Goal: Task Accomplishment & Management: Manage account settings

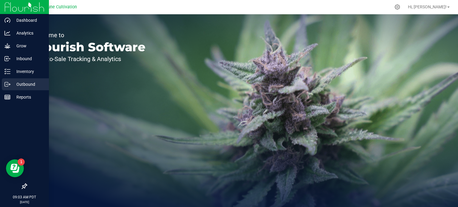
click at [18, 83] on p "Outbound" at bounding box center [28, 84] width 36 height 7
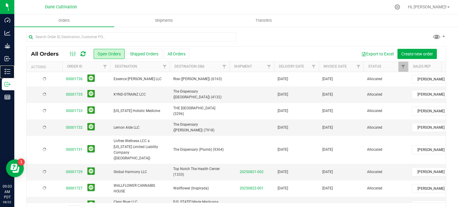
click at [7, 72] on icon at bounding box center [7, 72] width 6 height 6
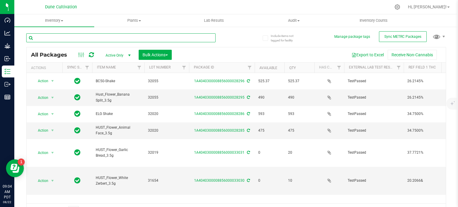
click at [51, 37] on input "text" at bounding box center [120, 37] width 189 height 9
type input "32106"
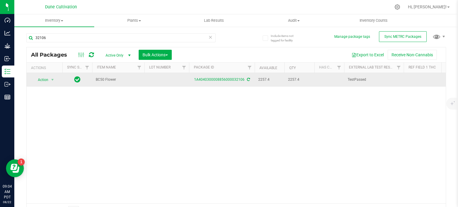
click at [173, 77] on td at bounding box center [166, 80] width 45 height 14
type input "32106"
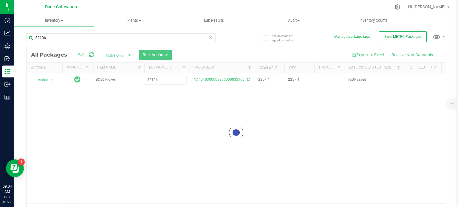
click at [115, 113] on div "Loading... All Packages Active Only Active Only Lab Samples Locked All External…" at bounding box center [235, 132] width 419 height 171
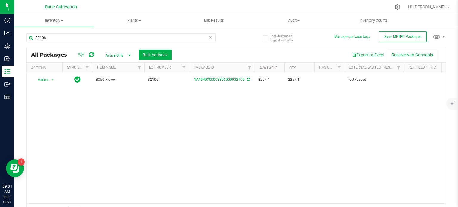
click at [112, 53] on span "Active Only" at bounding box center [116, 55] width 33 height 8
click at [108, 89] on li "All" at bounding box center [116, 91] width 32 height 9
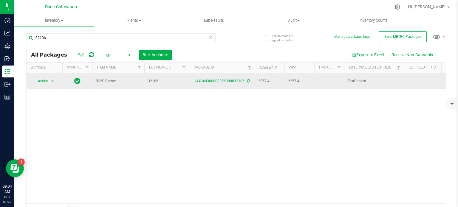
click at [223, 79] on link "1A4040300008856000032106" at bounding box center [219, 81] width 50 height 4
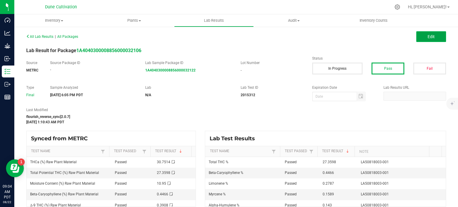
click at [422, 32] on button "Edit" at bounding box center [431, 36] width 30 height 11
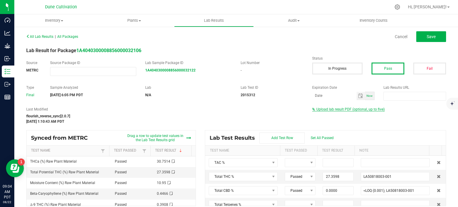
click at [332, 110] on span "Upload lab result PDF (optional, up to five)" at bounding box center [350, 109] width 68 height 4
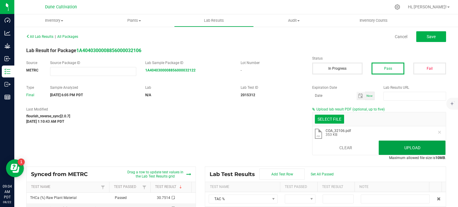
click at [398, 146] on button "Upload" at bounding box center [411, 148] width 67 height 14
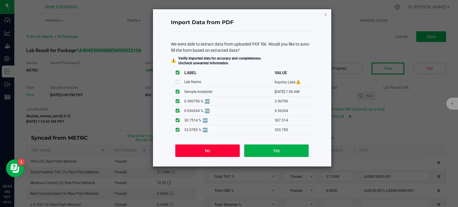
click at [219, 150] on button "No" at bounding box center [207, 150] width 64 height 13
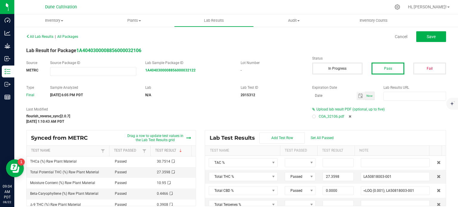
click at [313, 116] on div at bounding box center [314, 117] width 2 height 2
click at [427, 41] on button "Save" at bounding box center [431, 36] width 30 height 11
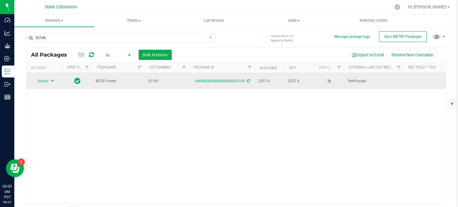
click at [51, 80] on span "select" at bounding box center [52, 81] width 5 height 5
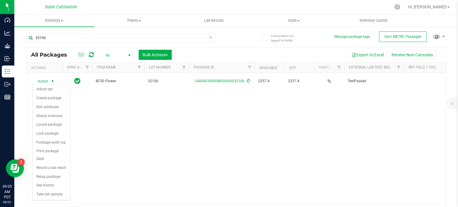
click at [204, 128] on div "Action Action Adjust qty Create package Edit attributes Global inventory Locate…" at bounding box center [236, 138] width 419 height 130
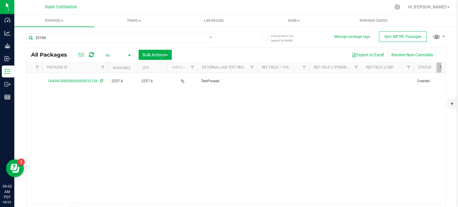
scroll to position [0, 150]
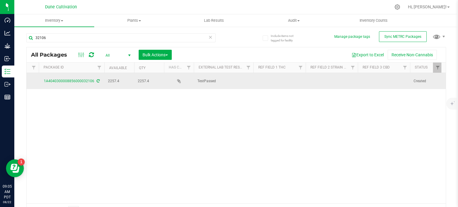
click at [272, 81] on td at bounding box center [279, 81] width 52 height 16
type input "27.3598%"
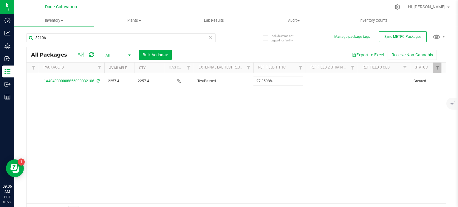
click at [267, 143] on div "All Packages All Active Only Lab Samples Locked All External Internal Bulk Acti…" at bounding box center [235, 132] width 419 height 171
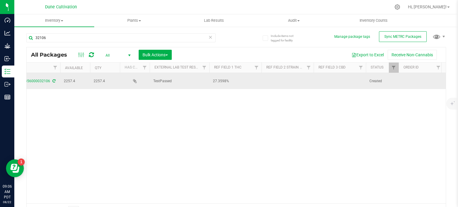
click at [279, 80] on td at bounding box center [287, 81] width 52 height 16
type input "Banana Split"
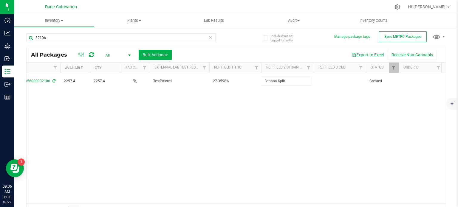
click at [286, 118] on div "All Packages All Active Only Lab Samples Locked All External Internal Bulk Acti…" at bounding box center [235, 132] width 419 height 171
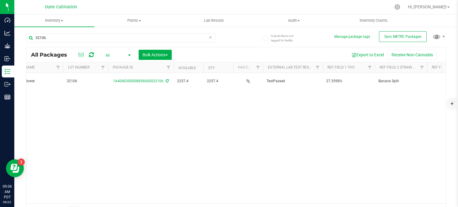
scroll to position [0, 87]
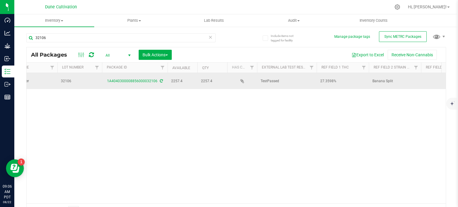
click at [380, 80] on span "Banana Split" at bounding box center [394, 81] width 45 height 6
click at [380, 80] on input "Banana Split" at bounding box center [393, 81] width 50 height 9
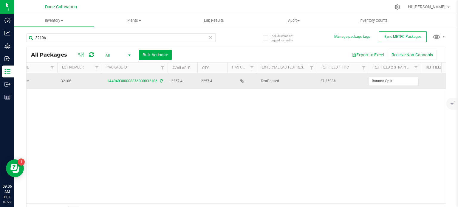
type input "C"
type input "BC50"
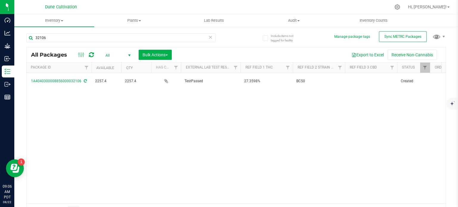
scroll to position [0, 164]
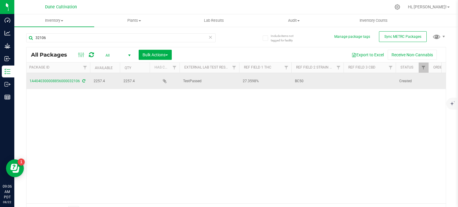
click at [358, 83] on td at bounding box center [369, 81] width 52 height 16
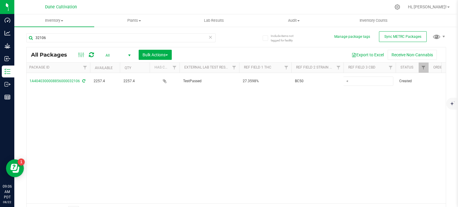
type input "<LOQ"
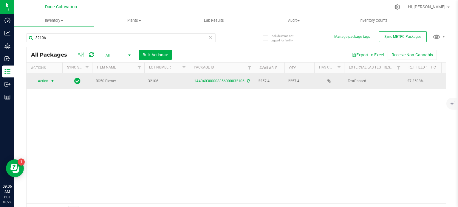
click at [46, 79] on span "Action" at bounding box center [40, 81] width 16 height 8
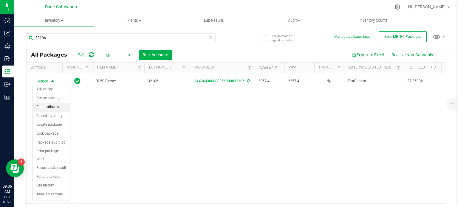
click at [50, 106] on li "Edit attributes" at bounding box center [51, 107] width 37 height 9
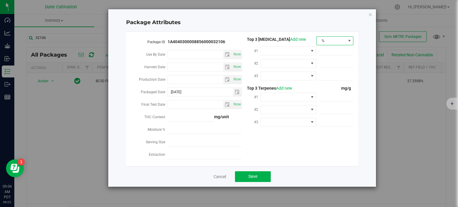
click at [335, 39] on span "%" at bounding box center [330, 41] width 29 height 8
click at [330, 62] on li "mg/unit" at bounding box center [334, 61] width 37 height 10
click at [328, 53] on span at bounding box center [335, 51] width 35 height 9
paste input "307.514"
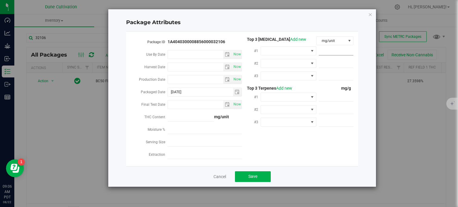
type input "307.514"
type input "307.5140"
click at [300, 52] on span at bounding box center [285, 51] width 48 height 8
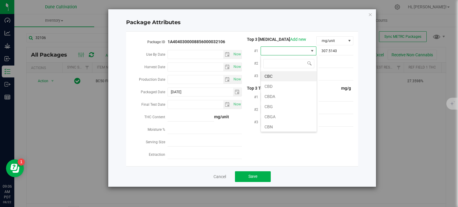
scroll to position [9, 56]
type input "thca"
click at [284, 78] on li "THCA" at bounding box center [289, 76] width 56 height 10
click at [275, 66] on span at bounding box center [285, 63] width 48 height 8
type input "cbga"
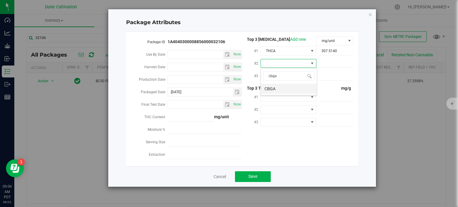
click at [278, 88] on li "CBGA" at bounding box center [289, 89] width 56 height 10
click at [343, 58] on div at bounding box center [334, 63] width 37 height 11
click at [343, 60] on span at bounding box center [335, 63] width 35 height 9
paste input "9.36264"
type input "9.36264"
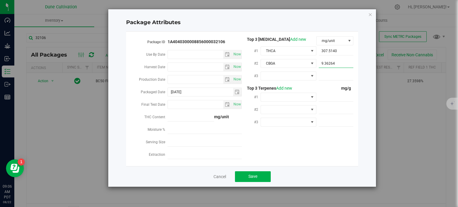
type input "9.3626"
click at [322, 75] on span at bounding box center [335, 76] width 35 height 9
paste input "3.9079"
type input "3.9079"
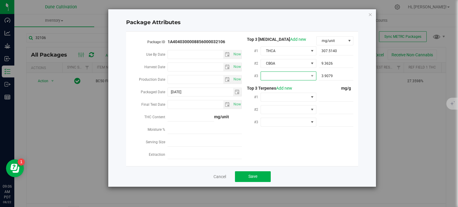
click at [271, 76] on span at bounding box center [285, 76] width 48 height 8
type input "9"
click at [282, 103] on li "D9-THC" at bounding box center [289, 102] width 56 height 10
click at [282, 99] on span at bounding box center [285, 97] width 48 height 8
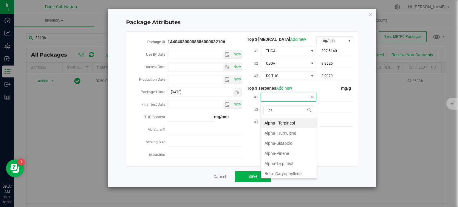
type input "car"
click at [284, 122] on li "Beta- Caryophyllene" at bounding box center [289, 123] width 56 height 10
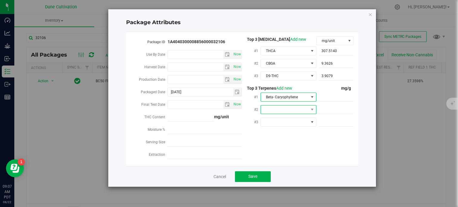
click at [285, 109] on span at bounding box center [285, 109] width 48 height 8
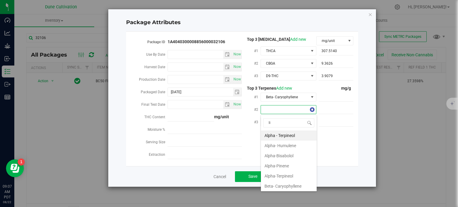
type input "lim"
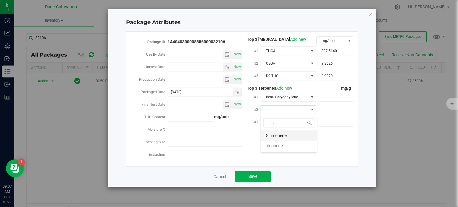
click at [284, 133] on li "D-Limonene" at bounding box center [289, 135] width 56 height 10
click at [284, 125] on span at bounding box center [285, 122] width 48 height 8
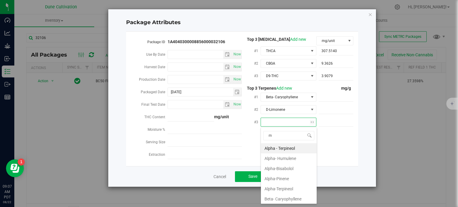
type input "my"
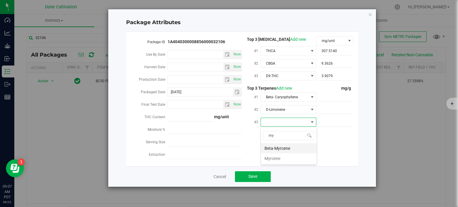
click at [283, 148] on li "Beta-Myrcene" at bounding box center [289, 148] width 56 height 10
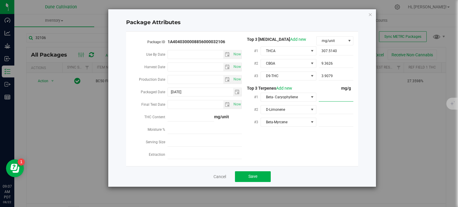
click at [329, 96] on span at bounding box center [335, 97] width 35 height 9
paste input "4.466"
type input "4.466"
type input "4.4660"
click at [327, 107] on span at bounding box center [335, 109] width 35 height 9
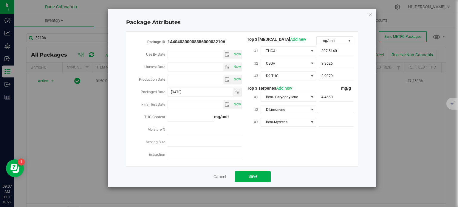
paste input "2.787"
type input "2.787"
type input "2.7870"
click at [326, 125] on span at bounding box center [335, 122] width 35 height 9
paste input "1.589"
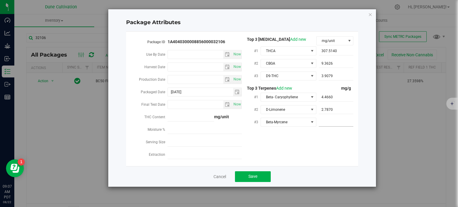
type input "1.589"
type input "1.5890"
click at [302, 151] on div "Package ID 1A4040300008856000032106 Use By Date Now Harvest Date Now Production…" at bounding box center [241, 98] width 223 height 125
click at [264, 174] on button "Save" at bounding box center [253, 176] width 36 height 11
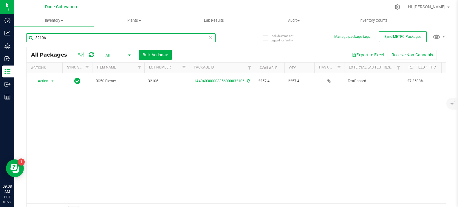
click at [73, 37] on input "32106" at bounding box center [120, 37] width 189 height 9
type input "32107"
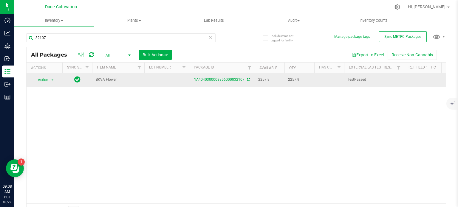
click at [166, 83] on td at bounding box center [166, 80] width 45 height 14
type input "32107"
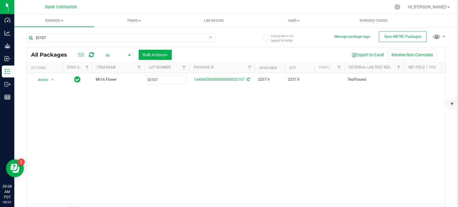
click at [171, 147] on div "All Packages All Active Only Lab Samples Locked All External Internal Bulk Acti…" at bounding box center [235, 132] width 419 height 171
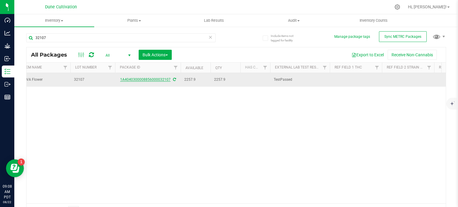
click at [155, 80] on link "1A4040300008856000032107" at bounding box center [145, 79] width 50 height 4
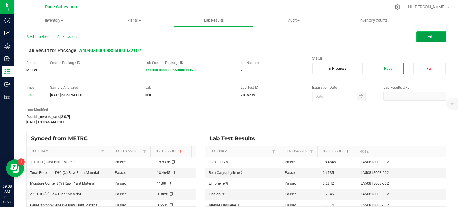
click at [434, 37] on button "Edit" at bounding box center [431, 36] width 30 height 11
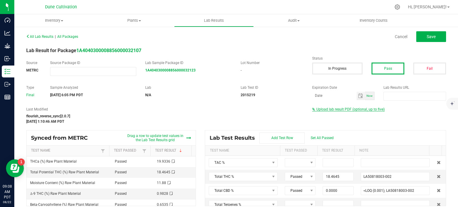
click at [335, 111] on span "Upload lab result PDF (optional, up to five)" at bounding box center [350, 109] width 68 height 4
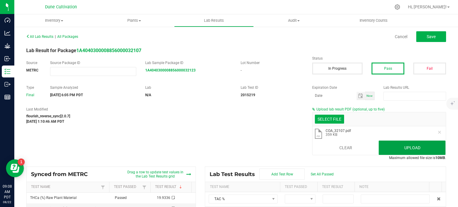
click at [396, 142] on button "Upload" at bounding box center [411, 148] width 67 height 14
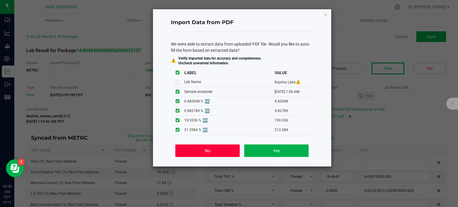
click at [207, 147] on button "No" at bounding box center [207, 150] width 64 height 13
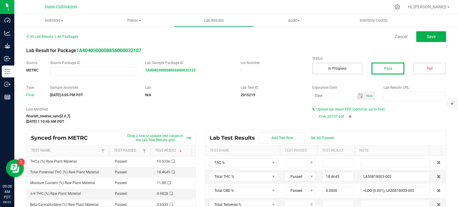
click at [312, 115] on label at bounding box center [314, 117] width 4 height 4
click at [428, 41] on button "Save" at bounding box center [431, 36] width 30 height 11
type input "18.4645"
type input "LA50818003-002"
type input "0.0000"
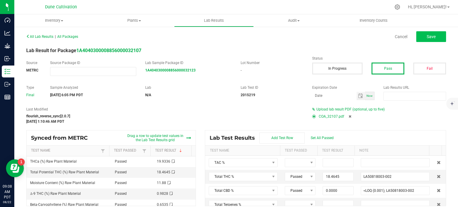
type input "<LOQ (0.001); LA50818003-002"
type input "0.0000"
type input "<LOQ (0.001); LA50818003-002"
type input "0.0247"
type input "LA50818003-002"
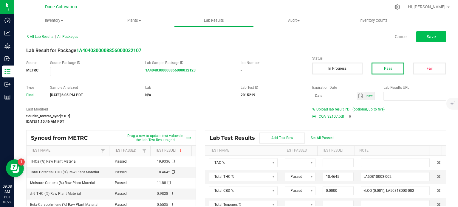
type input "0.2014"
type input "LA50818003-002"
type input "0.0206"
type input "LA50818003-002"
type input "0.0000"
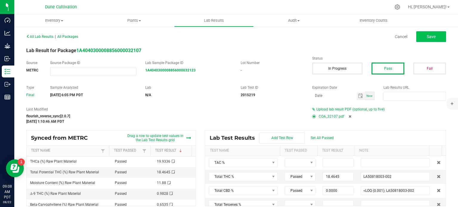
type input "<LOQ (0.02); LA50818003-002"
type input "0.6535"
type input "LA50818003-002"
type input "0.0422"
type input "LA50818003-002"
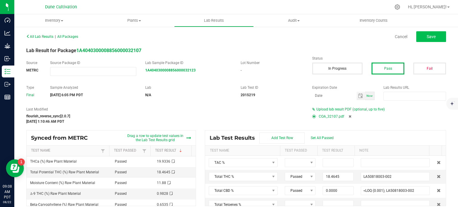
type input "0.2842"
type input "LA50818003-002"
type input "0.2346"
type input "LA50818003-002"
type input "0.0371"
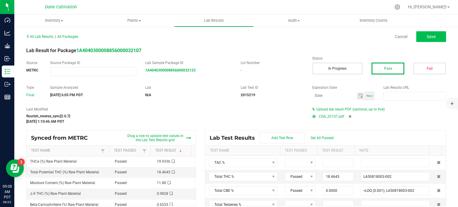
type input "LA50818003-002"
type input "0.0000"
type input "<LOQ (0.02); LA50818003-002"
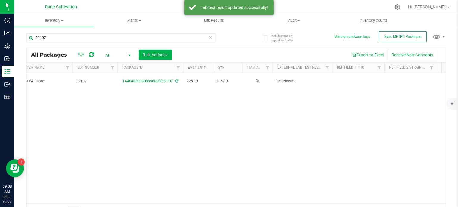
scroll to position [0, 72]
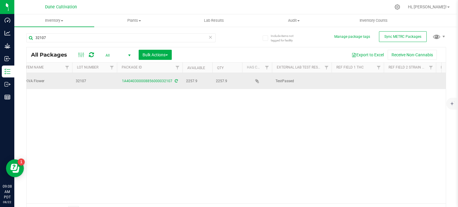
click at [347, 79] on td at bounding box center [357, 81] width 52 height 16
type input "18.4645%"
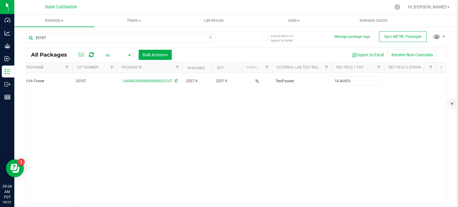
click at [363, 123] on div "All Packages All Active Only Lab Samples Locked All External Internal Bulk Acti…" at bounding box center [235, 132] width 419 height 171
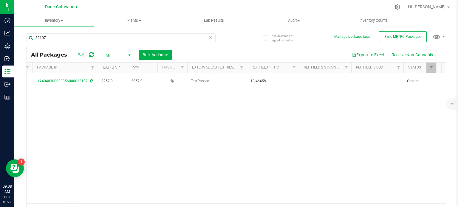
scroll to position [0, 159]
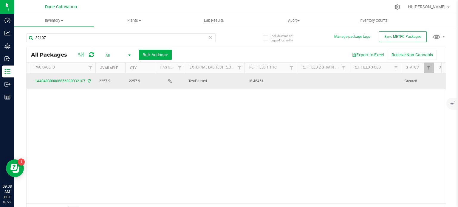
click at [372, 76] on td at bounding box center [375, 81] width 52 height 16
type input "<LOQ"
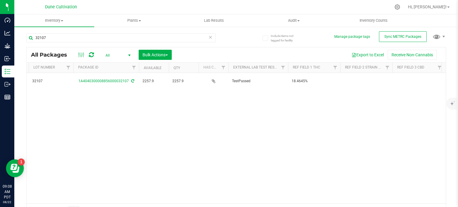
scroll to position [0, 117]
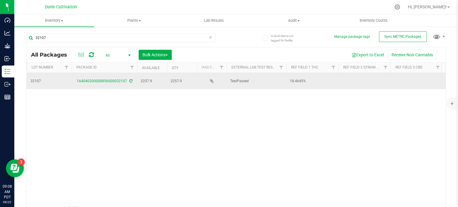
click at [359, 80] on td at bounding box center [364, 81] width 52 height 16
type input "b"
type input "v"
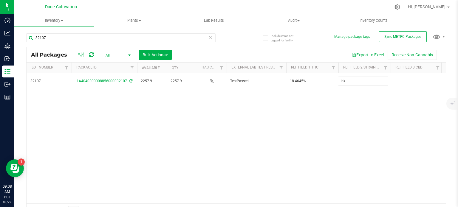
type input "BKVA"
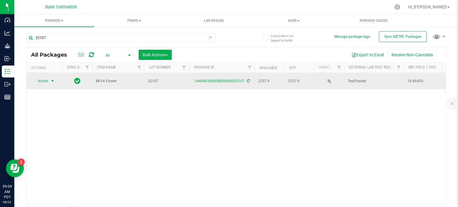
click at [42, 77] on span "Action" at bounding box center [40, 81] width 16 height 8
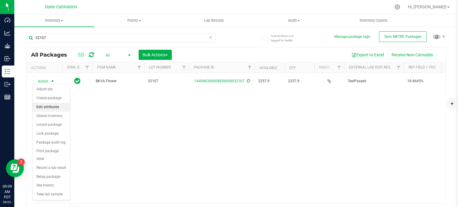
click at [43, 106] on li "Edit attributes" at bounding box center [51, 107] width 37 height 9
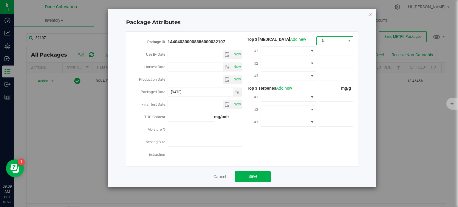
click at [337, 43] on span "%" at bounding box center [330, 41] width 29 height 8
click at [334, 60] on li "mg/unit" at bounding box center [334, 61] width 37 height 10
click at [340, 50] on span at bounding box center [335, 51] width 35 height 9
paste input "199.336"
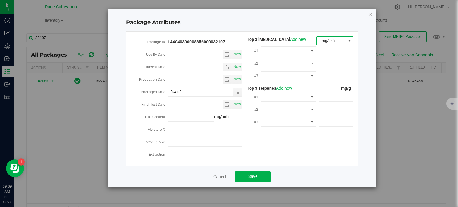
type input "199.336"
type input "199.3360"
click at [302, 51] on span at bounding box center [285, 51] width 48 height 8
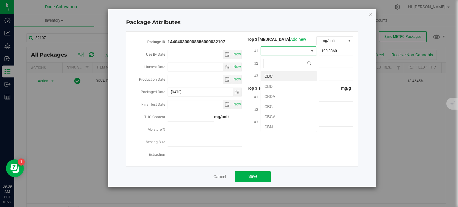
scroll to position [9, 56]
type input "thca"
click at [287, 75] on li "THCA" at bounding box center [289, 76] width 56 height 10
click at [323, 63] on span at bounding box center [335, 63] width 35 height 9
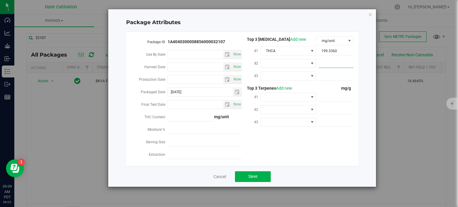
paste input "9.82789"
type input "9.82789"
type input "9.8279"
click at [305, 61] on span at bounding box center [285, 63] width 48 height 8
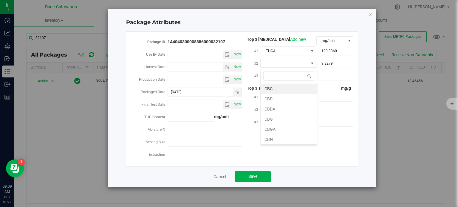
type input "9"
click at [292, 91] on li "D9-THC" at bounding box center [289, 89] width 56 height 10
click at [299, 77] on span at bounding box center [285, 76] width 48 height 8
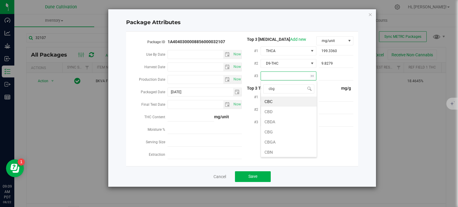
type input "cbga"
click at [293, 102] on li "CBGA" at bounding box center [289, 102] width 56 height 10
click at [343, 78] on span at bounding box center [335, 76] width 35 height 9
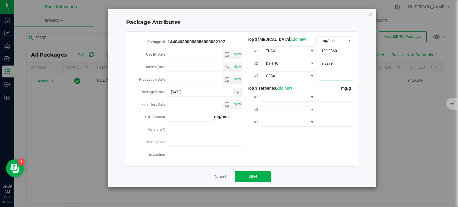
paste input "4.42048"
type input "4.42048"
type input "4.4205"
click at [337, 99] on span at bounding box center [335, 97] width 35 height 9
paste input "6.535"
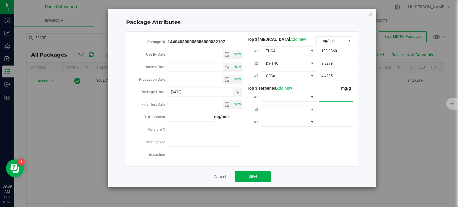
type input "6.535"
type input "6.5350"
click at [300, 100] on span at bounding box center [285, 97] width 48 height 8
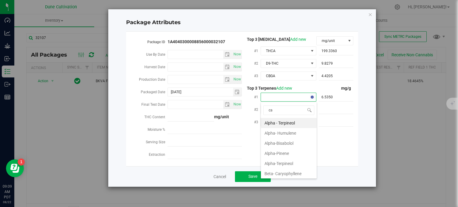
type input "car"
click at [293, 126] on li "Beta- Caryophyllene" at bounding box center [289, 123] width 56 height 10
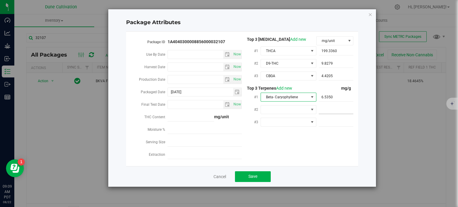
click at [324, 110] on span at bounding box center [335, 109] width 35 height 9
paste input "2.842"
type input "2.842"
type input "2.8420"
click at [313, 110] on span at bounding box center [311, 109] width 5 height 5
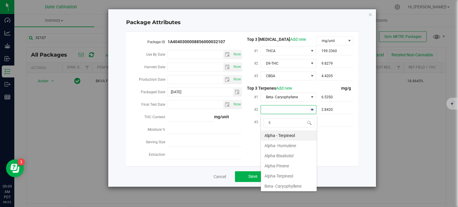
type input "lim"
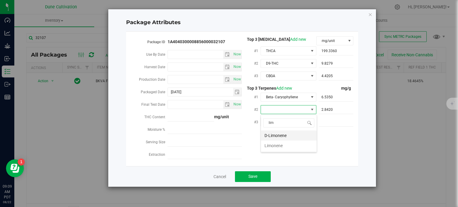
click at [288, 133] on li "D-Limonene" at bounding box center [289, 135] width 56 height 10
click at [288, 124] on span at bounding box center [285, 122] width 48 height 8
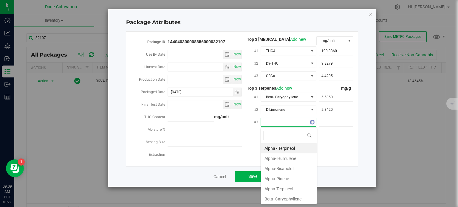
type input "lin"
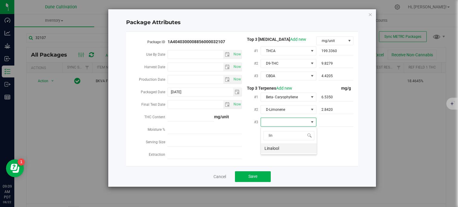
click at [286, 150] on li "Linalool" at bounding box center [289, 148] width 56 height 10
click at [330, 121] on span at bounding box center [335, 122] width 35 height 9
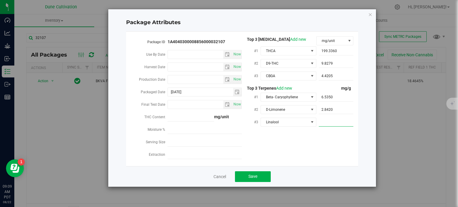
paste input "2.346"
type input "2.346"
type input "2.3460"
click at [286, 143] on div "Package ID 1A4040300008856000032107 Use By Date Now Harvest Date Now Production…" at bounding box center [241, 98] width 223 height 125
click at [263, 173] on button "Save" at bounding box center [253, 176] width 36 height 11
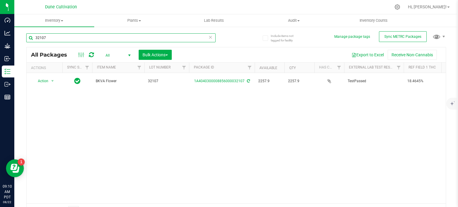
click at [83, 36] on input "32107" at bounding box center [120, 37] width 189 height 9
type input "32108"
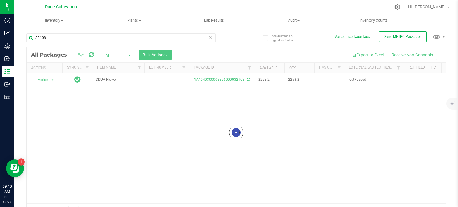
click at [162, 81] on div at bounding box center [236, 132] width 419 height 170
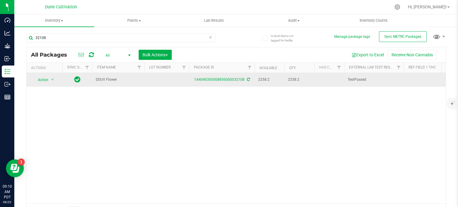
click at [165, 77] on td at bounding box center [166, 80] width 45 height 14
type input "32108"
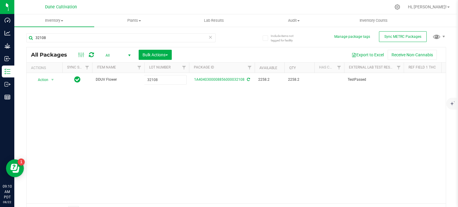
click at [173, 122] on div "All Packages All Active Only Lab Samples Locked All External Internal Bulk Acti…" at bounding box center [235, 132] width 419 height 171
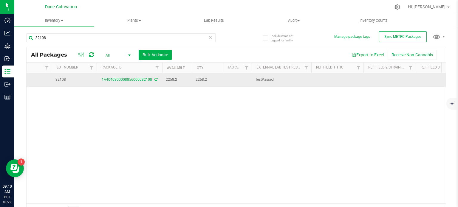
scroll to position [0, 95]
click at [323, 76] on td at bounding box center [334, 80] width 52 height 14
click at [384, 77] on div "All Packages All Active Only Lab Samples Locked All External Internal Bulk Acti…" at bounding box center [235, 132] width 419 height 171
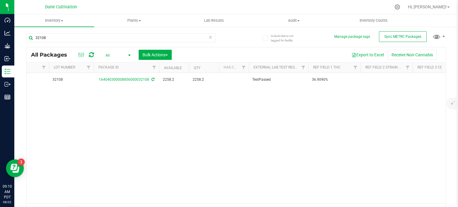
click at [384, 77] on td at bounding box center [386, 80] width 52 height 14
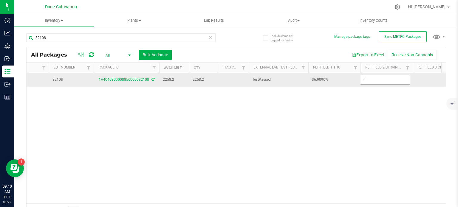
type input "DDUV"
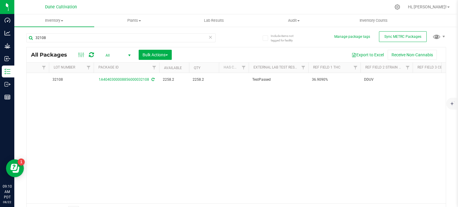
click at [387, 112] on div "Action Action Adjust qty Create package Edit attributes Global inventory Locate…" at bounding box center [236, 138] width 419 height 130
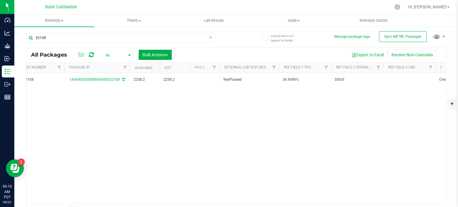
scroll to position [0, 127]
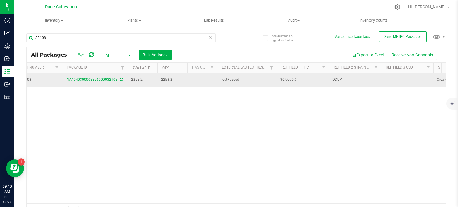
click at [389, 79] on td at bounding box center [407, 80] width 52 height 14
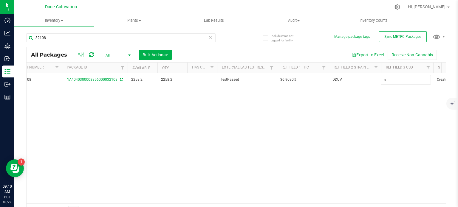
type input "<LOQ"
click at [258, 126] on div "Action Action Adjust qty Create package Edit attributes Global inventory Locate…" at bounding box center [236, 138] width 419 height 130
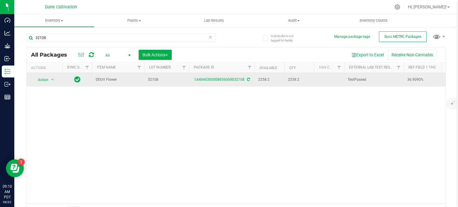
click at [208, 82] on div "1A4040300008856000032108" at bounding box center [221, 80] width 67 height 6
click at [209, 79] on link "1A4040300008856000032108" at bounding box center [219, 79] width 50 height 4
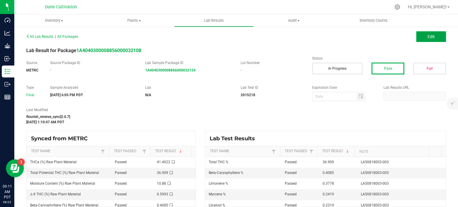
click at [418, 39] on button "Edit" at bounding box center [431, 36] width 30 height 11
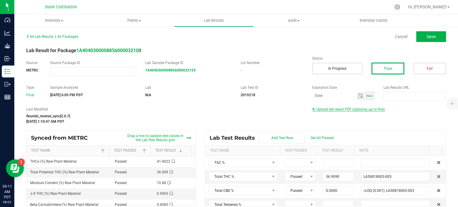
click at [327, 111] on span "Upload lab result PDF (optional, up to five)" at bounding box center [348, 109] width 72 height 4
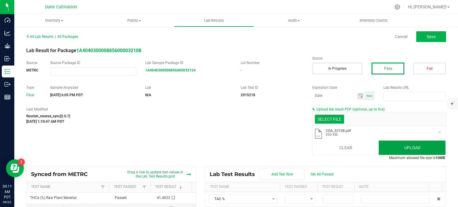
click at [414, 150] on button "Upload" at bounding box center [411, 148] width 67 height 14
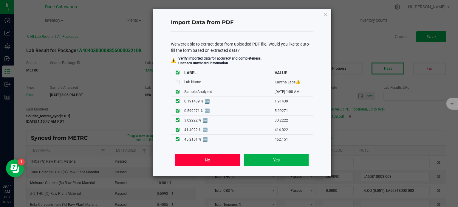
click at [223, 160] on button "No" at bounding box center [207, 160] width 64 height 13
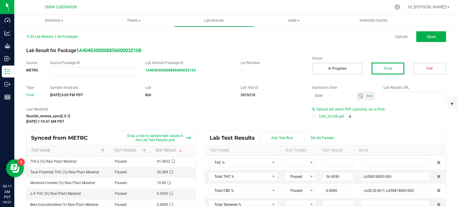
click at [312, 118] on div at bounding box center [314, 117] width 4 height 4
click at [430, 36] on span "Save" at bounding box center [430, 36] width 9 height 5
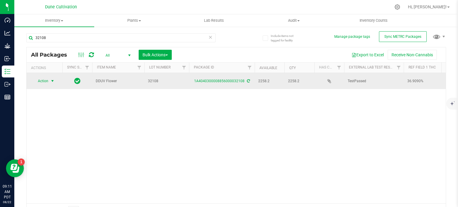
click at [50, 79] on span "select" at bounding box center [52, 81] width 5 height 5
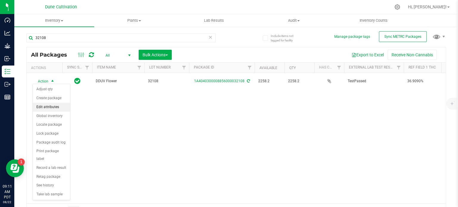
click at [52, 107] on li "Edit attributes" at bounding box center [51, 107] width 37 height 9
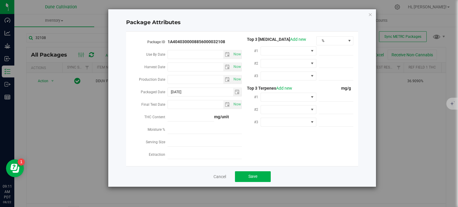
click at [329, 35] on div "Package ID 1A4040300008856000032108 Use By Date Now Harvest Date Now Production…" at bounding box center [242, 99] width 232 height 135
click at [331, 42] on span "%" at bounding box center [330, 41] width 29 height 8
click at [331, 62] on li "mg/unit" at bounding box center [334, 61] width 37 height 10
click at [326, 51] on span at bounding box center [335, 51] width 35 height 9
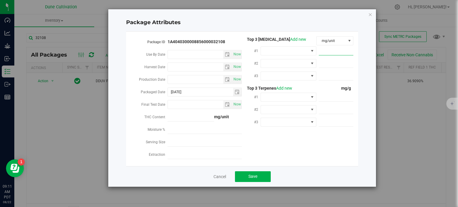
paste input "414.022"
type input "414.022"
type input "414.0220"
click at [301, 54] on span at bounding box center [285, 51] width 48 height 8
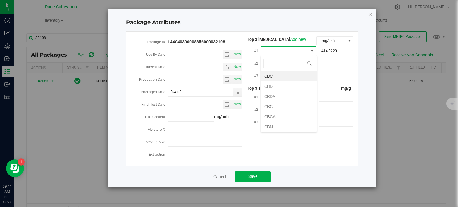
scroll to position [9, 56]
type input "thca"
click at [287, 77] on li "THCA" at bounding box center [289, 76] width 56 height 10
click at [325, 60] on span at bounding box center [335, 63] width 35 height 9
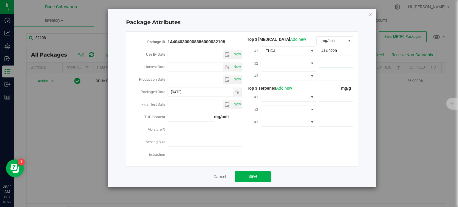
paste input "5.99271"
type input "5.99271"
type input "5.9927"
click at [307, 60] on span at bounding box center [285, 63] width 48 height 8
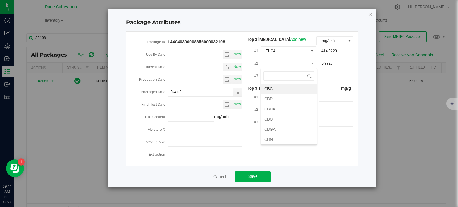
type input "9"
click at [279, 88] on li "D9-THC" at bounding box center [289, 89] width 56 height 10
click at [325, 97] on span at bounding box center [335, 97] width 35 height 9
paste input "30.2222"
type input "30.2222"
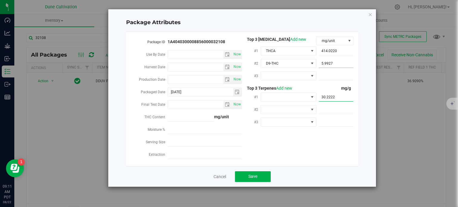
type input "30.2222"
drag, startPoint x: 334, startPoint y: 62, endPoint x: 302, endPoint y: 59, distance: 32.0
click at [302, 59] on div "#2 D9-THC 5.9927 5.9927" at bounding box center [297, 64] width 111 height 13
click at [334, 75] on span at bounding box center [335, 76] width 35 height 9
paste input "5.9927"
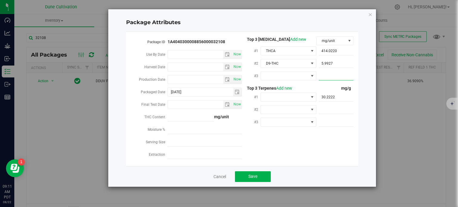
type input "5.9927"
drag, startPoint x: 335, startPoint y: 98, endPoint x: 299, endPoint y: 93, distance: 36.7
click at [299, 93] on div "#1 30.2222 30.2222" at bounding box center [297, 97] width 111 height 13
drag, startPoint x: 335, startPoint y: 63, endPoint x: 299, endPoint y: 63, distance: 36.3
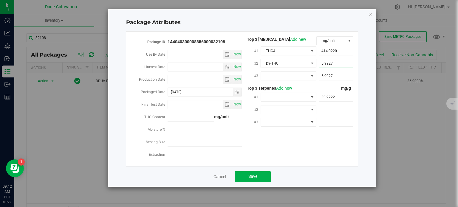
click at [299, 63] on div "#2 D9-THC 5.9927 5.9927" at bounding box center [297, 64] width 111 height 13
paste input "30.2222"
type input "30.2222"
click at [284, 63] on span "D9-THC" at bounding box center [285, 63] width 48 height 8
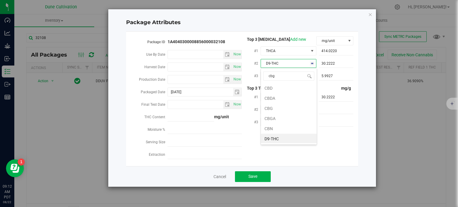
type input "cbga"
click at [281, 91] on li "CBGA" at bounding box center [289, 89] width 56 height 10
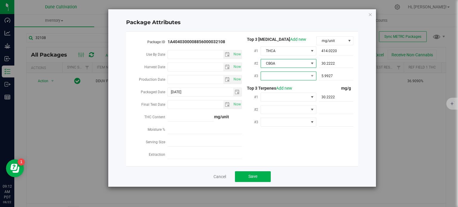
click at [289, 77] on span at bounding box center [285, 76] width 48 height 8
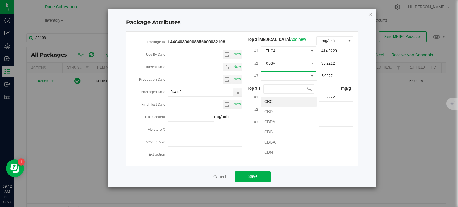
scroll to position [9, 56]
type input "9"
click at [282, 101] on li "D9-THC" at bounding box center [289, 102] width 56 height 10
click at [334, 100] on span "30.2222 30.2222" at bounding box center [335, 97] width 35 height 9
click at [334, 100] on input "30.2222" at bounding box center [335, 97] width 35 height 8
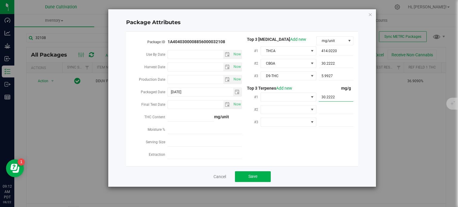
click at [334, 100] on input "30.2222" at bounding box center [335, 97] width 35 height 8
click at [344, 95] on span at bounding box center [335, 97] width 35 height 9
paste input "4.085"
type input "4.085"
type input "4.0850"
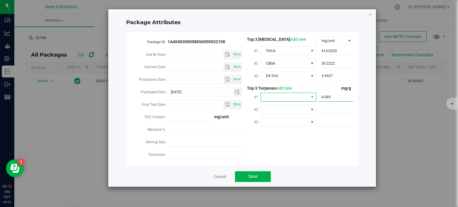
click at [301, 93] on span at bounding box center [285, 97] width 48 height 8
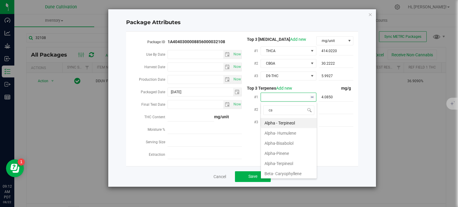
type input "car"
click at [293, 123] on li "Beta- Caryophyllene" at bounding box center [289, 123] width 56 height 10
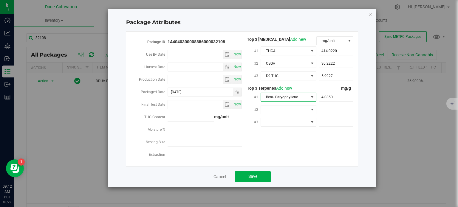
click at [328, 112] on span at bounding box center [335, 109] width 35 height 9
paste input "3.778"
type input "3.778"
type input "3.7780"
click at [309, 108] on span at bounding box center [311, 109] width 5 height 5
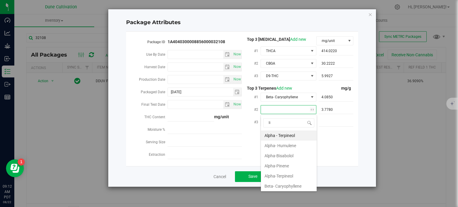
type input "lim"
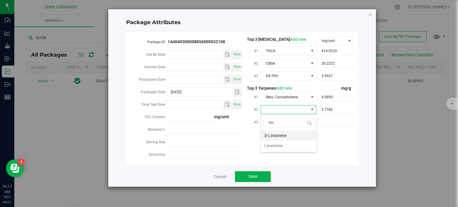
click at [295, 133] on li "D-Limonene" at bounding box center [289, 135] width 56 height 10
click at [295, 122] on span at bounding box center [285, 122] width 48 height 8
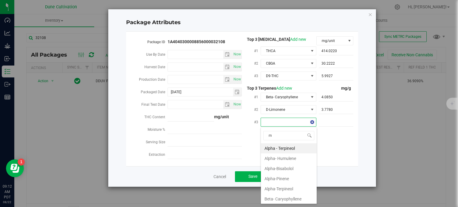
type input "my"
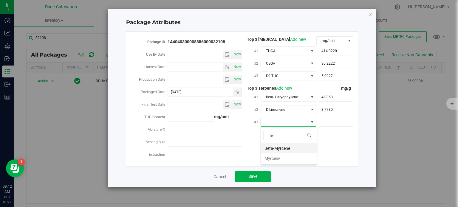
click at [291, 149] on li "Beta-Myrcene" at bounding box center [289, 148] width 56 height 10
click at [324, 121] on span at bounding box center [335, 122] width 35 height 9
paste input "2.419"
type input "2.419"
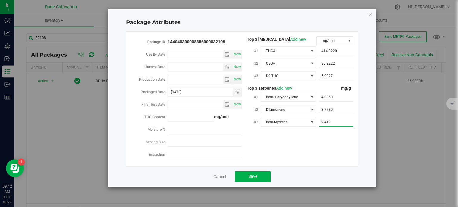
type input "2.4190"
click at [248, 177] on span "Save" at bounding box center [252, 176] width 9 height 5
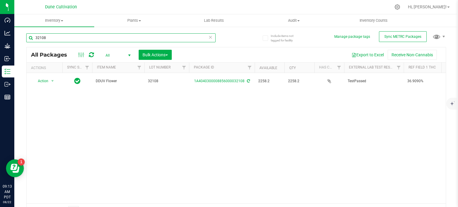
click at [81, 38] on input "32108" at bounding box center [120, 37] width 189 height 9
type input "32109"
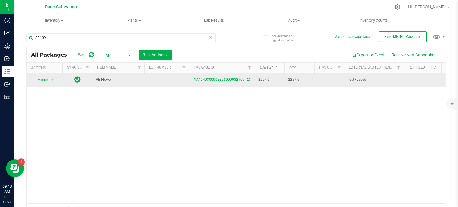
click at [157, 80] on td at bounding box center [166, 80] width 45 height 14
type input "32109"
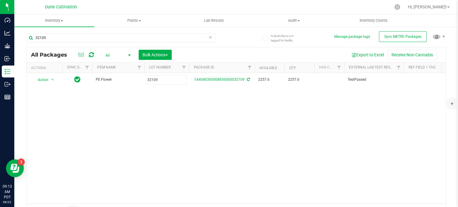
click at [174, 126] on div "All Packages All Active Only Lab Samples Locked All External Internal Bulk Acti…" at bounding box center [235, 132] width 419 height 171
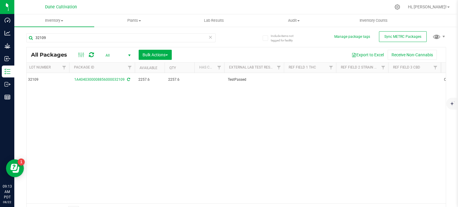
scroll to position [0, 120]
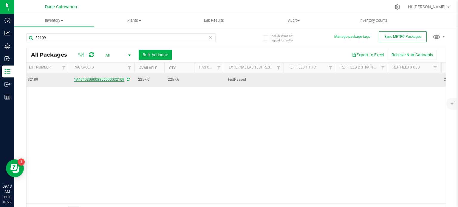
click at [114, 81] on link "1A4040300008856000032109" at bounding box center [99, 79] width 50 height 4
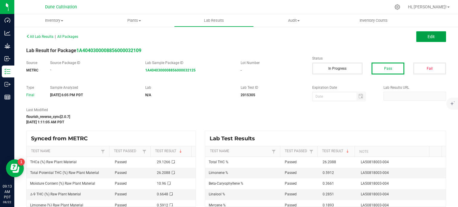
click at [427, 42] on button "Edit" at bounding box center [431, 36] width 30 height 11
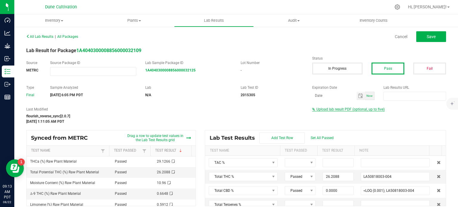
click at [350, 111] on span "Upload lab result PDF (optional, up to five)" at bounding box center [348, 109] width 72 height 4
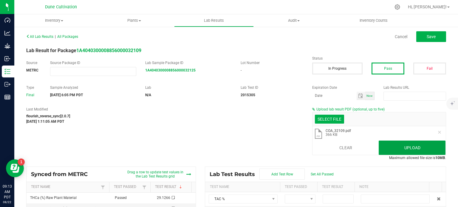
click at [399, 147] on button "Upload" at bounding box center [411, 148] width 67 height 14
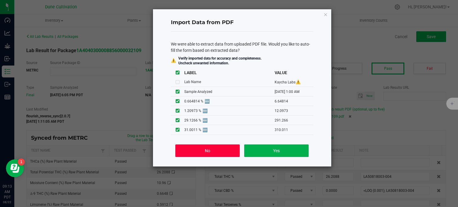
click at [197, 152] on button "No" at bounding box center [207, 150] width 64 height 13
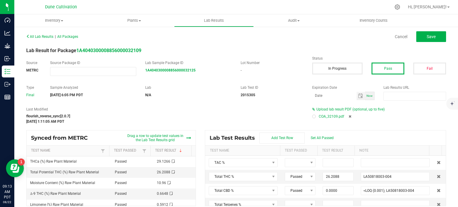
click at [313, 116] on div at bounding box center [314, 117] width 2 height 2
click at [428, 35] on span "Save" at bounding box center [430, 36] width 9 height 5
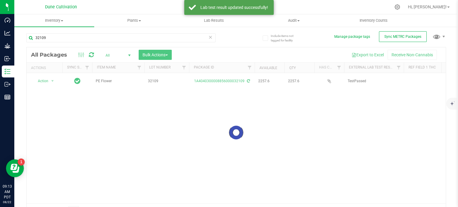
click at [50, 78] on div at bounding box center [236, 132] width 419 height 170
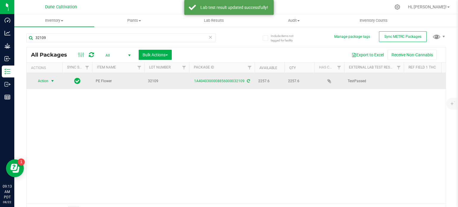
click at [49, 80] on span "select" at bounding box center [52, 81] width 7 height 8
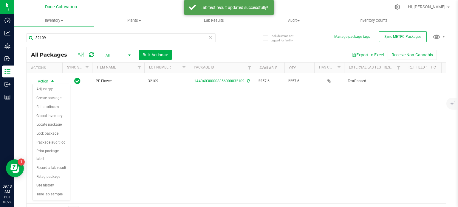
click at [179, 139] on div "Action Action Adjust qty Create package Edit attributes Global inventory Locate…" at bounding box center [236, 138] width 419 height 130
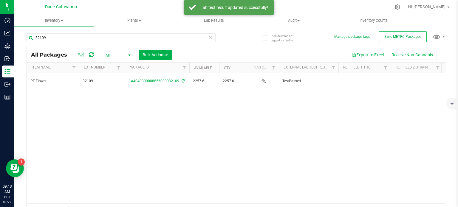
scroll to position [0, 66]
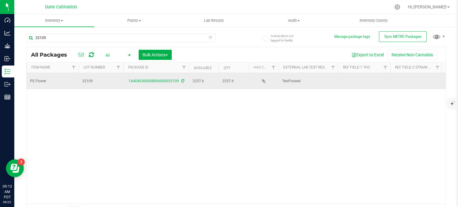
click at [349, 82] on td at bounding box center [364, 81] width 52 height 16
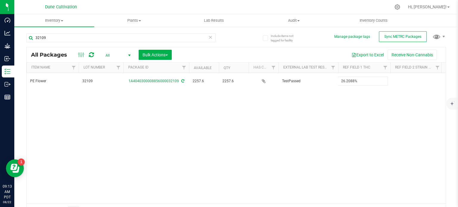
type input "26.2088%"
click at [339, 111] on div "All Packages All Active Only Lab Samples Locked All External Internal Bulk Acti…" at bounding box center [235, 132] width 419 height 171
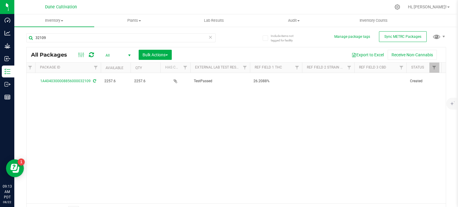
scroll to position [0, 154]
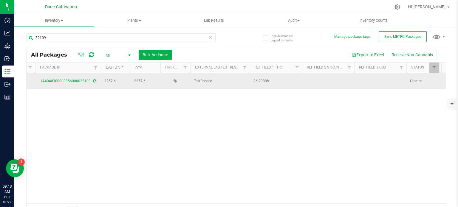
click at [329, 79] on td at bounding box center [328, 81] width 52 height 16
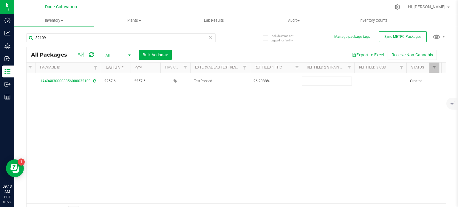
click at [293, 105] on div "Action Action Adjust qty Create package Edit attributes Global inventory Locate…" at bounding box center [236, 138] width 419 height 130
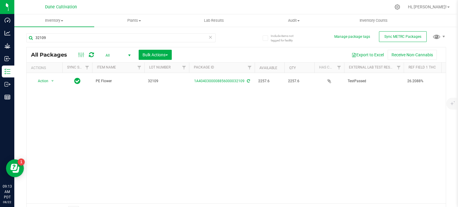
scroll to position [0, 152]
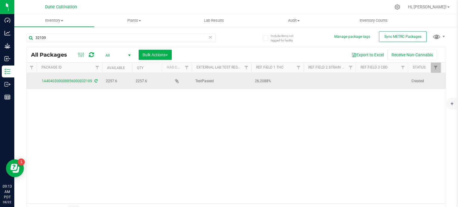
click at [332, 76] on td at bounding box center [329, 81] width 52 height 16
type input "PE"
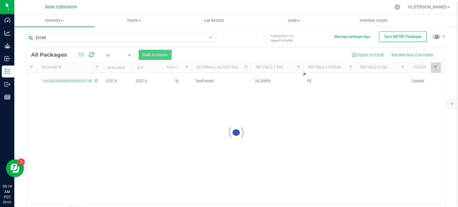
drag, startPoint x: 306, startPoint y: 101, endPoint x: 317, endPoint y: 93, distance: 13.5
click at [306, 101] on div "Loading... All Packages All Active Only Lab Samples Locked All External Interna…" at bounding box center [235, 132] width 419 height 171
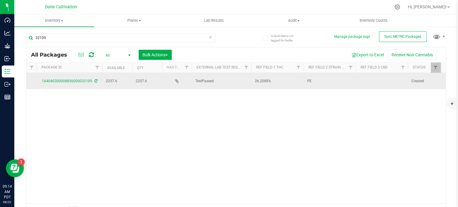
click at [374, 78] on td at bounding box center [381, 81] width 52 height 16
type input "<LOQ"
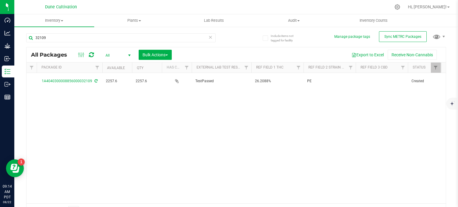
scroll to position [0, 0]
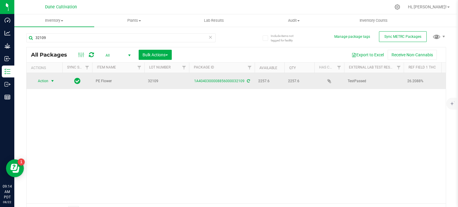
click at [41, 77] on span "Action" at bounding box center [40, 81] width 16 height 8
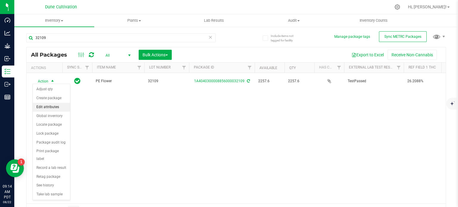
click at [51, 106] on li "Edit attributes" at bounding box center [51, 107] width 37 height 9
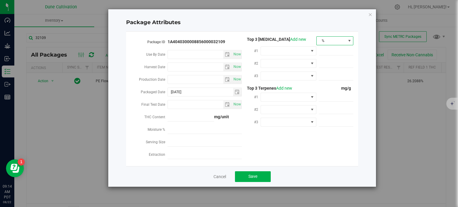
click at [330, 39] on span "%" at bounding box center [330, 41] width 29 height 8
click at [331, 59] on li "mg/unit" at bounding box center [334, 61] width 37 height 10
click at [309, 50] on span at bounding box center [311, 51] width 7 height 8
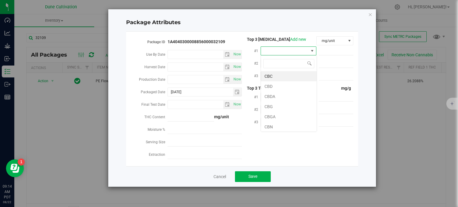
scroll to position [9, 56]
type input "thca"
click at [279, 75] on li "THCA" at bounding box center [289, 76] width 56 height 10
click at [335, 54] on span at bounding box center [335, 51] width 35 height 9
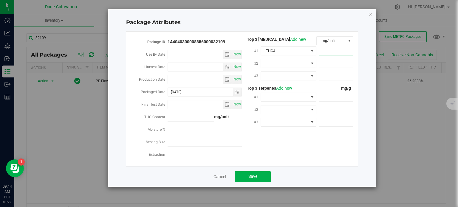
paste input "291.266"
type input "291.266"
type input "291.2660"
click at [300, 66] on span at bounding box center [285, 63] width 48 height 8
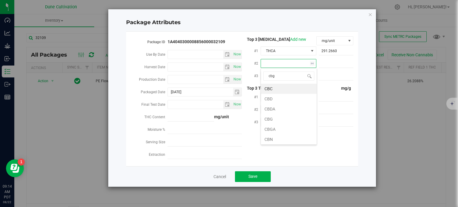
type input "cbga"
click at [288, 89] on li "CBGA" at bounding box center [289, 89] width 56 height 10
click at [293, 77] on span at bounding box center [285, 76] width 48 height 8
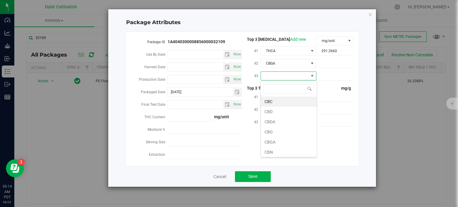
type input "9"
click at [278, 100] on li "D9-THC" at bounding box center [289, 102] width 56 height 10
click at [336, 63] on span at bounding box center [335, 63] width 35 height 9
paste input "12.0973"
type input "12.0973"
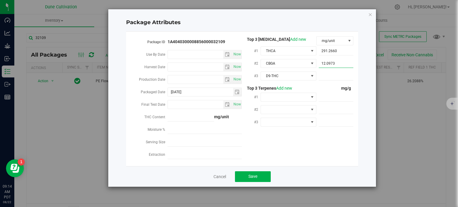
type input "12.0973"
click at [330, 79] on span at bounding box center [335, 76] width 35 height 9
paste input "6.64814"
type input "6.64814"
type input "6.6481"
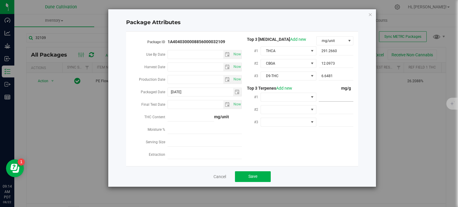
click at [335, 94] on span at bounding box center [335, 97] width 35 height 9
paste input "5.912"
type input "5.912"
type input "5.9120"
click at [310, 94] on span at bounding box center [311, 97] width 7 height 8
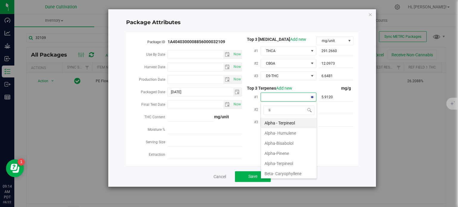
type input "lim"
click at [288, 121] on li "D-Limonene" at bounding box center [289, 123] width 56 height 10
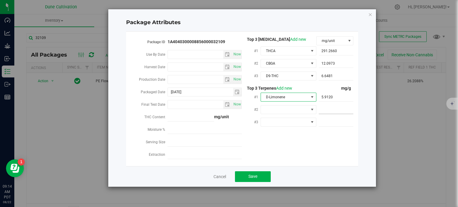
click at [331, 112] on span at bounding box center [335, 109] width 35 height 9
paste input "3.661"
type input "3.661"
type input "3.6610"
click at [310, 108] on span at bounding box center [311, 109] width 5 height 5
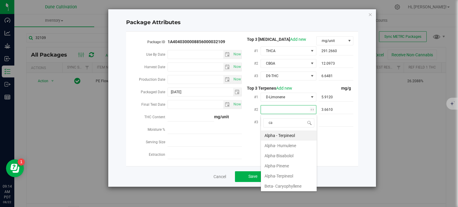
type input "car"
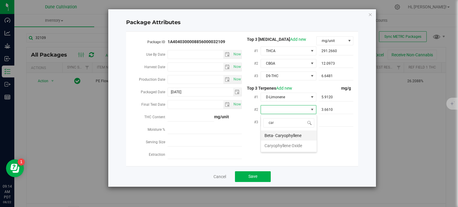
click at [295, 136] on li "Beta- Caryophyllene" at bounding box center [289, 135] width 56 height 10
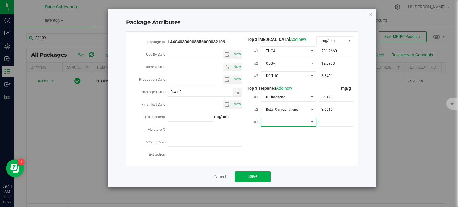
click at [294, 125] on span at bounding box center [285, 122] width 48 height 8
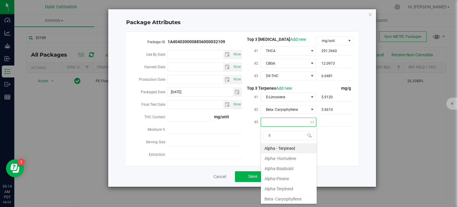
type input "lin"
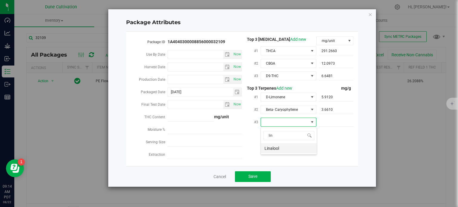
click at [293, 150] on li "Linalool" at bounding box center [289, 148] width 56 height 10
click at [331, 123] on span at bounding box center [335, 122] width 35 height 9
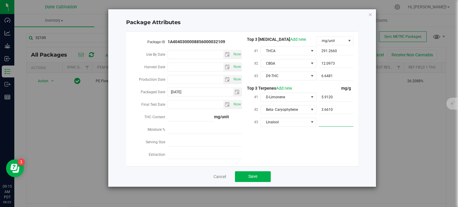
paste input "2.851"
type input "2.851"
type input "2.8510"
click at [310, 134] on div "Package ID 1A4040300008856000032109 Use By Date Now Harvest Date Now Production…" at bounding box center [241, 98] width 223 height 125
click at [253, 179] on span "Save" at bounding box center [252, 176] width 9 height 5
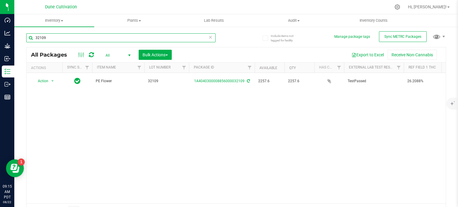
click at [94, 36] on input "32109" at bounding box center [120, 37] width 189 height 9
type input "32110"
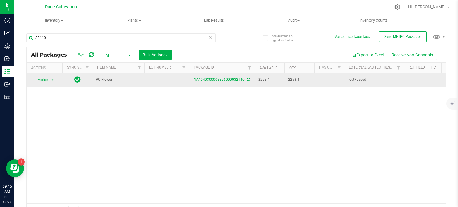
click at [161, 75] on td at bounding box center [166, 80] width 45 height 14
type input "32110"
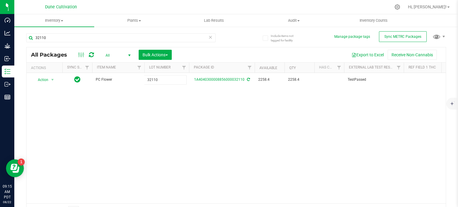
click at [158, 114] on div "All Packages All Active Only Lab Samples Locked All External Internal Bulk Acti…" at bounding box center [235, 132] width 419 height 171
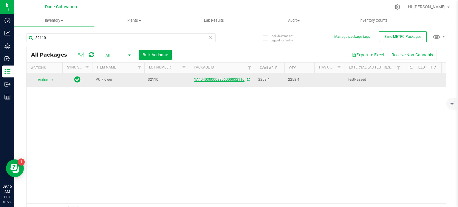
click at [232, 79] on link "1A4040300008856000032110" at bounding box center [219, 79] width 50 height 4
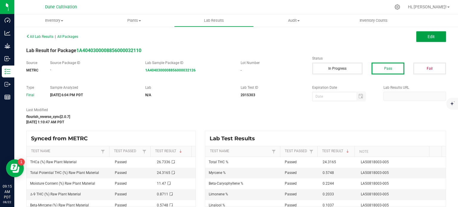
click at [420, 41] on button "Edit" at bounding box center [431, 36] width 30 height 11
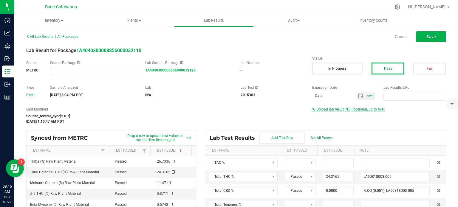
click at [340, 111] on span "Upload lab result PDF (optional, up to five)" at bounding box center [350, 109] width 68 height 4
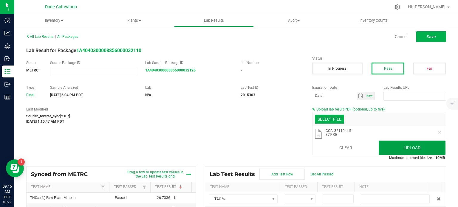
click at [396, 151] on button "Upload" at bounding box center [411, 148] width 67 height 14
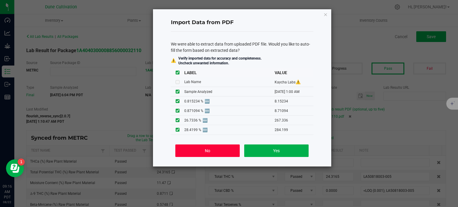
click at [204, 153] on button "No" at bounding box center [207, 150] width 64 height 13
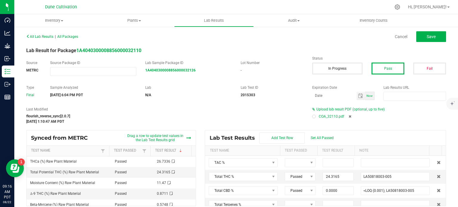
click at [313, 116] on div at bounding box center [314, 117] width 2 height 2
click at [419, 38] on button "Save" at bounding box center [431, 36] width 30 height 11
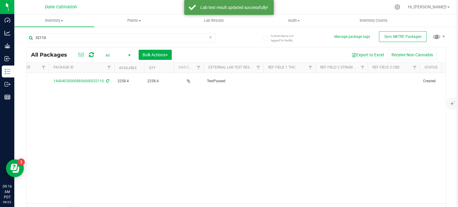
scroll to position [0, 141]
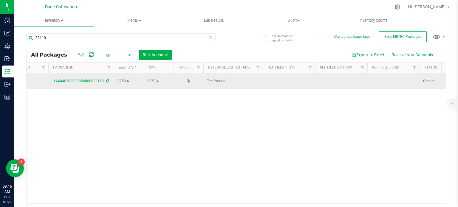
click at [288, 85] on td at bounding box center [289, 81] width 52 height 16
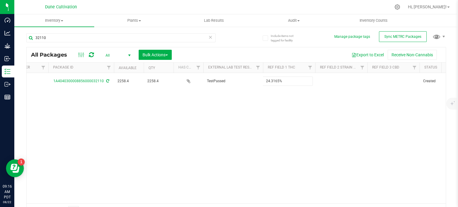
type input "24.3165%"
click at [245, 132] on div "All Packages All Active Only Lab Samples Locked All External Internal Bulk Acti…" at bounding box center [235, 132] width 419 height 171
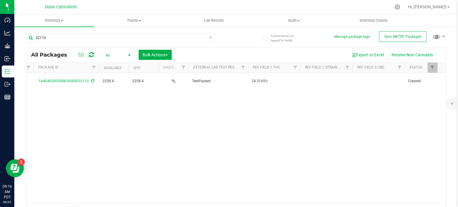
scroll to position [0, 187]
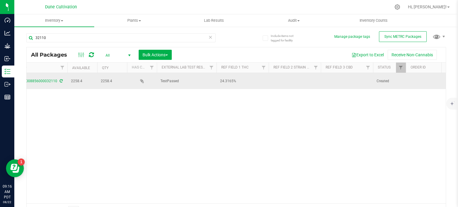
click at [300, 77] on td at bounding box center [294, 81] width 52 height 16
type input "PC"
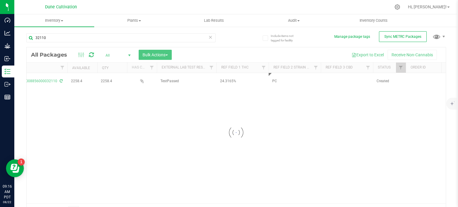
click at [263, 105] on div "Loading... All Packages All Active Only Lab Samples Locked All External Interna…" at bounding box center [235, 132] width 419 height 171
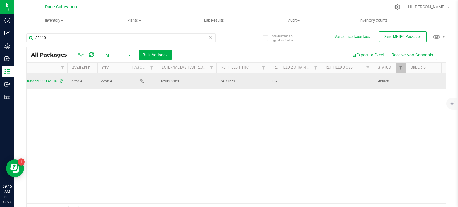
click at [337, 80] on td at bounding box center [347, 81] width 52 height 16
type input "<LOQ"
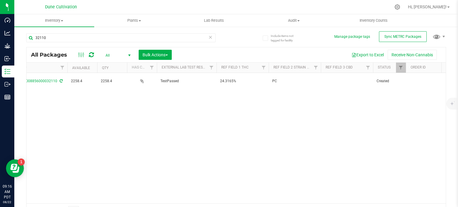
click at [280, 119] on div "Action Action Adjust qty Create package Edit attributes Global inventory Locate…" at bounding box center [236, 138] width 419 height 130
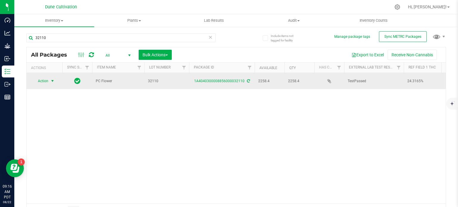
click at [48, 80] on span "Action" at bounding box center [40, 81] width 16 height 8
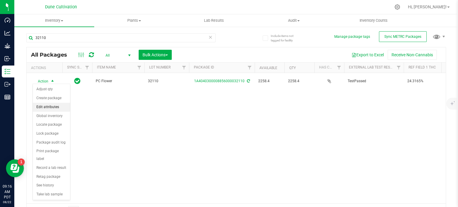
click at [53, 110] on li "Edit attributes" at bounding box center [51, 107] width 37 height 9
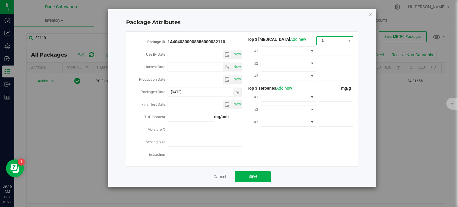
click at [342, 43] on span "%" at bounding box center [330, 41] width 29 height 8
click at [333, 60] on li "mg/unit" at bounding box center [334, 61] width 37 height 10
click at [326, 55] on span at bounding box center [335, 51] width 35 height 9
paste input "267.336"
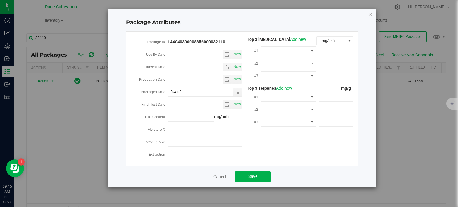
type input "267.336"
type input "267.3360"
click at [305, 47] on span at bounding box center [285, 51] width 48 height 8
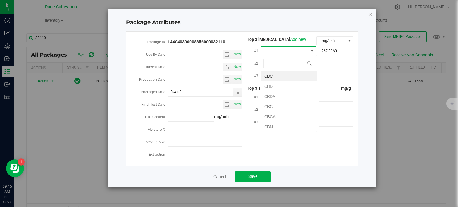
scroll to position [9, 56]
type input "thca"
click at [293, 73] on li "THCA" at bounding box center [289, 76] width 56 height 10
click at [346, 63] on span at bounding box center [335, 63] width 35 height 9
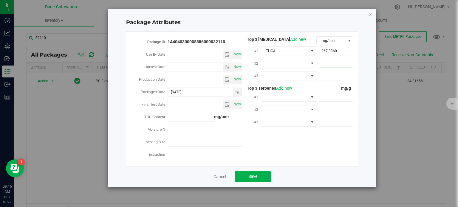
paste input "8.71094"
type input "8.71094"
type input "8.7109"
click at [304, 60] on span at bounding box center [285, 63] width 48 height 8
type input "9"
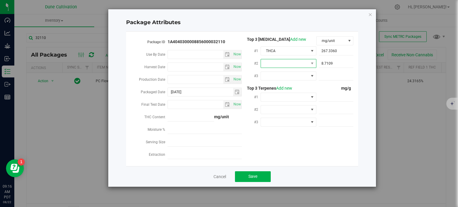
click at [297, 64] on span at bounding box center [285, 63] width 48 height 8
type input "9"
click at [292, 89] on li "D9-THC" at bounding box center [289, 89] width 56 height 10
click at [297, 78] on span at bounding box center [285, 76] width 48 height 8
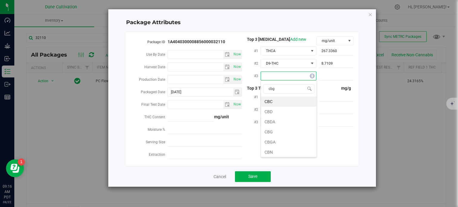
type input "cbga"
click at [290, 100] on li "CBGA" at bounding box center [289, 102] width 56 height 10
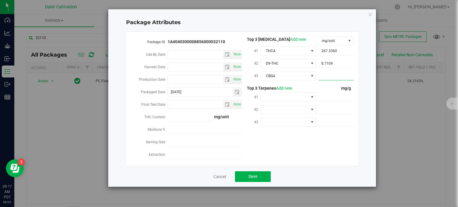
click at [341, 72] on span at bounding box center [335, 76] width 35 height 9
paste input "8.15234"
type input "8.15234"
type input "8.1523"
click at [337, 96] on span at bounding box center [335, 97] width 35 height 9
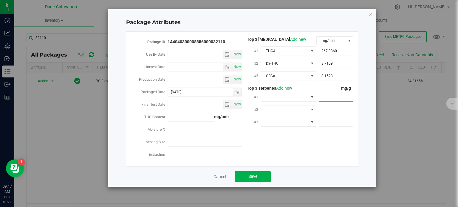
paste input "5.748"
type input "5.748"
type input "5.7480"
click at [295, 96] on span at bounding box center [285, 97] width 48 height 8
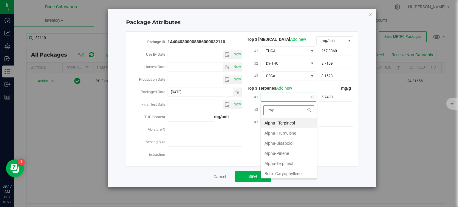
type input "myr"
click at [291, 121] on li "Beta-Myrcene" at bounding box center [289, 123] width 56 height 10
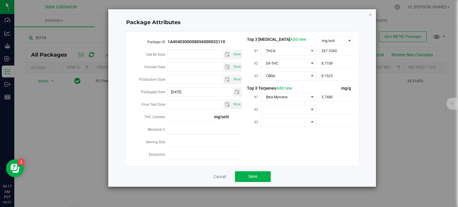
click at [335, 105] on div at bounding box center [334, 109] width 37 height 11
click at [333, 107] on span at bounding box center [335, 109] width 35 height 9
paste input "2.244"
type input "2.244"
type input "2.2440"
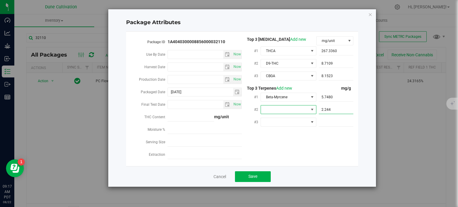
click at [310, 110] on span at bounding box center [311, 109] width 5 height 5
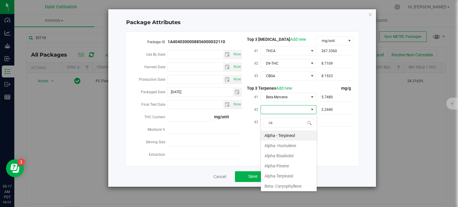
type input "car"
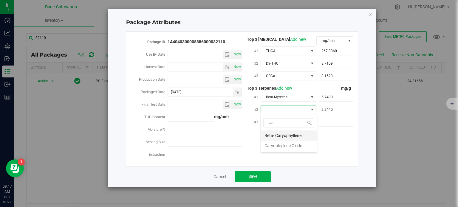
click at [294, 136] on li "Beta- Caryophyllene" at bounding box center [289, 135] width 56 height 10
click at [337, 121] on span at bounding box center [335, 122] width 35 height 9
paste input "2.033"
type input "2.033"
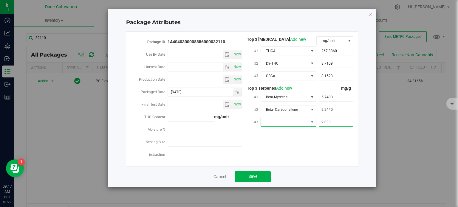
type input "2.0330"
click at [306, 122] on span at bounding box center [285, 122] width 48 height 8
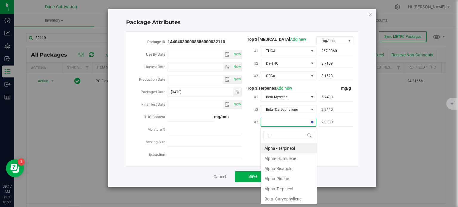
type input "lim"
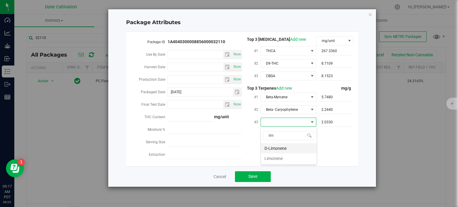
click at [287, 146] on li "D-Limonene" at bounding box center [289, 148] width 56 height 10
click at [270, 152] on div "Package ID 1A4040300008856000032110 Use By Date Now Harvest Date Now Production…" at bounding box center [241, 98] width 223 height 125
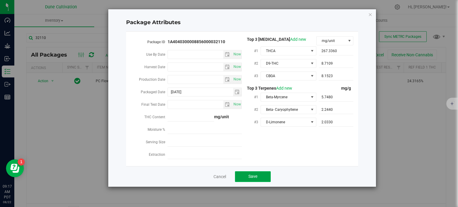
click at [255, 177] on span "Save" at bounding box center [252, 176] width 9 height 5
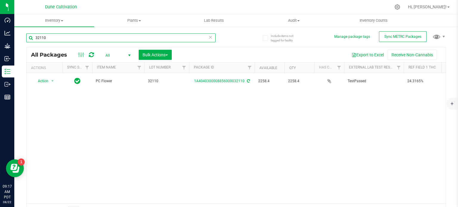
click at [52, 38] on input "32110" at bounding box center [120, 37] width 189 height 9
type input "32111"
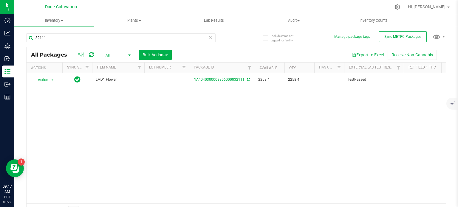
click at [161, 78] on td at bounding box center [166, 80] width 45 height 14
type input "32111"
click at [157, 115] on div "All Packages All Active Only Lab Samples Locked All External Internal Bulk Acti…" at bounding box center [235, 132] width 419 height 171
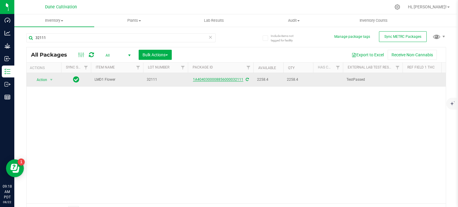
click at [218, 79] on link "1A4040300008856000032111" at bounding box center [218, 79] width 50 height 4
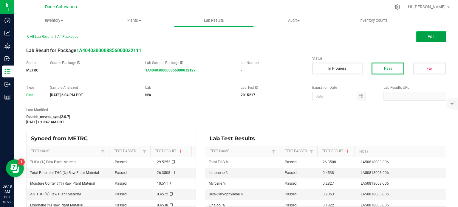
click at [427, 35] on span "Edit" at bounding box center [430, 36] width 7 height 5
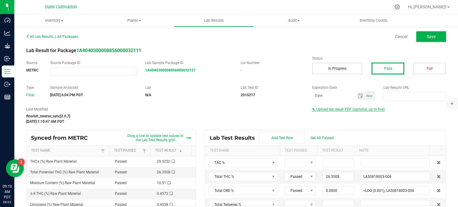
click at [340, 110] on span "Upload lab result PDF (optional, up to five)" at bounding box center [350, 109] width 68 height 4
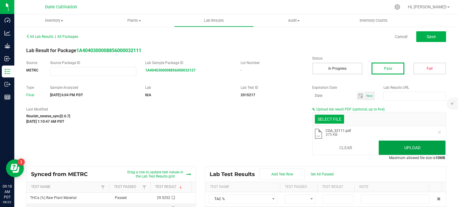
click at [398, 147] on button "Upload" at bounding box center [411, 148] width 67 height 14
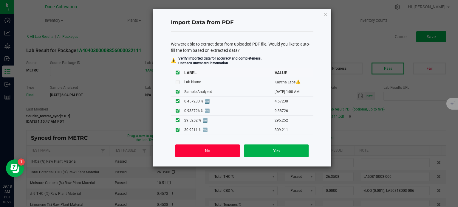
click at [220, 151] on button "No" at bounding box center [207, 150] width 64 height 13
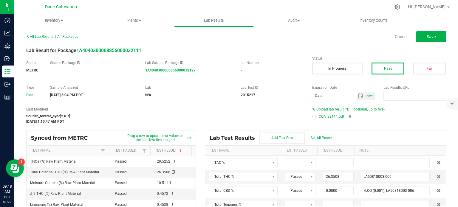
click at [312, 115] on div at bounding box center [314, 117] width 4 height 4
click at [427, 38] on span "Save" at bounding box center [430, 36] width 9 height 5
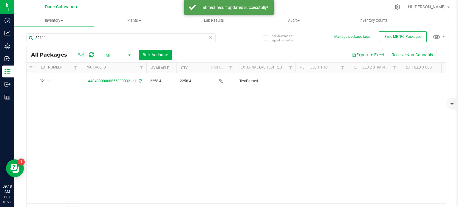
scroll to position [0, 108]
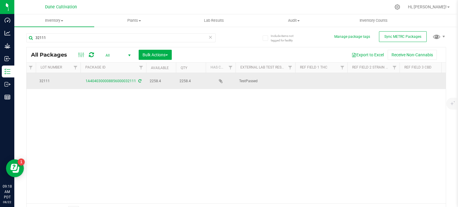
click at [321, 80] on td at bounding box center [321, 81] width 52 height 16
type input "26.3508%"
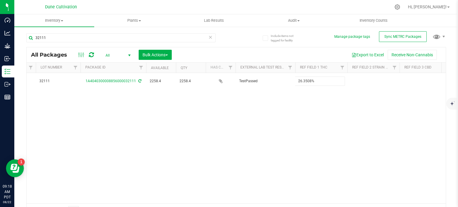
click at [296, 107] on div "All Packages All Active Only Lab Samples Locked All External Internal Bulk Acti…" at bounding box center [235, 132] width 419 height 171
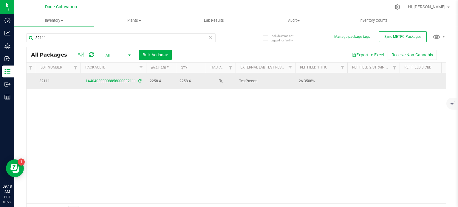
click at [373, 80] on td at bounding box center [373, 81] width 52 height 16
type input "LMD1"
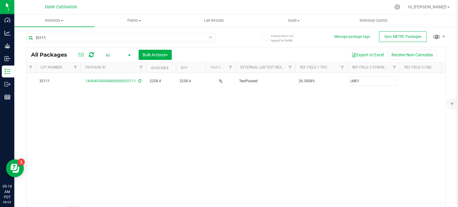
click at [359, 89] on div "All Packages All Active Only Lab Samples Locked All External Internal Bulk Acti…" at bounding box center [235, 132] width 419 height 171
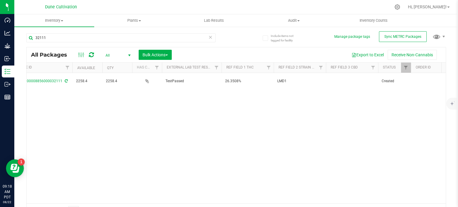
scroll to position [0, 182]
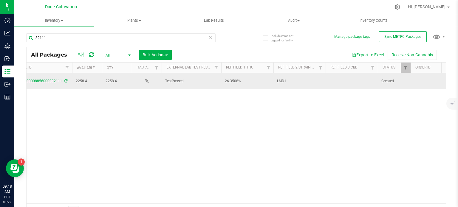
click at [349, 82] on td at bounding box center [351, 81] width 52 height 16
type input "<LOQ"
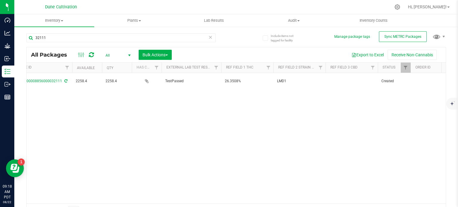
scroll to position [0, 0]
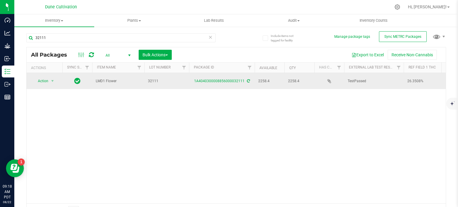
click at [46, 80] on span "Action" at bounding box center [40, 81] width 16 height 8
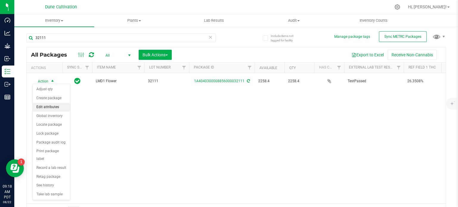
click at [51, 108] on li "Edit attributes" at bounding box center [51, 107] width 37 height 9
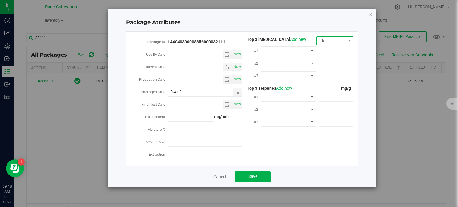
click at [325, 43] on span "%" at bounding box center [330, 41] width 29 height 8
click at [327, 62] on li "mg/unit" at bounding box center [334, 61] width 37 height 10
click at [309, 52] on span at bounding box center [311, 51] width 7 height 8
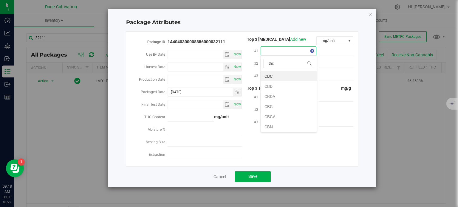
type input "thca"
click at [278, 75] on li "THCA" at bounding box center [289, 76] width 56 height 10
click at [326, 50] on span at bounding box center [335, 51] width 35 height 9
paste input "295.252"
type input "295.252"
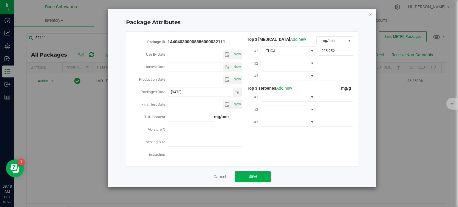
type input "295.2520"
click at [344, 64] on span at bounding box center [335, 63] width 35 height 9
paste input "9.38726"
type input "9.38726"
type input "9.3873"
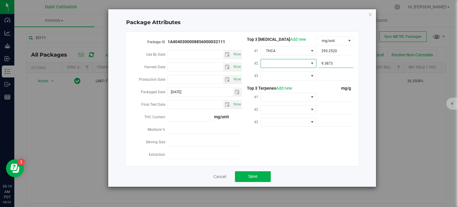
click at [310, 61] on span at bounding box center [311, 63] width 5 height 5
type input "cbga"
click at [292, 88] on li "CBGA" at bounding box center [289, 89] width 56 height 10
click at [300, 76] on span at bounding box center [285, 76] width 48 height 8
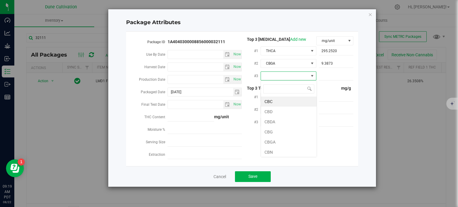
type input "9"
click at [281, 100] on li "D9-THC" at bounding box center [289, 102] width 56 height 10
click at [327, 97] on span at bounding box center [335, 97] width 35 height 9
paste input "4.538"
type input "4.538"
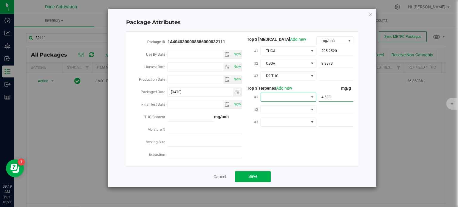
type input "4.5380"
click at [307, 98] on span at bounding box center [285, 97] width 48 height 8
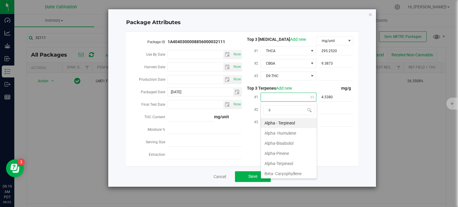
type input "lim"
click at [290, 121] on li "D-Limonene" at bounding box center [289, 123] width 56 height 10
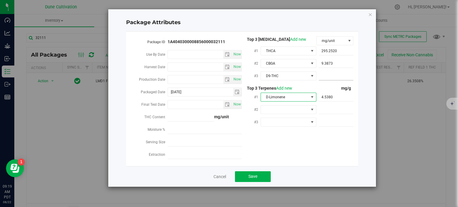
click at [326, 74] on span at bounding box center [335, 76] width 35 height 9
paste input "4.5723"
type input "4.5723"
click at [338, 110] on span at bounding box center [335, 109] width 35 height 9
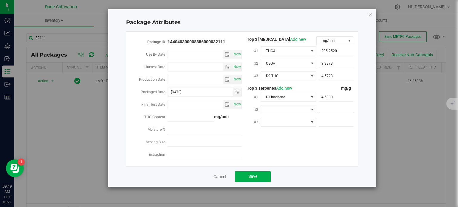
paste input "2.827"
type input "2.827"
type input "2.8270"
click at [301, 107] on span at bounding box center [285, 109] width 48 height 8
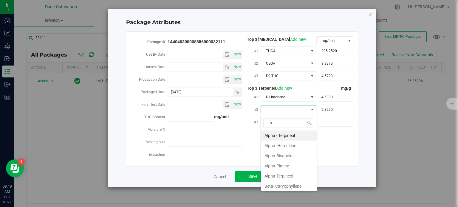
scroll to position [9, 56]
type input "my"
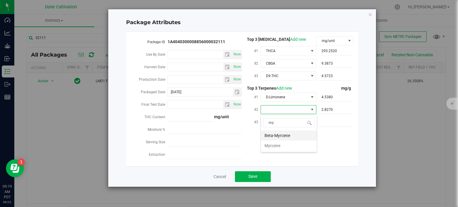
click at [290, 138] on li "Beta-Myrcene" at bounding box center [289, 135] width 56 height 10
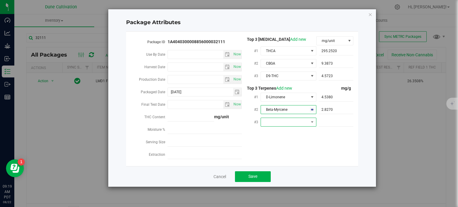
click at [291, 119] on span at bounding box center [285, 122] width 48 height 8
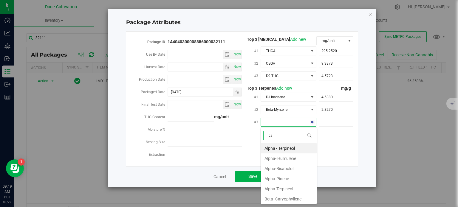
type input "car"
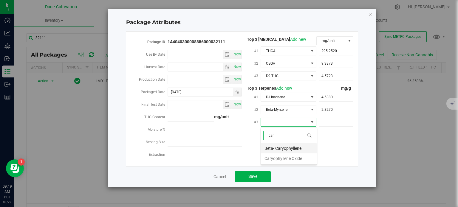
click at [284, 148] on li "Beta- Caryophyllene" at bounding box center [289, 148] width 56 height 10
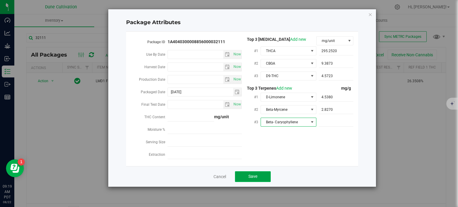
click at [245, 177] on button "Save" at bounding box center [253, 176] width 36 height 11
click at [333, 123] on span at bounding box center [335, 122] width 35 height 9
paste input "2.827"
type input "2.827"
type input "2.8270"
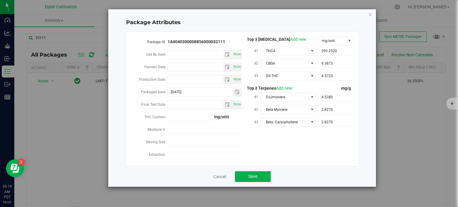
click at [319, 147] on div "Package ID 1A4040300008856000032111 Use By Date Now Harvest Date Now Production…" at bounding box center [241, 98] width 223 height 125
click at [323, 122] on span "2.8270 2.827" at bounding box center [335, 122] width 35 height 9
click at [323, 122] on input "2.827" at bounding box center [335, 122] width 35 height 8
paste input "053"
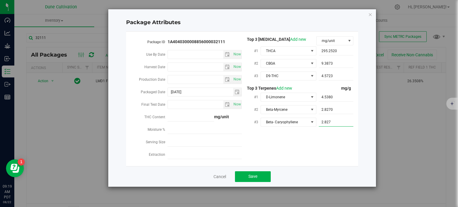
type input "2.053"
type input "2.0530"
click at [284, 155] on div "Package ID 1A4040300008856000032111 Use By Date Now Harvest Date Now Production…" at bounding box center [241, 98] width 223 height 125
click at [248, 178] on button "Save" at bounding box center [253, 176] width 36 height 11
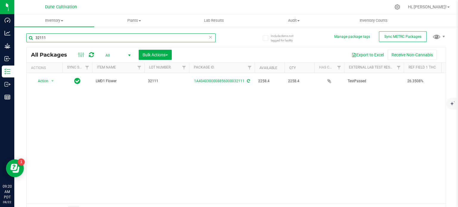
click at [62, 37] on input "32111" at bounding box center [120, 37] width 189 height 9
type input "32112"
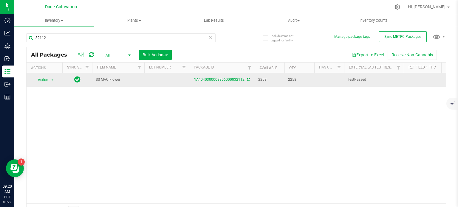
click at [164, 74] on td at bounding box center [166, 80] width 45 height 14
type input "32112"
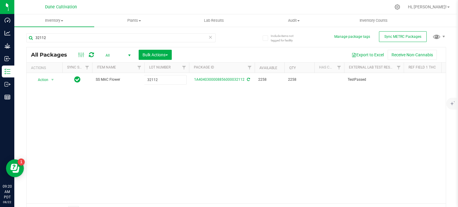
click at [164, 122] on div "All Packages All Active Only Lab Samples Locked All External Internal Bulk Acti…" at bounding box center [235, 132] width 419 height 171
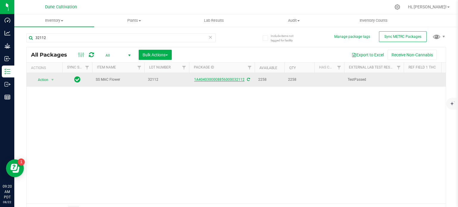
click at [228, 80] on link "1A4040300008856000032112" at bounding box center [219, 79] width 50 height 4
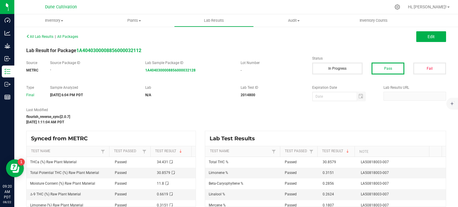
click at [426, 29] on div "All Lab Results | All Packages Edit" at bounding box center [236, 36] width 428 height 15
click at [426, 32] on button "Edit" at bounding box center [431, 36] width 30 height 11
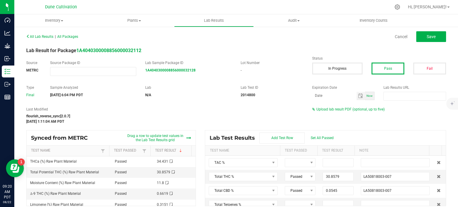
click at [319, 112] on div "Upload lab result PDF (optional, up to five)" at bounding box center [379, 109] width 134 height 5
click at [321, 112] on div "Upload lab result PDF (optional, up to five)" at bounding box center [379, 109] width 134 height 5
click at [321, 109] on span "Upload lab result PDF (optional, up to five)" at bounding box center [350, 109] width 68 height 4
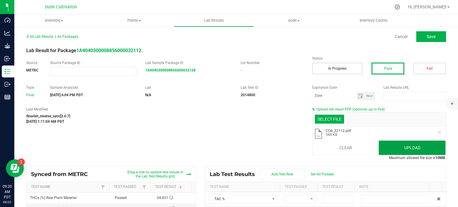
click at [415, 143] on button "Upload" at bounding box center [411, 148] width 67 height 14
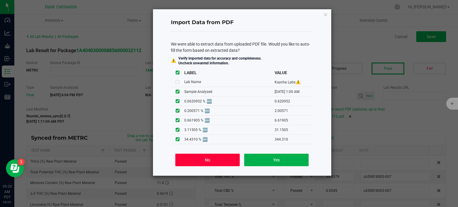
click at [205, 156] on button "No" at bounding box center [207, 160] width 64 height 13
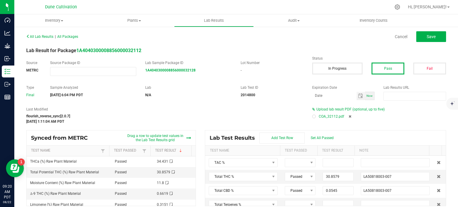
click at [313, 116] on span at bounding box center [315, 117] width 7 height 4
click at [313, 116] on div at bounding box center [314, 117] width 2 height 2
click at [430, 39] on button "Save" at bounding box center [431, 36] width 30 height 11
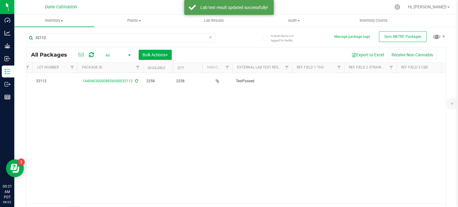
scroll to position [0, 112]
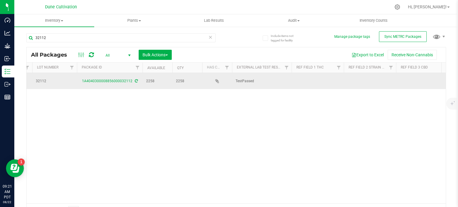
click at [310, 80] on td at bounding box center [317, 81] width 52 height 16
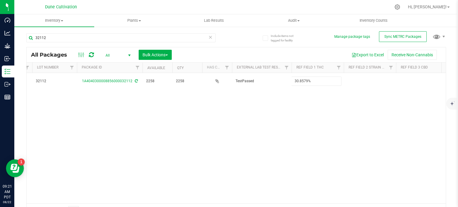
click at [287, 110] on div "All Packages All Active Only Lab Samples Locked All External Internal Bulk Acti…" at bounding box center [235, 132] width 419 height 171
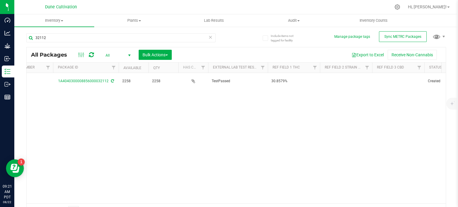
scroll to position [0, 142]
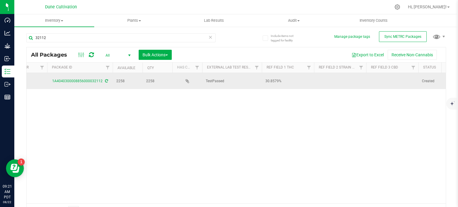
click at [377, 80] on td at bounding box center [392, 81] width 52 height 16
click at [337, 75] on td at bounding box center [340, 81] width 52 height 16
type input "SS MAC"
click at [389, 83] on td at bounding box center [392, 81] width 52 height 16
type input "0.0544575%"
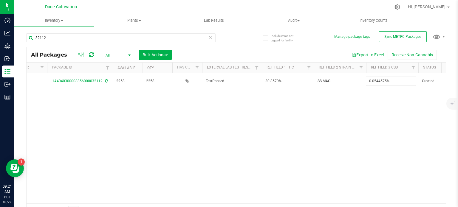
click at [322, 143] on div "All Packages All Active Only Lab Samples Locked All External Internal Bulk Acti…" at bounding box center [235, 132] width 419 height 171
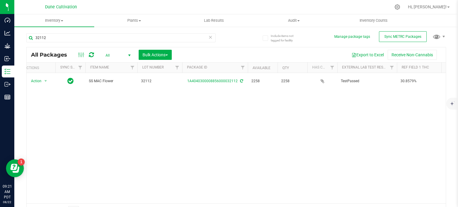
scroll to position [0, 0]
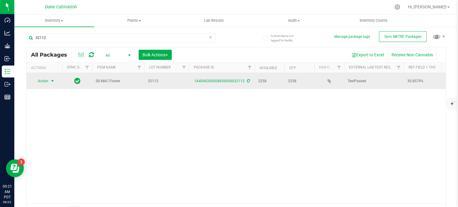
click at [45, 80] on span "Action" at bounding box center [40, 81] width 16 height 8
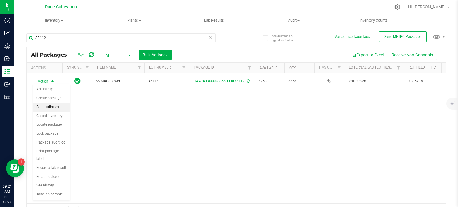
click at [50, 107] on li "Edit attributes" at bounding box center [51, 107] width 37 height 9
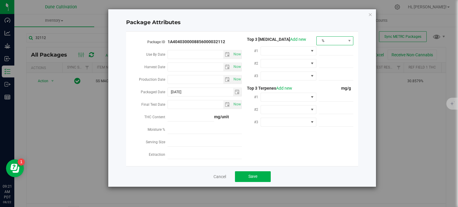
click at [341, 41] on span "%" at bounding box center [330, 41] width 29 height 8
click at [332, 60] on li "mg/unit" at bounding box center [334, 61] width 37 height 10
click at [308, 52] on span at bounding box center [311, 51] width 7 height 8
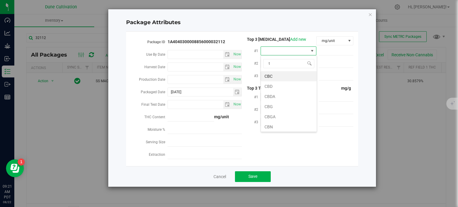
scroll to position [9, 56]
type input "thca"
click at [296, 75] on li "THCA" at bounding box center [289, 76] width 56 height 10
click at [331, 52] on span at bounding box center [335, 51] width 35 height 9
paste input "344.31"
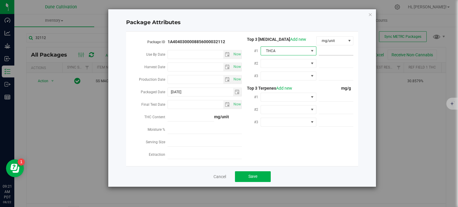
type input "344.31"
type input "344.3100"
click at [305, 64] on span at bounding box center [285, 63] width 48 height 8
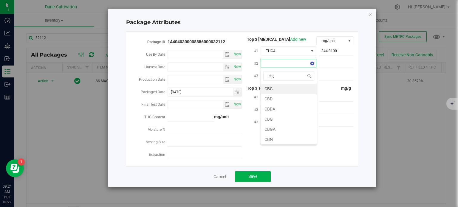
type input "cbga"
click at [300, 89] on li "CBGA" at bounding box center [289, 89] width 56 height 10
click at [305, 77] on span at bounding box center [285, 76] width 48 height 8
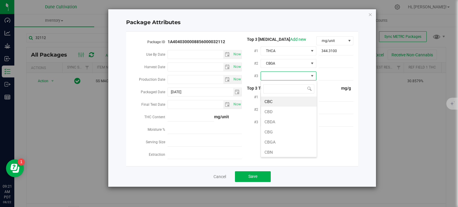
type input "9"
click at [290, 102] on li "D9-THC" at bounding box center [289, 102] width 56 height 10
click at [333, 63] on span at bounding box center [335, 63] width 35 height 9
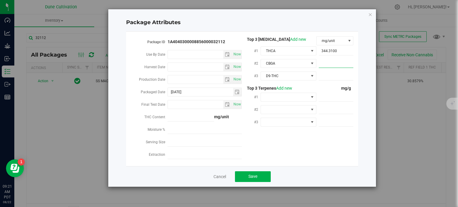
paste input "31.1505"
type input "31.1505"
click at [323, 78] on span at bounding box center [335, 76] width 35 height 9
paste input "6.61905"
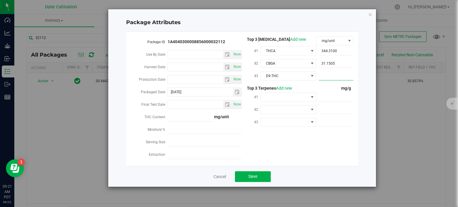
type input "6.61905"
type input "6.6191"
click at [347, 96] on span at bounding box center [335, 97] width 35 height 9
paste input "3.151"
type input "3.151"
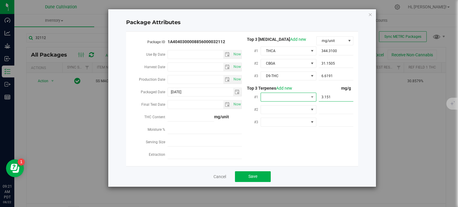
type input "3.1510"
click at [309, 98] on span at bounding box center [311, 97] width 7 height 8
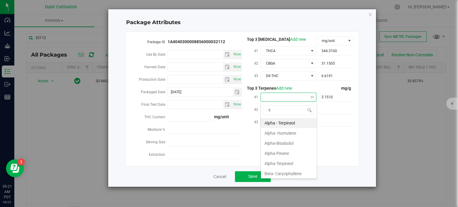
type input "lim"
click at [288, 125] on li "D-Limonene" at bounding box center [289, 123] width 56 height 10
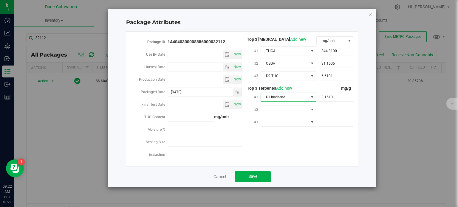
click at [329, 109] on span at bounding box center [335, 109] width 35 height 9
paste input "2.856"
type input "2.856"
type input "2.8560"
click at [318, 109] on div "2.8560 2.856" at bounding box center [334, 109] width 37 height 11
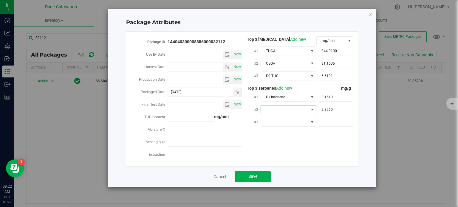
click at [313, 109] on span at bounding box center [311, 109] width 5 height 5
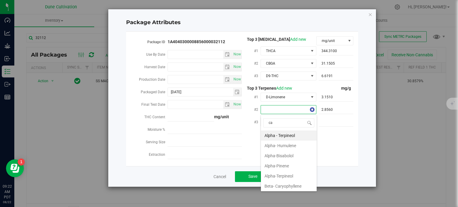
type input "car"
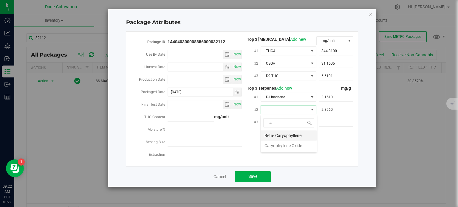
click at [287, 135] on li "Beta- Caryophyllene" at bounding box center [289, 135] width 56 height 10
click at [329, 123] on span at bounding box center [335, 122] width 35 height 9
paste input "2.624"
type input "2.624"
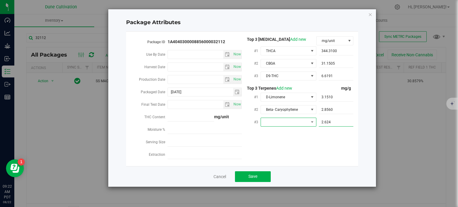
type input "2.6240"
click at [305, 124] on span at bounding box center [285, 122] width 48 height 8
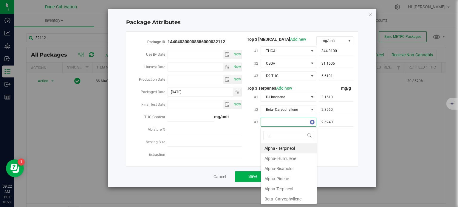
type input "lin"
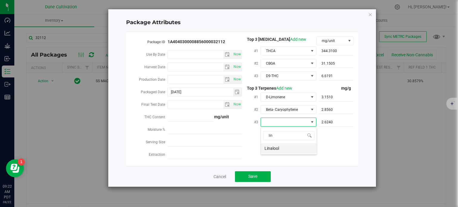
click at [287, 148] on li "Linalool" at bounding box center [289, 148] width 56 height 10
click at [267, 161] on div "Package ID 1A4040300008856000032112 Use By Date Now Harvest Date Now Production…" at bounding box center [241, 98] width 223 height 125
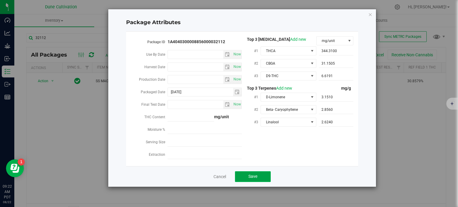
click at [262, 176] on button "Save" at bounding box center [253, 176] width 36 height 11
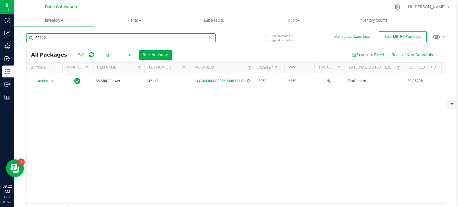
click at [74, 40] on input "32112" at bounding box center [120, 37] width 189 height 9
type input "32113"
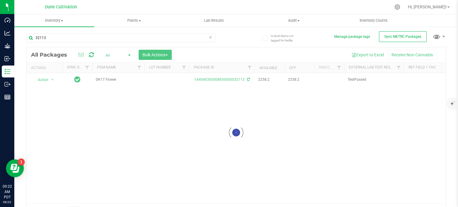
click at [160, 80] on div at bounding box center [236, 132] width 419 height 170
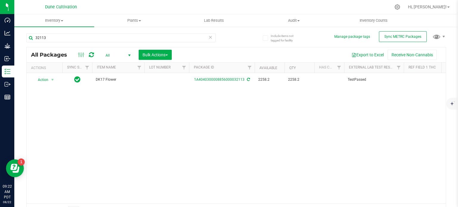
click at [160, 80] on td at bounding box center [166, 80] width 45 height 14
click at [155, 118] on div "All Packages All Active Only Lab Samples Locked All External Internal Bulk Acti…" at bounding box center [235, 132] width 419 height 171
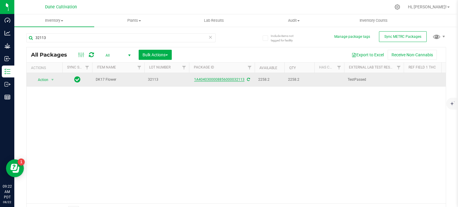
click at [217, 77] on link "1A4040300008856000032113" at bounding box center [219, 79] width 50 height 4
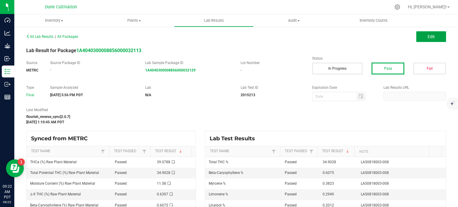
click at [427, 35] on span "Edit" at bounding box center [430, 36] width 7 height 5
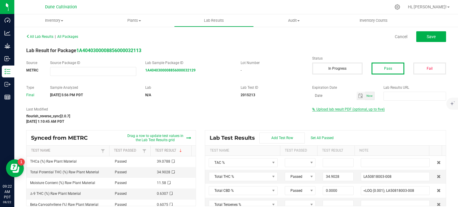
click at [325, 109] on span "Upload lab result PDF (optional, up to five)" at bounding box center [350, 109] width 68 height 4
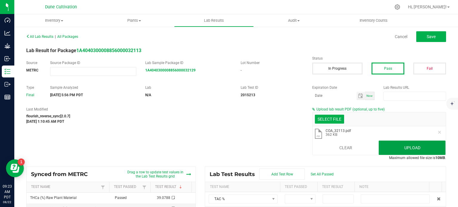
click at [393, 149] on button "Upload" at bounding box center [411, 148] width 67 height 14
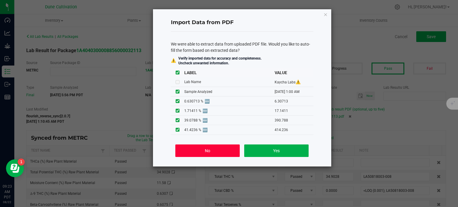
click at [212, 146] on button "No" at bounding box center [207, 150] width 64 height 13
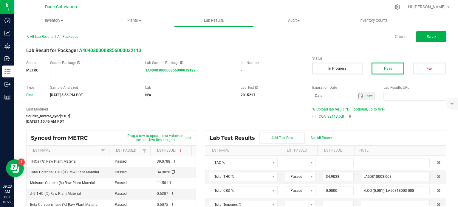
click at [312, 115] on div at bounding box center [314, 117] width 4 height 4
click at [426, 35] on span "Save" at bounding box center [430, 36] width 9 height 5
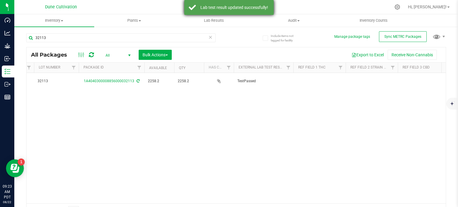
scroll to position [0, 111]
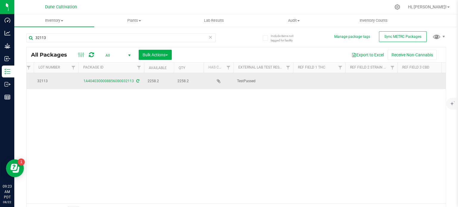
click at [311, 77] on td at bounding box center [319, 81] width 52 height 16
click at [413, 75] on div "All Packages All Active Only Lab Samples Locked All External Internal Bulk Acti…" at bounding box center [235, 132] width 419 height 171
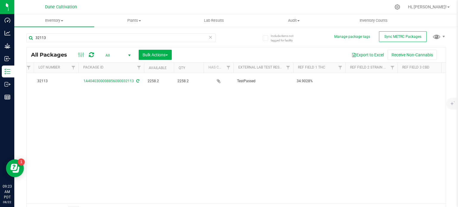
click at [415, 79] on td at bounding box center [423, 81] width 52 height 16
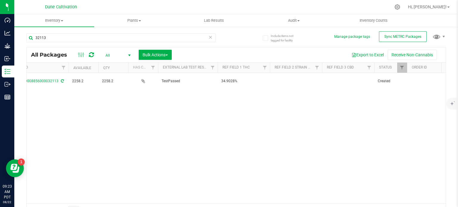
scroll to position [0, 213]
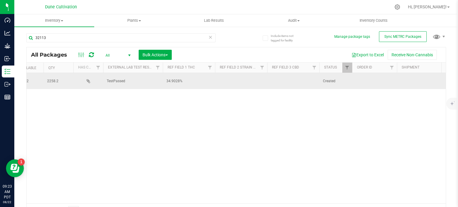
click at [270, 77] on td at bounding box center [293, 81] width 52 height 16
click at [230, 80] on td at bounding box center [241, 81] width 52 height 16
click at [230, 80] on input "text" at bounding box center [239, 81] width 50 height 9
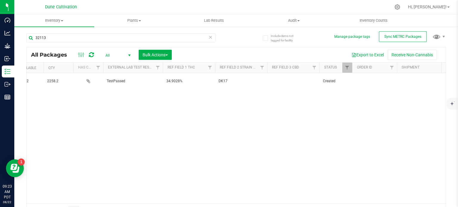
click at [205, 115] on div "Action Action Adjust qty Create package Edit attributes Global inventory Locate…" at bounding box center [236, 138] width 419 height 130
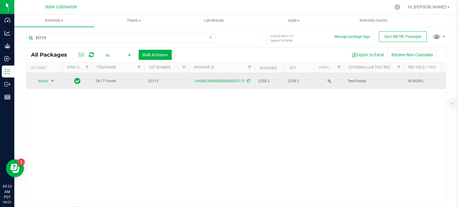
click at [46, 77] on span "Action" at bounding box center [40, 81] width 16 height 8
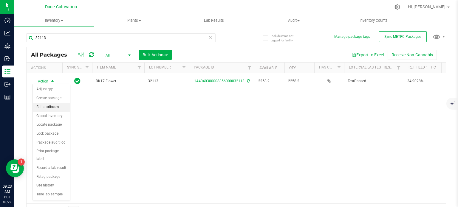
click at [50, 105] on li "Edit attributes" at bounding box center [51, 107] width 37 height 9
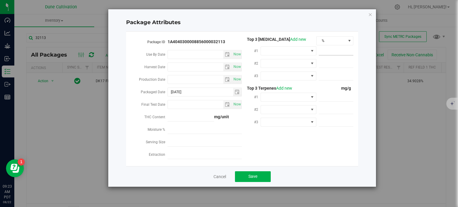
click at [333, 51] on span at bounding box center [335, 51] width 35 height 9
click at [333, 43] on span "%" at bounding box center [330, 41] width 29 height 8
click at [331, 56] on li "%" at bounding box center [334, 51] width 37 height 10
click at [327, 43] on span "%" at bounding box center [330, 41] width 29 height 8
click at [325, 63] on li "mg/unit" at bounding box center [334, 61] width 37 height 10
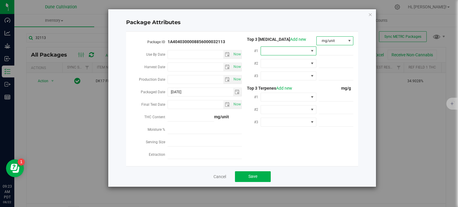
click at [310, 53] on span at bounding box center [311, 51] width 5 height 5
click at [282, 73] on li "THCA" at bounding box center [289, 76] width 56 height 10
click at [329, 52] on span at bounding box center [335, 51] width 35 height 9
paste input "390.788"
click at [330, 63] on span at bounding box center [335, 63] width 35 height 9
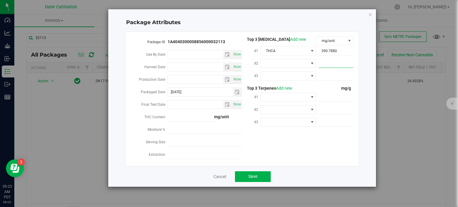
paste input "17.1411"
click at [307, 65] on span at bounding box center [285, 63] width 48 height 8
click at [281, 90] on li "CBGA" at bounding box center [289, 89] width 56 height 10
click at [328, 74] on span at bounding box center [335, 76] width 35 height 9
paste input "6.30713"
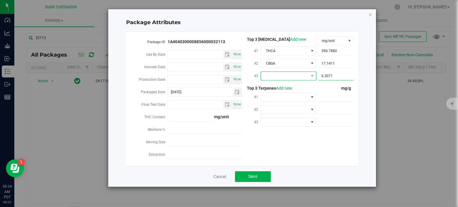
click at [290, 74] on span at bounding box center [285, 76] width 48 height 8
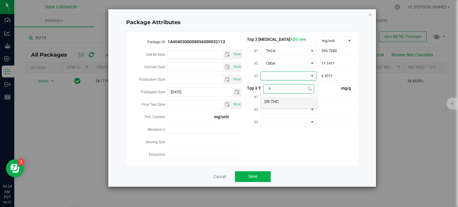
click at [279, 100] on li "D9-THC" at bounding box center [289, 102] width 56 height 10
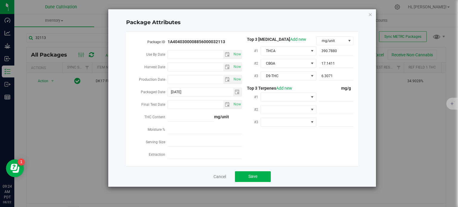
click at [352, 102] on div "#1" at bounding box center [297, 97] width 111 height 13
click at [346, 100] on span at bounding box center [335, 97] width 35 height 9
paste input "6.075"
click at [311, 100] on span at bounding box center [311, 97] width 7 height 8
click at [291, 121] on li "Beta- Caryophyllene" at bounding box center [289, 123] width 56 height 10
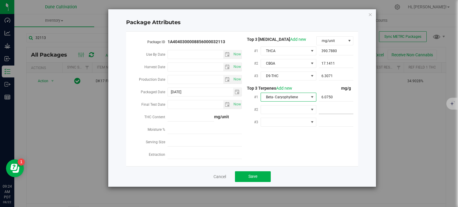
click at [328, 106] on span at bounding box center [335, 109] width 35 height 9
paste input "3.823"
click at [304, 108] on span at bounding box center [285, 109] width 48 height 8
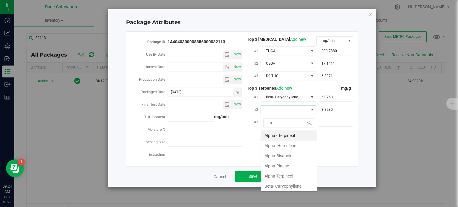
scroll to position [9, 56]
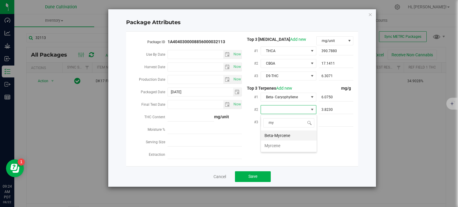
click at [293, 136] on li "Beta-Myrcene" at bounding box center [289, 135] width 56 height 10
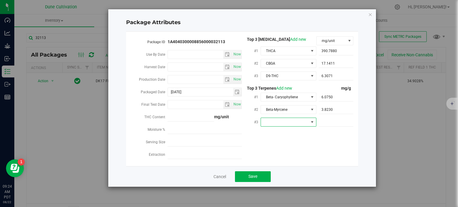
click at [293, 126] on span at bounding box center [285, 122] width 48 height 8
click at [290, 147] on li "D-Limonene" at bounding box center [289, 148] width 56 height 10
click at [335, 125] on span at bounding box center [335, 122] width 35 height 9
paste input "2.949"
click at [305, 143] on div "Package ID 1A4040300008856000032113 Use By Date Now Harvest Date Now Production…" at bounding box center [241, 98] width 223 height 125
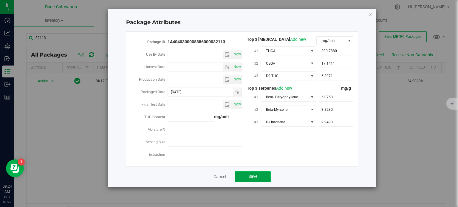
click at [261, 173] on button "Save" at bounding box center [253, 176] width 36 height 11
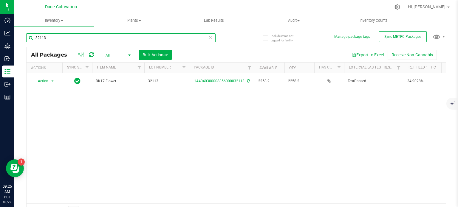
click at [69, 37] on input "32113" at bounding box center [120, 37] width 189 height 9
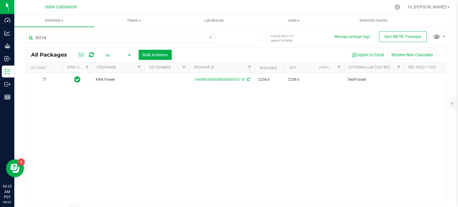
click at [166, 72] on th "Lot Number" at bounding box center [166, 68] width 45 height 10
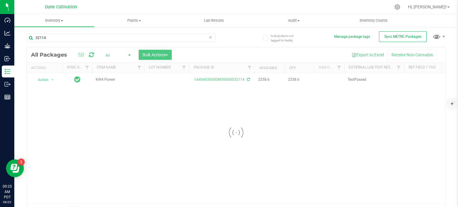
click at [167, 80] on div at bounding box center [236, 132] width 419 height 170
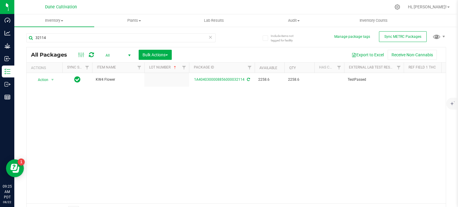
click at [167, 80] on td at bounding box center [166, 80] width 45 height 14
click at [167, 121] on div "All Packages All Active Only Lab Samples Locked All External Internal Bulk Acti…" at bounding box center [235, 132] width 419 height 171
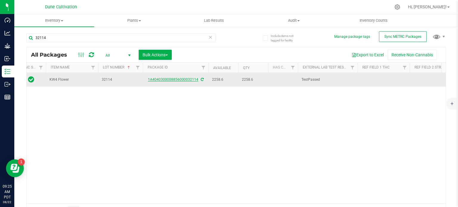
click at [188, 79] on link "1A4040300008856000032114" at bounding box center [173, 79] width 50 height 4
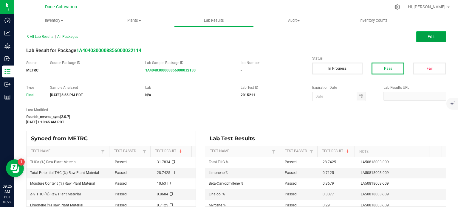
click at [427, 37] on span "Edit" at bounding box center [430, 36] width 7 height 5
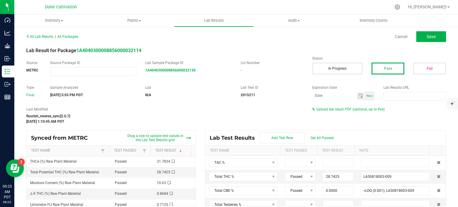
click at [323, 112] on div "Upload lab result PDF (optional, up to five)" at bounding box center [379, 109] width 134 height 5
click at [312, 109] on icon at bounding box center [313, 110] width 3 height 4
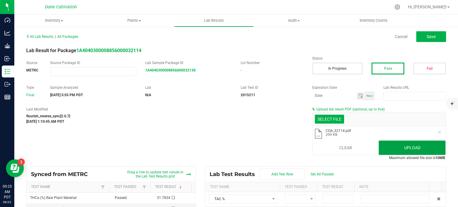
click at [392, 147] on button "Upload" at bounding box center [411, 148] width 67 height 14
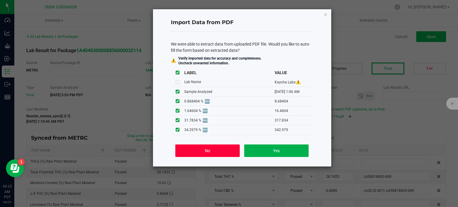
click at [210, 145] on button "No" at bounding box center [207, 150] width 64 height 13
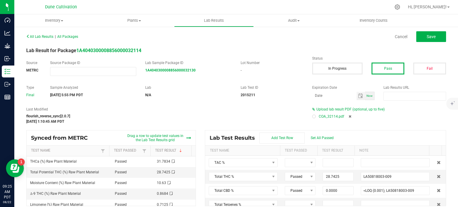
click at [313, 116] on div at bounding box center [314, 117] width 2 height 2
click at [421, 43] on div "All Lab Results | All Packages Cancel Save" at bounding box center [236, 36] width 428 height 15
click at [420, 41] on button "Save" at bounding box center [431, 36] width 30 height 11
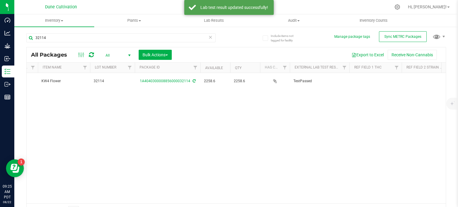
scroll to position [0, 105]
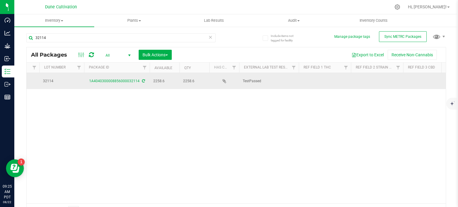
click at [317, 78] on td at bounding box center [324, 81] width 52 height 16
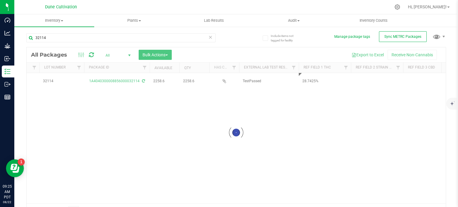
click at [276, 110] on div "Loading... All Packages All Active Only Lab Samples Locked All External Interna…" at bounding box center [235, 132] width 419 height 171
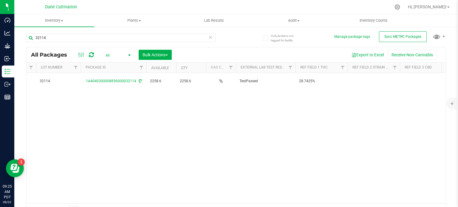
scroll to position [0, 118]
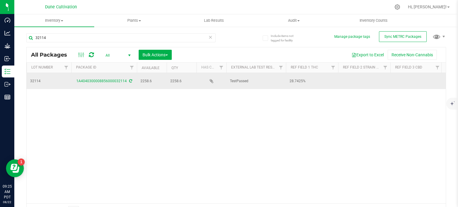
click at [360, 82] on td at bounding box center [364, 81] width 52 height 16
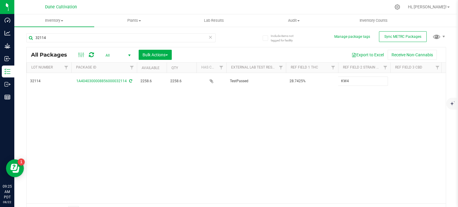
click at [360, 112] on div "All Packages All Active Only Lab Samples Locked All External Internal Bulk Acti…" at bounding box center [235, 132] width 419 height 171
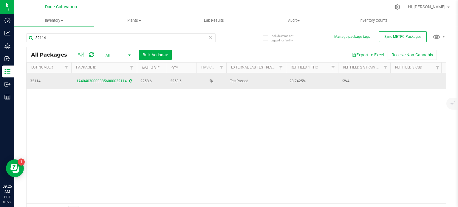
click at [404, 84] on td at bounding box center [416, 81] width 52 height 16
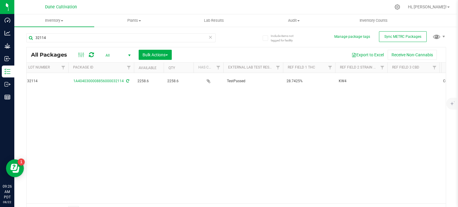
click at [312, 116] on div "KW4 Flower 32114 1A4040300008856000032114 2258.6 2258.6 TestPassed 28.7425% KW4…" at bounding box center [236, 138] width 419 height 130
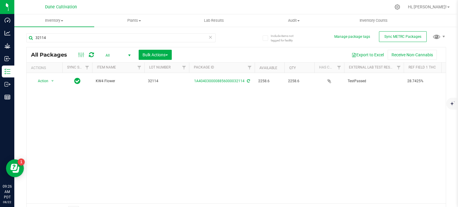
scroll to position [0, 0]
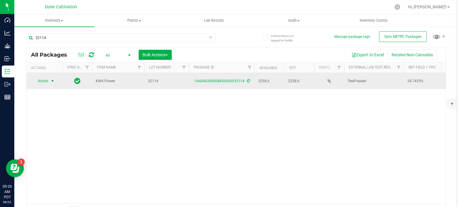
click at [49, 79] on span "select" at bounding box center [52, 81] width 7 height 8
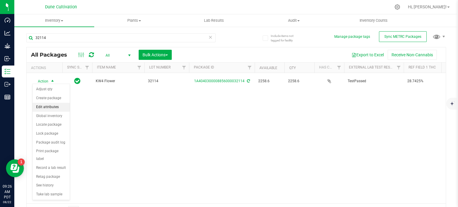
click at [55, 106] on li "Edit attributes" at bounding box center [50, 107] width 37 height 9
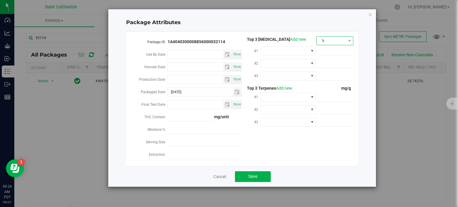
click at [345, 41] on span "%" at bounding box center [330, 41] width 29 height 8
click at [334, 60] on li "mg/unit" at bounding box center [334, 61] width 37 height 10
click at [310, 54] on span at bounding box center [311, 51] width 7 height 8
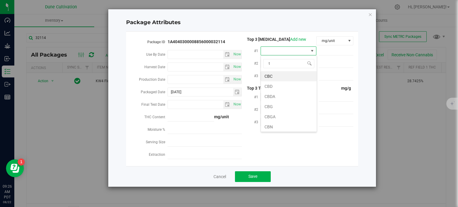
scroll to position [9, 56]
click at [284, 74] on li "THCA" at bounding box center [289, 76] width 56 height 10
click at [328, 52] on span at bounding box center [335, 51] width 35 height 9
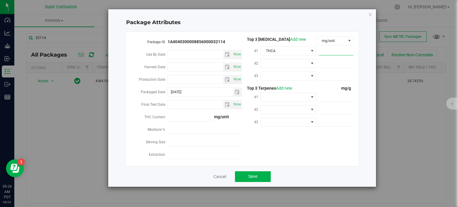
paste input "317.834"
click at [335, 61] on span at bounding box center [335, 63] width 35 height 9
paste input "16.4604"
click at [316, 63] on div "16.4604 16.4604" at bounding box center [334, 63] width 37 height 11
click at [309, 63] on span at bounding box center [311, 63] width 7 height 8
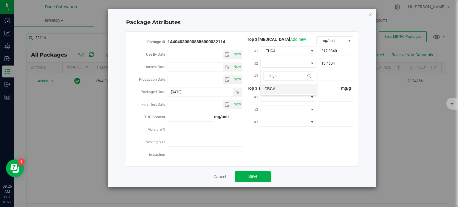
click at [298, 90] on li "CBGA" at bounding box center [289, 89] width 56 height 10
click at [298, 80] on span at bounding box center [285, 76] width 48 height 8
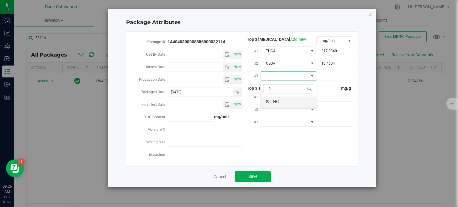
click at [284, 100] on li "D9-THC" at bounding box center [289, 102] width 56 height 10
click at [325, 76] on span at bounding box center [335, 76] width 35 height 9
paste input "8.68404"
click at [331, 96] on span at bounding box center [335, 97] width 35 height 9
paste input "7.125"
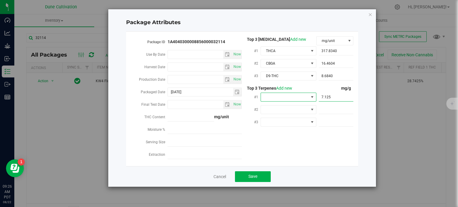
click at [313, 96] on span at bounding box center [311, 97] width 5 height 5
click at [294, 120] on li "D-Limonene" at bounding box center [289, 123] width 56 height 10
click at [336, 113] on span at bounding box center [335, 109] width 35 height 9
paste input "3.679"
click at [302, 111] on span at bounding box center [285, 109] width 48 height 8
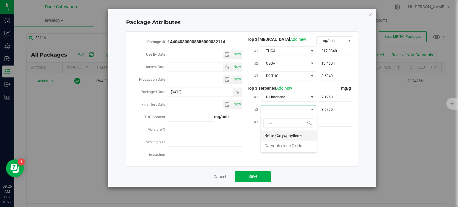
click at [281, 137] on li "Beta- Caryophyllene" at bounding box center [289, 135] width 56 height 10
click at [338, 124] on span at bounding box center [335, 122] width 35 height 9
paste input "3.377"
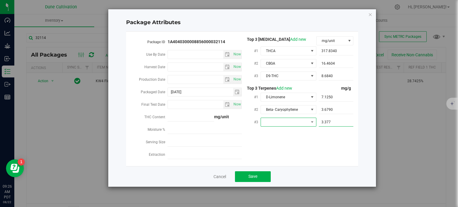
click at [307, 122] on span at bounding box center [285, 122] width 48 height 8
click at [304, 147] on li "Linalool" at bounding box center [289, 148] width 56 height 10
click at [269, 147] on div "Package ID 1A4040300008856000032114 Use By Date Now Harvest Date Now Production…" at bounding box center [241, 98] width 223 height 125
click at [254, 179] on span "Save" at bounding box center [252, 176] width 9 height 5
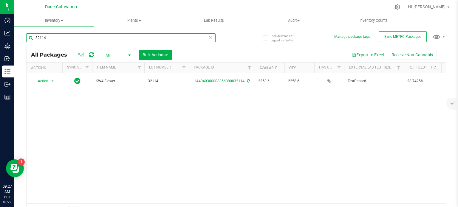
click at [116, 35] on input "32114" at bounding box center [120, 37] width 189 height 9
type input "32115"
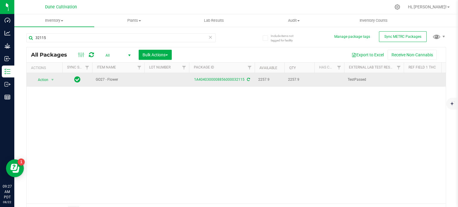
click at [161, 82] on td at bounding box center [166, 80] width 45 height 14
type input "32115"
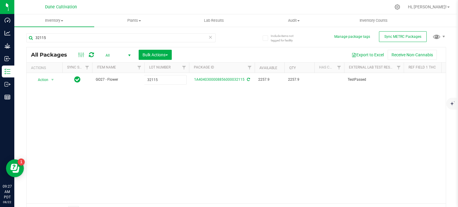
click at [161, 119] on div "All Packages All Active Only Lab Samples Locked All External Internal Bulk Acti…" at bounding box center [235, 132] width 419 height 171
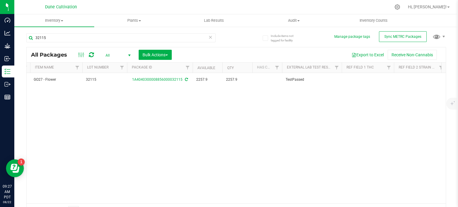
scroll to position [0, 63]
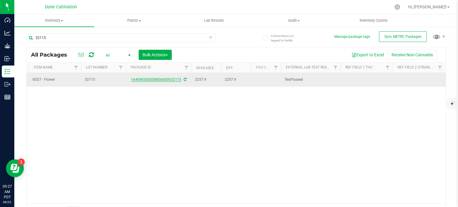
click at [158, 79] on link "1A4040300008856000032115" at bounding box center [156, 79] width 50 height 4
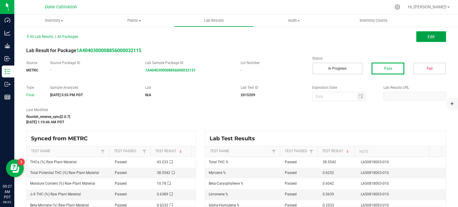
click at [427, 34] on span "Edit" at bounding box center [430, 36] width 7 height 5
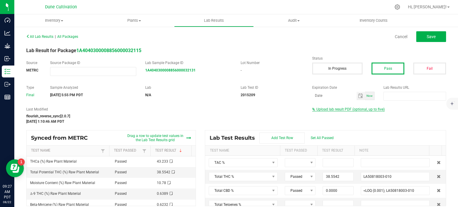
click at [356, 109] on span "Upload lab result PDF (optional, up to five)" at bounding box center [350, 109] width 68 height 4
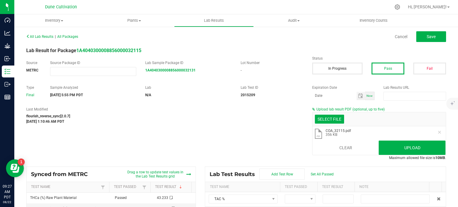
click at [403, 156] on span "Maximum allowed file size is 10MB ." at bounding box center [417, 158] width 57 height 4
click at [403, 147] on button "Upload" at bounding box center [411, 148] width 67 height 14
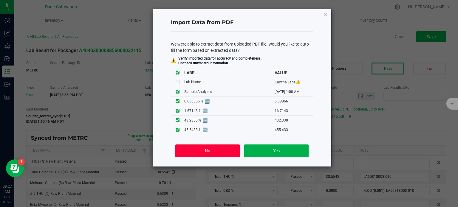
click at [192, 150] on button "No" at bounding box center [207, 150] width 64 height 13
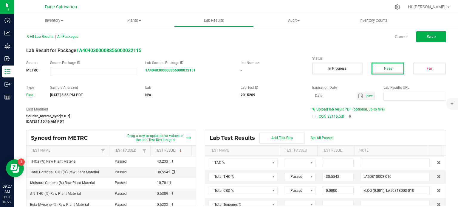
click at [313, 118] on span at bounding box center [315, 117] width 7 height 4
click at [313, 116] on div at bounding box center [314, 117] width 2 height 2
click at [420, 43] on div "All Lab Results | All Packages Cancel Save" at bounding box center [236, 36] width 428 height 15
click at [420, 35] on button "Save" at bounding box center [431, 36] width 30 height 11
type input "38.5542"
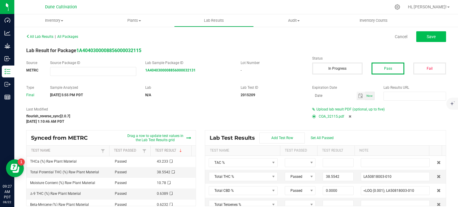
type input "LA50818003-010"
type input "0.0000"
type input "<LOQ (0.001); LA50818003-010"
type input "0.0000"
type input "<LOQ (0.001); LA50818003-010"
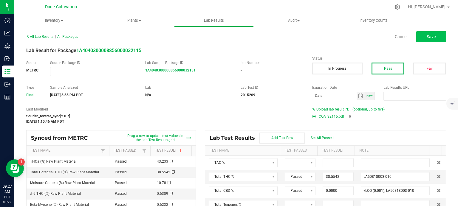
type input "0.0918"
type input "LA50818003-010"
type input "0.2533"
type input "LA50818003-010"
type input "0.0449"
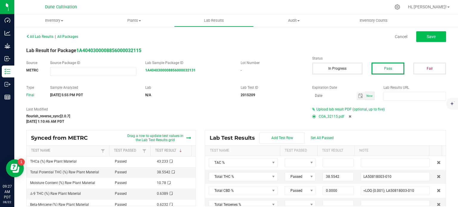
type input "LA50818003-010"
type input "0.0214"
type input "LA50818003-010"
type input "0.6042"
type input "LA50818003-010"
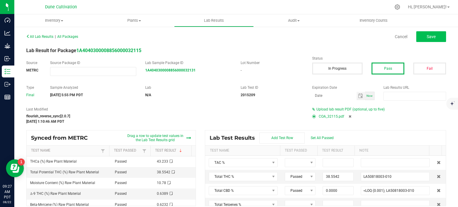
type input "0.0880"
type input "LA50818003-010"
type input "0.5639"
type input "LA50818003-010"
type input "0.0726"
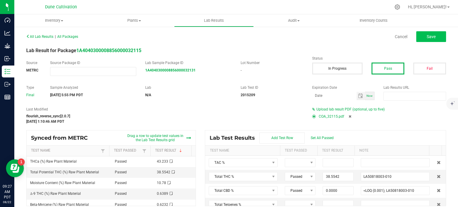
type input "LA50818003-010"
type input "0.6232"
type input "LA50818003-010"
type input "0.0214"
type input "LA50818003-010"
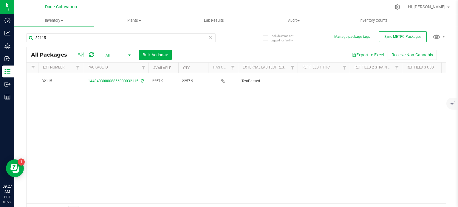
scroll to position [0, 107]
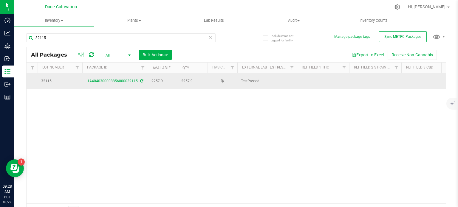
click at [318, 76] on td at bounding box center [323, 81] width 52 height 16
type input "38.5542%"
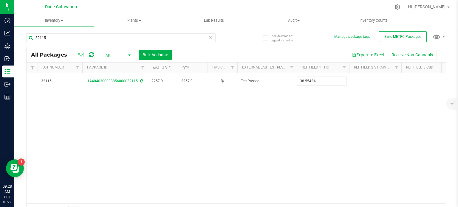
click at [293, 112] on div "All Packages All Active Only Lab Samples Locked All External Internal Bulk Acti…" at bounding box center [235, 132] width 419 height 171
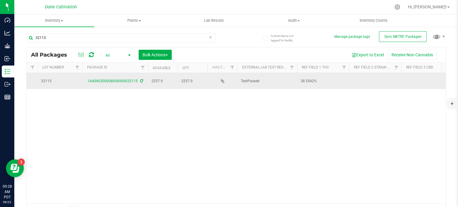
click at [369, 83] on td at bounding box center [375, 81] width 52 height 16
type input "GO27"
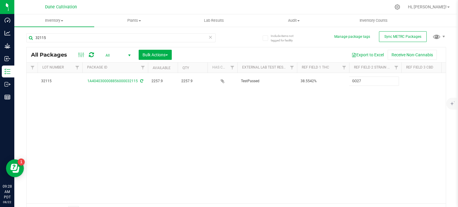
click at [357, 124] on div "All Packages All Active Only Lab Samples Locked All External Internal Bulk Acti…" at bounding box center [235, 132] width 419 height 171
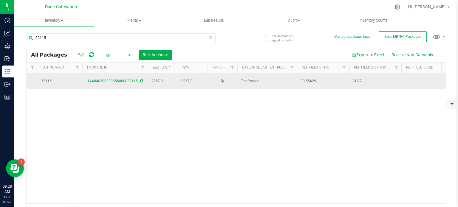
click at [422, 79] on td at bounding box center [427, 81] width 52 height 16
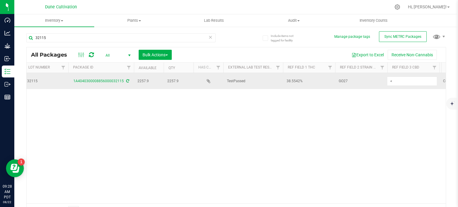
type input "<LOQ"
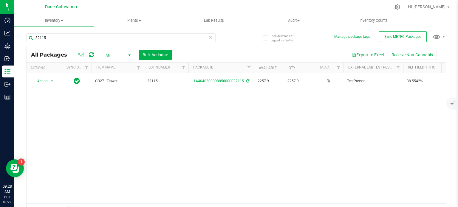
scroll to position [0, 0]
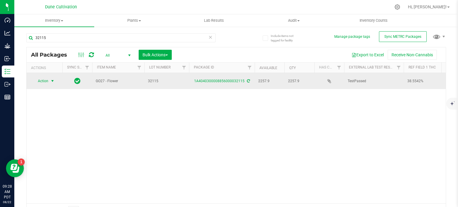
click at [50, 80] on span "select" at bounding box center [52, 81] width 5 height 5
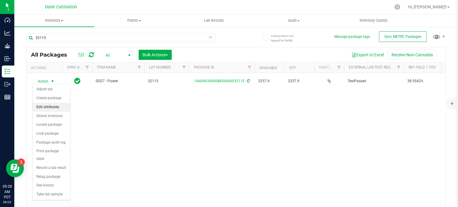
click at [52, 106] on li "Edit attributes" at bounding box center [51, 107] width 37 height 9
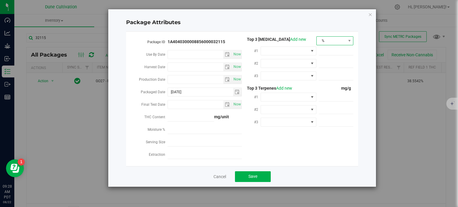
click at [335, 39] on span "%" at bounding box center [330, 41] width 29 height 8
click at [327, 60] on li "mg/unit" at bounding box center [334, 61] width 37 height 10
click at [309, 52] on span at bounding box center [311, 51] width 7 height 8
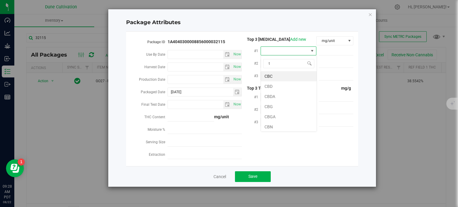
scroll to position [9, 56]
type input "thca"
click at [291, 76] on li "THCA" at bounding box center [289, 76] width 56 height 10
click at [326, 52] on span at bounding box center [335, 51] width 35 height 9
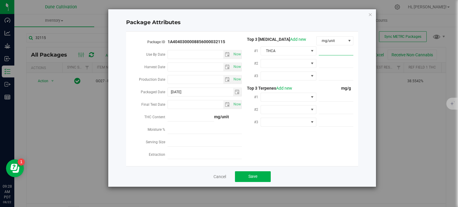
paste input "432.33"
type input "432.33"
type input "432.3300"
click at [330, 61] on span at bounding box center [335, 63] width 35 height 9
paste input "16.7143"
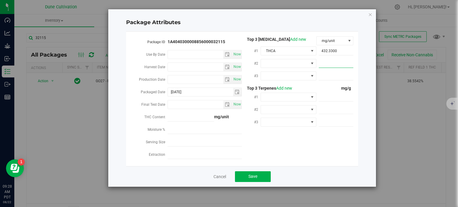
type input "16.7143"
click at [306, 63] on span at bounding box center [285, 63] width 48 height 8
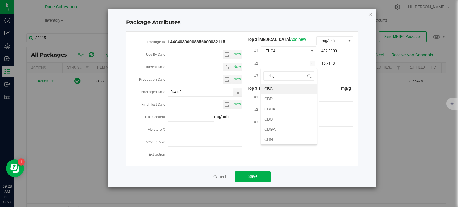
type input "cbga"
click at [300, 85] on li "CBGA" at bounding box center [289, 89] width 56 height 10
click at [303, 77] on span at bounding box center [285, 76] width 48 height 8
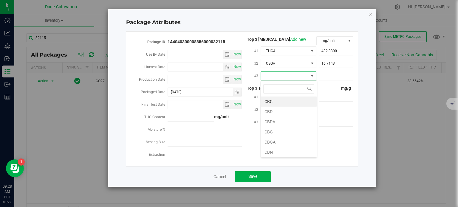
type input "9"
click at [293, 102] on li "D9-THC" at bounding box center [289, 102] width 56 height 10
click at [335, 80] on span at bounding box center [335, 76] width 35 height 9
paste input "6.38866"
type input "6.38866"
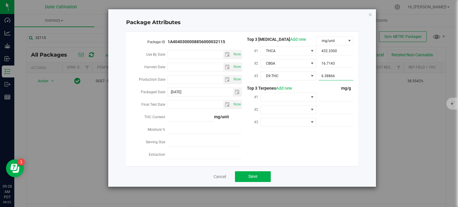
type input "6.3887"
click at [334, 96] on span at bounding box center [335, 97] width 35 height 9
paste input "6.232"
type input "6.232"
type input "6.2320"
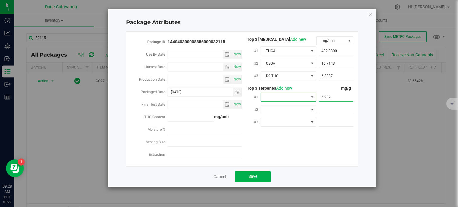
click at [304, 99] on span at bounding box center [285, 97] width 48 height 8
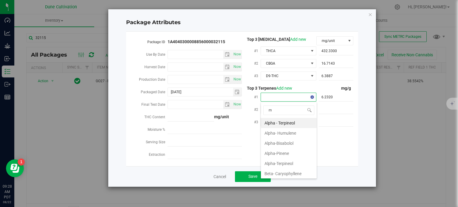
type input "my"
click at [296, 122] on li "Beta-Myrcene" at bounding box center [289, 123] width 56 height 10
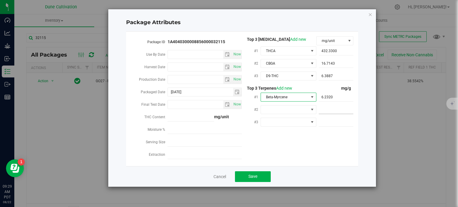
click at [329, 110] on span at bounding box center [335, 109] width 35 height 9
paste input "6.042"
type input "6.042"
type input "6.0420"
click at [311, 108] on span at bounding box center [311, 109] width 5 height 5
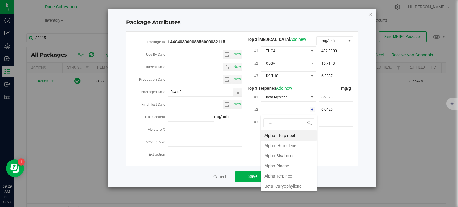
type input "car"
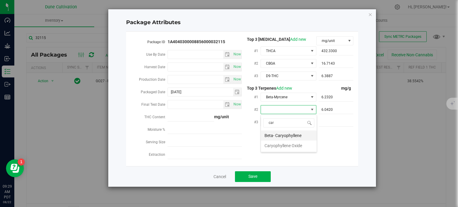
click at [295, 136] on li "Beta- Caryophyllene" at bounding box center [289, 135] width 56 height 10
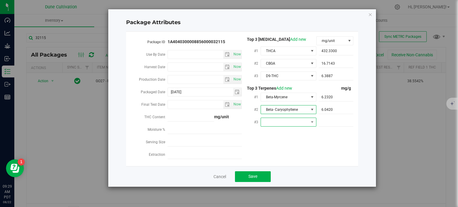
click at [297, 122] on span at bounding box center [285, 122] width 48 height 8
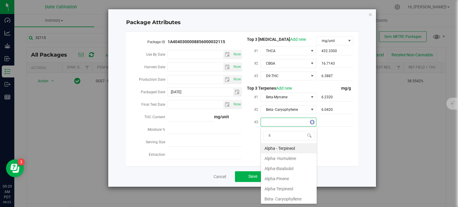
type input "lim"
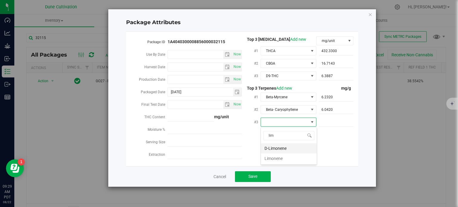
click at [294, 148] on li "D-Limonene" at bounding box center [289, 148] width 56 height 10
click at [325, 120] on span at bounding box center [335, 122] width 35 height 9
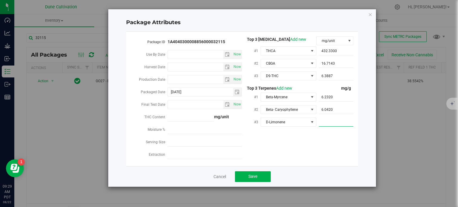
paste input "5.639"
type input "5.639"
type input "5.6390"
click at [255, 175] on button "Save" at bounding box center [253, 176] width 36 height 11
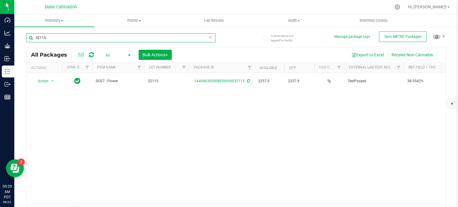
click at [75, 39] on input "32115" at bounding box center [120, 37] width 189 height 9
type input "32116"
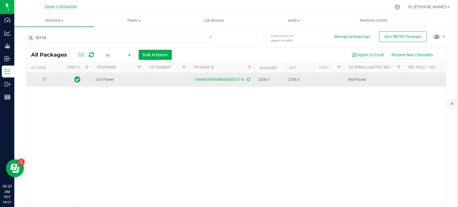
click at [171, 77] on td at bounding box center [166, 80] width 45 height 14
type input "32116"
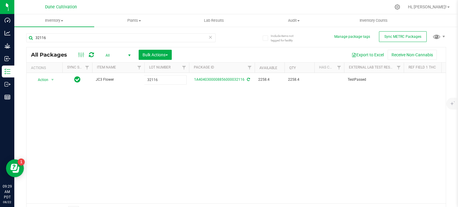
click at [170, 140] on div "All Packages All Active Only Lab Samples Locked All External Internal Bulk Acti…" at bounding box center [235, 132] width 419 height 171
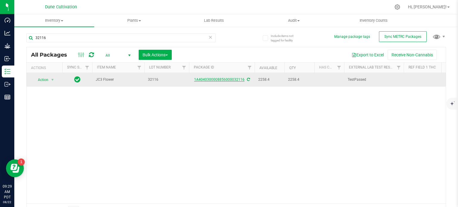
click at [220, 78] on link "1A4040300008856000032116" at bounding box center [219, 79] width 50 height 4
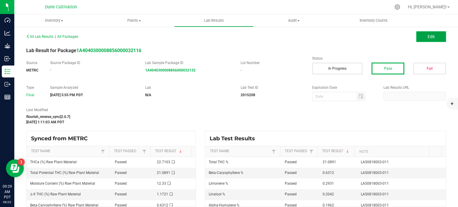
click at [424, 40] on button "Edit" at bounding box center [431, 36] width 30 height 11
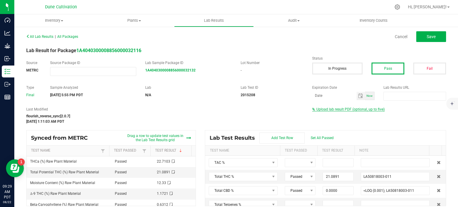
click at [342, 109] on span "Upload lab result PDF (optional, up to five)" at bounding box center [350, 109] width 68 height 4
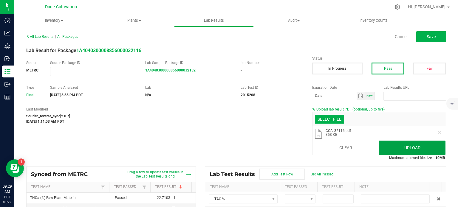
click at [405, 146] on button "Upload" at bounding box center [411, 148] width 67 height 14
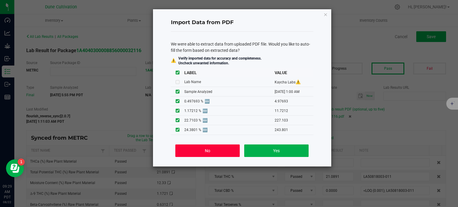
click at [210, 154] on button "No" at bounding box center [207, 150] width 64 height 13
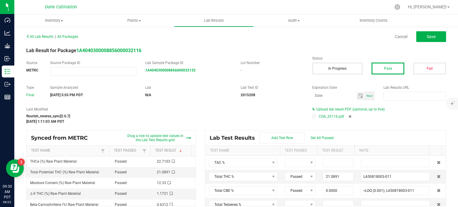
click at [312, 116] on div at bounding box center [314, 117] width 4 height 4
click at [429, 37] on span "Save" at bounding box center [430, 36] width 9 height 5
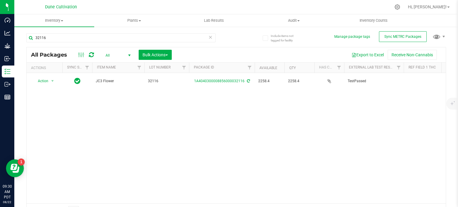
drag, startPoint x: 121, startPoint y: 145, endPoint x: 298, endPoint y: 136, distance: 177.5
click at [298, 136] on div "Action Action Adjust qty Create package Edit attributes Global inventory Locate…" at bounding box center [236, 138] width 419 height 130
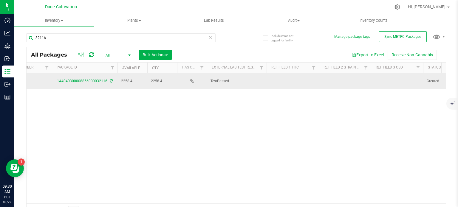
scroll to position [0, 142]
click at [289, 79] on td at bounding box center [287, 81] width 52 height 16
click at [331, 80] on div "All Packages All Active Only Lab Samples Locked All External Internal Bulk Acti…" at bounding box center [235, 132] width 419 height 171
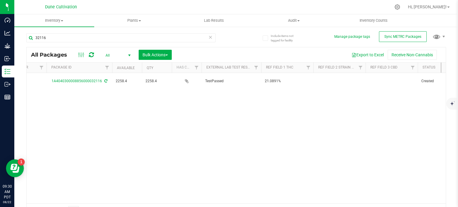
click at [331, 80] on td at bounding box center [339, 81] width 52 height 16
type input "K"
type input "JC3"
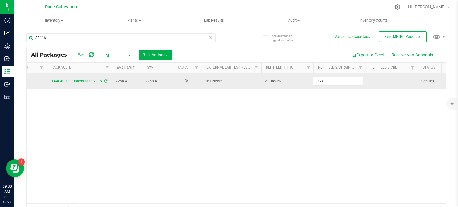
click at [369, 80] on div "All Packages All Active Only Lab Samples Locked All External Internal Bulk Acti…" at bounding box center [235, 132] width 419 height 171
click at [373, 81] on td at bounding box center [391, 81] width 52 height 16
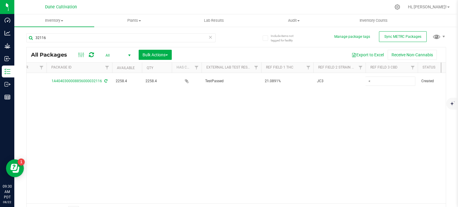
type input "<LOQ"
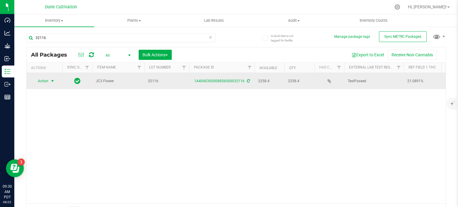
click at [41, 82] on span "Action" at bounding box center [40, 81] width 16 height 8
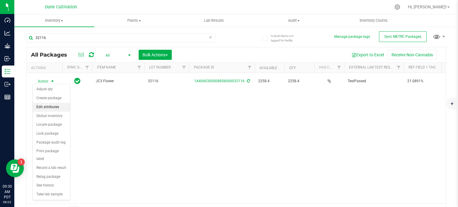
click at [53, 108] on li "Edit attributes" at bounding box center [51, 107] width 37 height 9
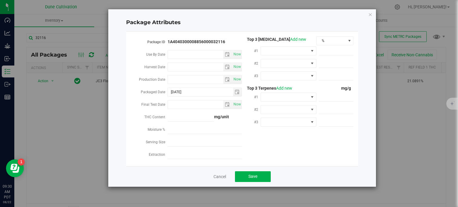
click at [337, 35] on div "Package ID 1A4040300008856000032116 Use By Date Now Harvest Date Now Production…" at bounding box center [242, 99] width 232 height 135
click at [329, 40] on span "%" at bounding box center [330, 41] width 29 height 8
click at [329, 58] on li "mg/unit" at bounding box center [334, 61] width 37 height 10
click at [302, 52] on span at bounding box center [285, 51] width 48 height 8
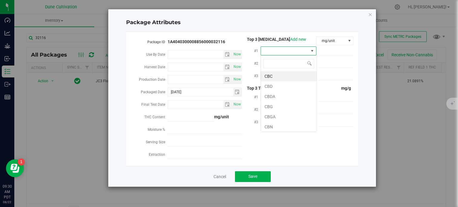
scroll to position [9, 56]
type input "thca"
click at [297, 77] on li "THCA" at bounding box center [289, 76] width 56 height 10
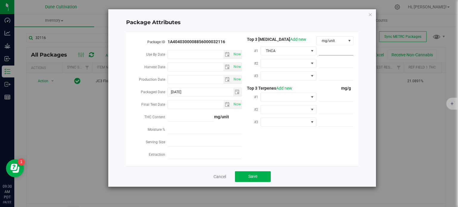
click at [335, 51] on span at bounding box center [335, 51] width 35 height 9
paste input "227.103"
type input "227.103"
type input "227.1030"
click at [306, 64] on span at bounding box center [285, 63] width 48 height 8
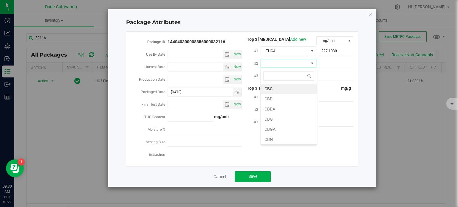
type input "9"
click at [297, 90] on li "D9-THC" at bounding box center [289, 89] width 56 height 10
click at [300, 80] on span at bounding box center [285, 76] width 48 height 8
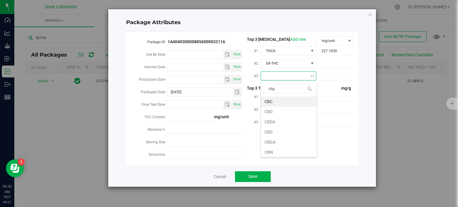
type input "cbga"
click at [291, 102] on li "CBGA" at bounding box center [289, 102] width 56 height 10
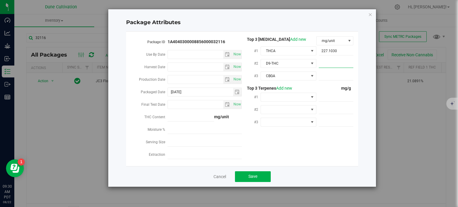
click at [323, 65] on span at bounding box center [335, 63] width 35 height 9
paste input "11.7212"
type input "11.7212"
click at [318, 82] on div "#3 CBGA" at bounding box center [297, 76] width 111 height 13
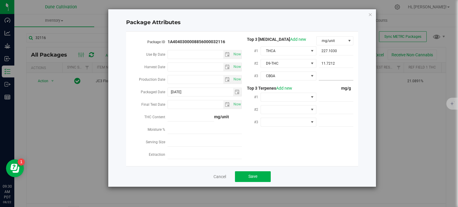
click at [326, 78] on span at bounding box center [335, 76] width 35 height 9
paste input "4.97693"
type input "4.97693"
type input "4.9769"
click at [327, 97] on span at bounding box center [335, 97] width 35 height 9
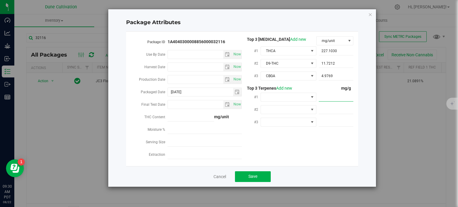
paste input "6.312"
type input "6.312"
type input "6.3120"
click at [299, 98] on span at bounding box center [285, 97] width 48 height 8
type input "a"
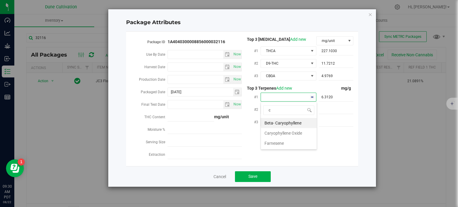
type input "ca"
click at [294, 125] on li "Beta- Caryophyllene" at bounding box center [289, 123] width 56 height 10
click at [328, 107] on span at bounding box center [335, 109] width 35 height 9
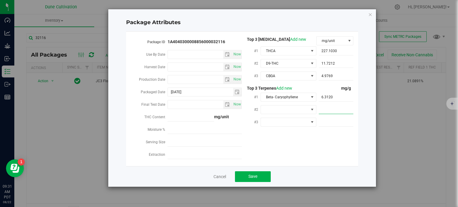
paste input "2.931"
type input "2.931"
type input "2.9310"
click at [311, 108] on span at bounding box center [311, 109] width 5 height 5
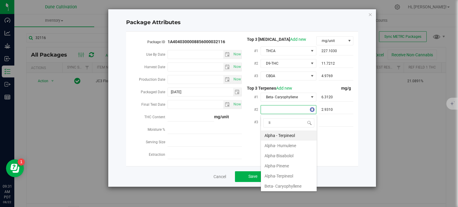
type input "lim"
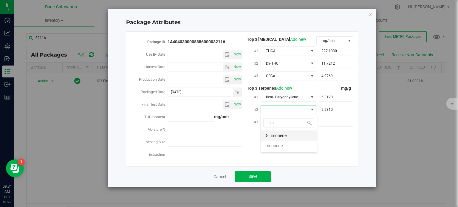
click at [290, 137] on li "D-Limonene" at bounding box center [289, 135] width 56 height 10
click at [292, 122] on span at bounding box center [285, 122] width 48 height 8
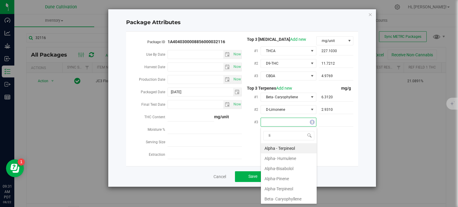
type input "lin"
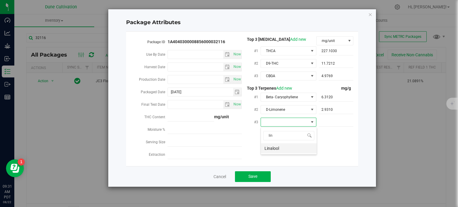
click at [293, 146] on li "Linalool" at bounding box center [289, 148] width 56 height 10
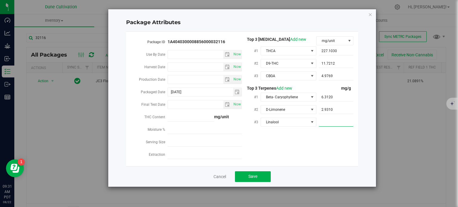
click at [331, 121] on span at bounding box center [335, 122] width 35 height 9
paste input "2.042"
type input "2.042"
type input "2.0420"
click at [256, 178] on span "Save" at bounding box center [252, 176] width 9 height 5
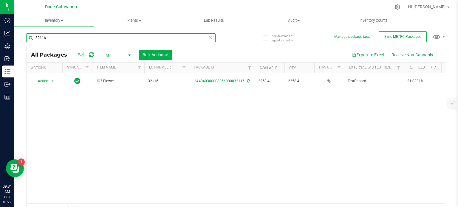
click at [73, 41] on input "32116" at bounding box center [120, 37] width 189 height 9
type input "7"
paste input "Yes - 8/22 - MO"
click at [72, 36] on input "Yes - 8/22 - MO" at bounding box center [120, 37] width 189 height 9
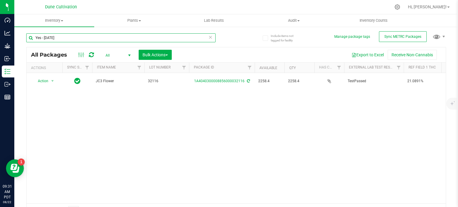
click at [72, 36] on input "Yes - 8/22 - MO" at bounding box center [120, 37] width 189 height 9
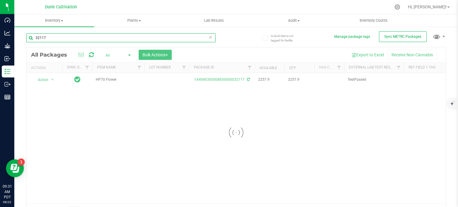
type input "32117"
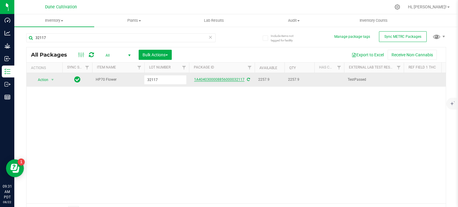
type input "32117"
click at [230, 80] on div "All Packages All Active Only Lab Samples Locked All External Internal Bulk Acti…" at bounding box center [235, 132] width 419 height 171
click at [232, 80] on link "1A4040300008856000032117" at bounding box center [219, 79] width 50 height 4
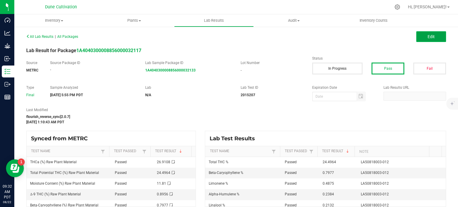
click at [427, 35] on span "Edit" at bounding box center [430, 36] width 7 height 5
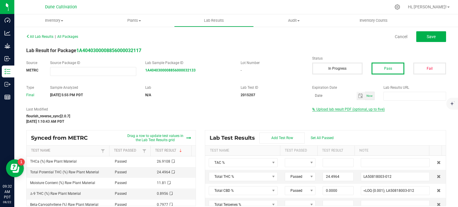
click at [322, 109] on span "Upload lab result PDF (optional, up to five)" at bounding box center [350, 109] width 68 height 4
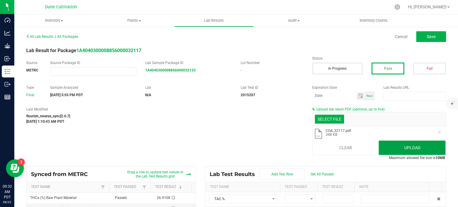
click at [394, 142] on button "Upload" at bounding box center [411, 148] width 67 height 14
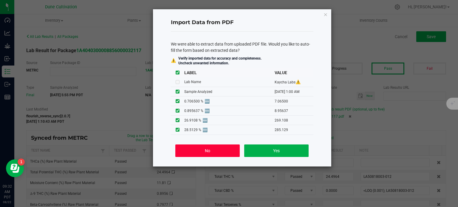
click at [220, 151] on button "No" at bounding box center [207, 150] width 64 height 13
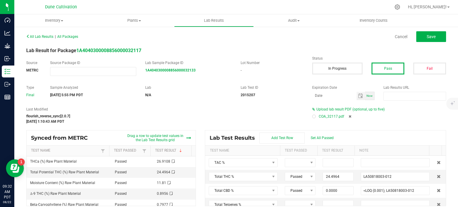
click at [313, 116] on div at bounding box center [314, 117] width 2 height 2
click at [432, 38] on button "Save" at bounding box center [431, 36] width 30 height 11
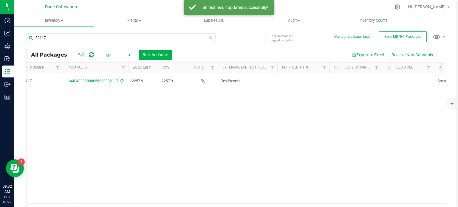
scroll to position [0, 131]
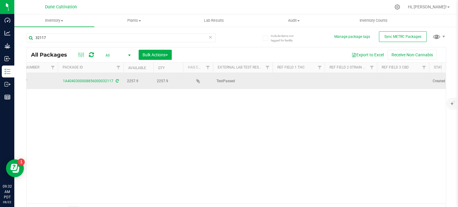
click at [349, 81] on td at bounding box center [350, 81] width 52 height 16
type input "HP70"
click at [298, 77] on td at bounding box center [298, 81] width 52 height 16
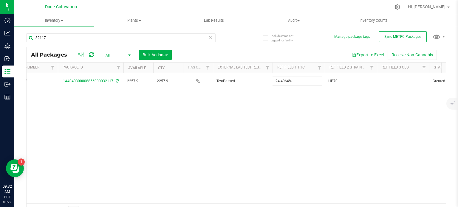
click at [303, 122] on div "All Packages All Active Only Lab Samples Locked All External Internal Bulk Acti…" at bounding box center [235, 132] width 419 height 171
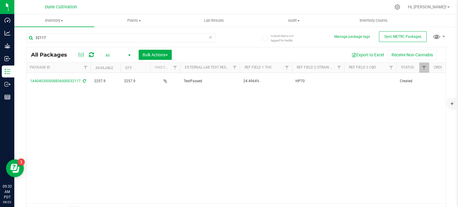
scroll to position [0, 167]
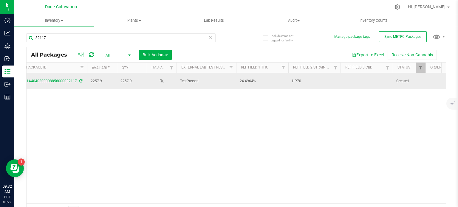
click at [369, 78] on td at bounding box center [366, 81] width 52 height 16
type input "<LOQ"
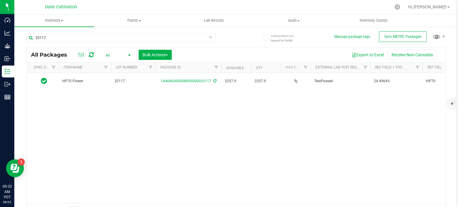
scroll to position [0, 0]
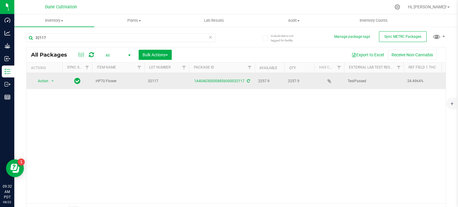
click at [54, 84] on td "Action Action Adjust qty Create package Edit attributes Global inventory Locate…" at bounding box center [45, 81] width 36 height 16
click at [51, 80] on span "select" at bounding box center [52, 81] width 5 height 5
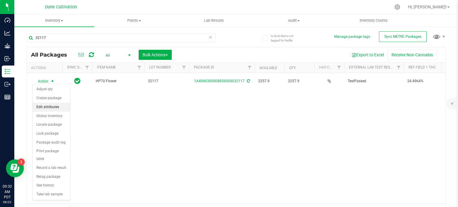
click at [54, 106] on li "Edit attributes" at bounding box center [51, 107] width 37 height 9
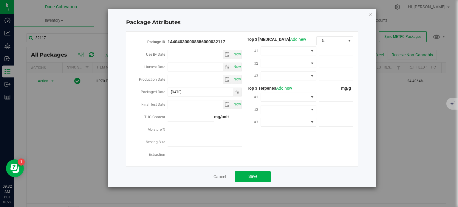
click at [348, 32] on div "Package ID 1A4040300008856000032117 Use By Date Now Harvest Date Now Production…" at bounding box center [242, 99] width 232 height 135
click at [348, 43] on span at bounding box center [348, 41] width 7 height 8
click at [331, 63] on li "mg/unit" at bounding box center [334, 61] width 37 height 10
click at [311, 51] on span at bounding box center [311, 51] width 5 height 5
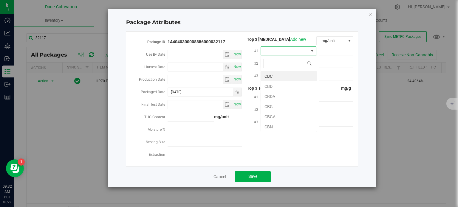
scroll to position [9, 56]
type input "thca"
click at [298, 75] on li "THCA" at bounding box center [289, 76] width 56 height 10
click at [328, 52] on span at bounding box center [335, 51] width 35 height 9
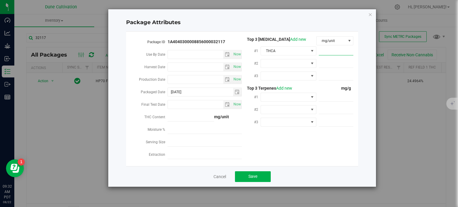
paste input "269.108"
type input "269.108"
type input "269.1080"
click at [330, 62] on span at bounding box center [335, 63] width 35 height 9
paste input "8.95637"
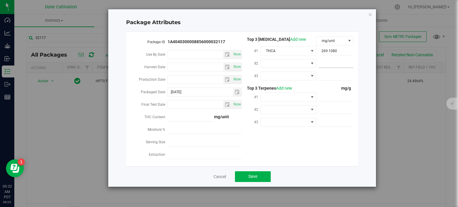
type input "8.95637"
type input "8.9564"
click at [311, 64] on span at bounding box center [311, 63] width 5 height 5
type input "9"
click at [291, 92] on li "D9-THC" at bounding box center [289, 89] width 56 height 10
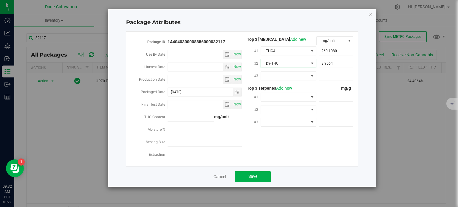
click at [292, 70] on div at bounding box center [288, 75] width 56 height 11
click at [292, 74] on span at bounding box center [285, 76] width 48 height 8
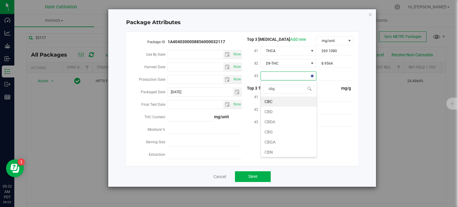
type input "cbga"
click at [288, 99] on li "CBGA" at bounding box center [289, 102] width 56 height 10
click at [345, 81] on div "#3 CBGA" at bounding box center [297, 76] width 111 height 13
click at [341, 75] on span at bounding box center [335, 76] width 35 height 9
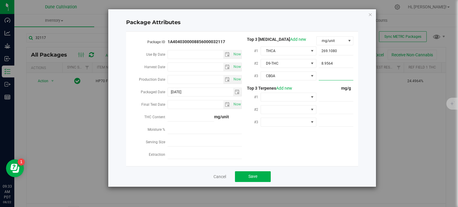
paste input "7.065"
type input "7.065"
type input "7.0650"
click at [337, 96] on span at bounding box center [335, 97] width 35 height 9
paste input "7.977"
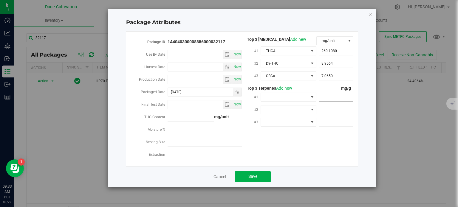
type input "7.977"
type input "7.9770"
click at [311, 96] on span at bounding box center [311, 97] width 5 height 5
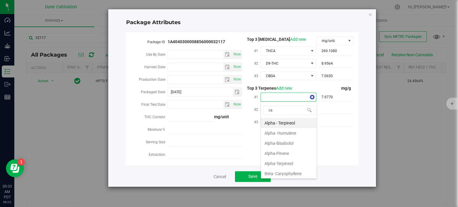
type input "car"
click at [278, 126] on li "Beta- Caryophyllene" at bounding box center [289, 123] width 56 height 10
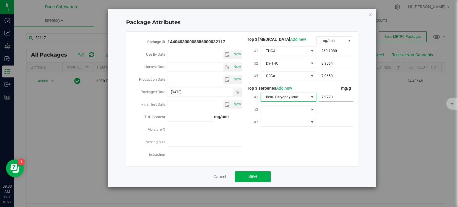
click at [326, 101] on span "7.9770 7.977" at bounding box center [335, 97] width 35 height 9
click at [328, 113] on span at bounding box center [335, 109] width 35 height 9
paste input "4.875"
type input "4.875"
type input "4.8750"
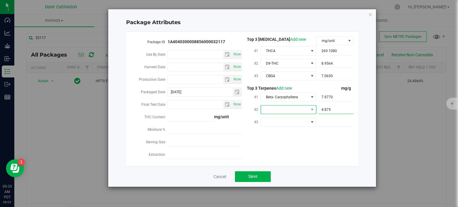
click at [300, 111] on span at bounding box center [285, 109] width 48 height 8
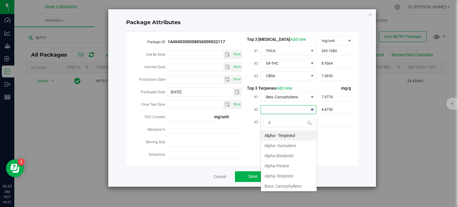
type input "lim"
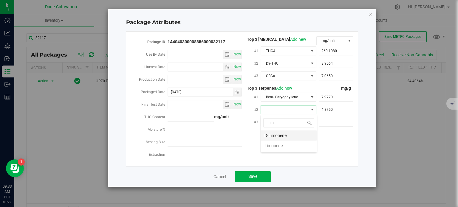
click at [291, 131] on li "D-Limonene" at bounding box center [289, 135] width 56 height 10
click at [330, 123] on span at bounding box center [335, 122] width 35 height 9
paste input "2.384"
type input "2.384"
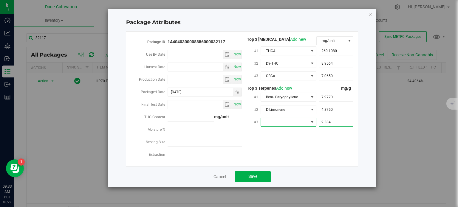
type input "2.3840"
click at [311, 124] on span at bounding box center [311, 122] width 5 height 5
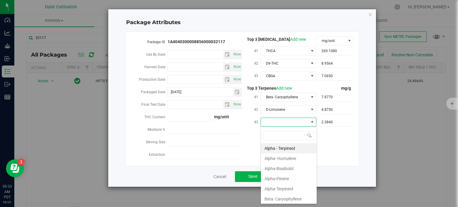
type input "j"
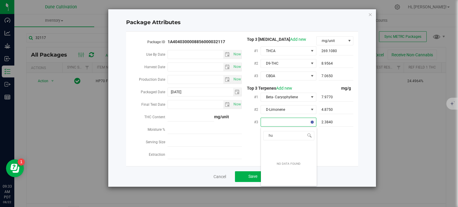
type input "hum"
click at [282, 146] on li "Alpha- Humulene" at bounding box center [289, 148] width 56 height 10
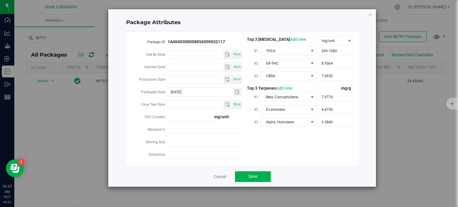
click at [282, 148] on div "Package ID 1A4040300008856000032117 Use By Date Now Harvest Date Now Production…" at bounding box center [241, 98] width 223 height 125
click at [243, 175] on button "Save" at bounding box center [253, 176] width 36 height 11
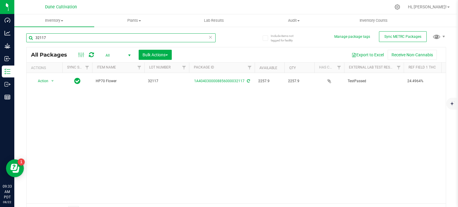
click at [61, 38] on input "32117" at bounding box center [120, 37] width 189 height 9
type input "32119"
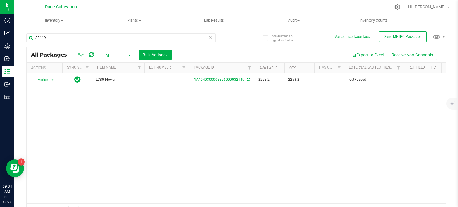
click at [160, 79] on td at bounding box center [166, 80] width 45 height 14
type input "32119"
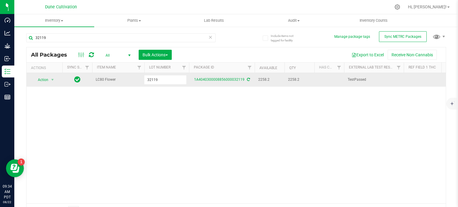
click at [218, 76] on div "All Packages All Active Only Lab Samples Locked All External Internal Bulk Acti…" at bounding box center [235, 132] width 419 height 171
click at [218, 80] on link "1A4040300008856000032119" at bounding box center [219, 79] width 50 height 4
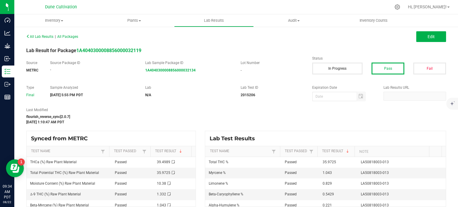
click at [416, 42] on div "All Lab Results | All Packages Edit" at bounding box center [236, 36] width 428 height 15
click at [417, 39] on button "Edit" at bounding box center [431, 36] width 30 height 11
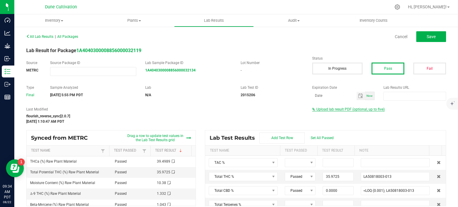
click at [322, 109] on span "Upload lab result PDF (optional, up to five)" at bounding box center [350, 109] width 68 height 4
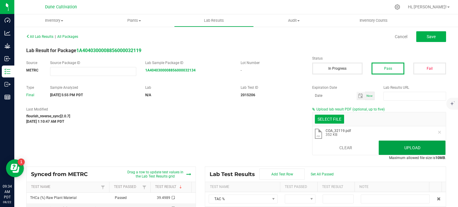
click at [405, 144] on button "Upload" at bounding box center [411, 148] width 67 height 14
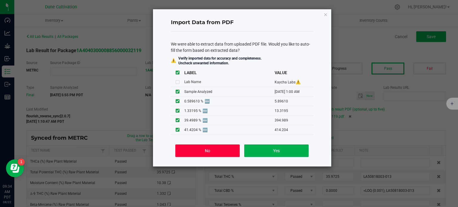
click at [199, 151] on button "No" at bounding box center [207, 150] width 64 height 13
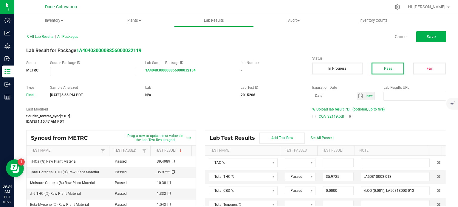
click at [312, 115] on div at bounding box center [314, 117] width 4 height 4
click at [427, 37] on span "Save" at bounding box center [430, 36] width 9 height 5
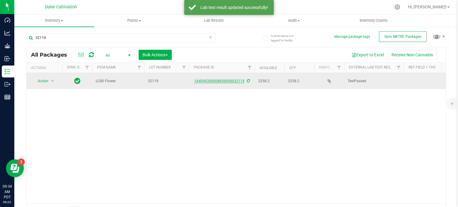
click at [234, 79] on link "1A4040300008856000032119" at bounding box center [219, 81] width 50 height 4
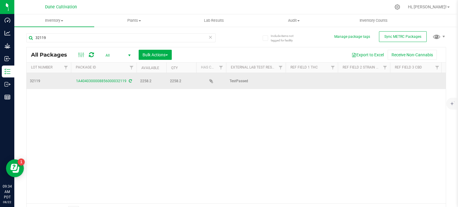
scroll to position [0, 119]
click at [297, 79] on td at bounding box center [310, 81] width 52 height 16
type input "35.9725%"
click at [354, 77] on div "All Packages All Active Only Lab Samples Locked All External Internal Bulk Acti…" at bounding box center [235, 132] width 419 height 171
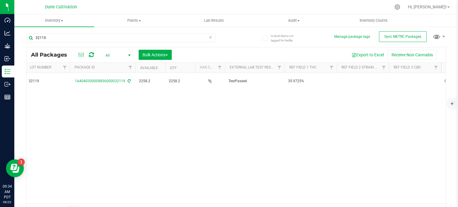
click at [353, 77] on td at bounding box center [362, 81] width 52 height 16
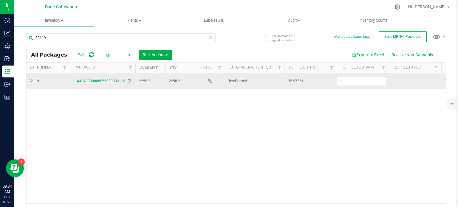
type input "LC80"
click at [397, 80] on td at bounding box center [414, 81] width 52 height 16
type input "<LOQ"
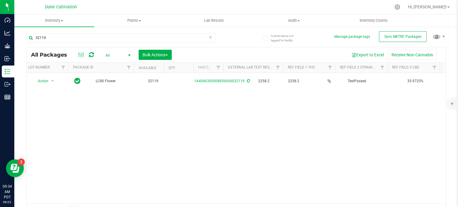
scroll to position [0, 0]
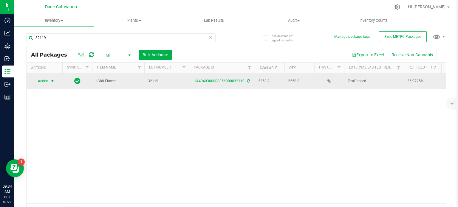
click at [49, 82] on span "select" at bounding box center [52, 81] width 7 height 8
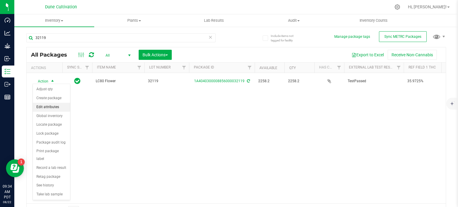
click at [54, 109] on li "Edit attributes" at bounding box center [51, 107] width 37 height 9
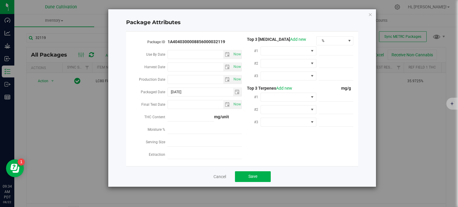
click at [332, 35] on div "Package ID 1A4040300008856000032119 Use By Date Now Harvest Date Now Production…" at bounding box center [242, 99] width 232 height 135
click at [332, 40] on span "%" at bounding box center [330, 41] width 29 height 8
click at [331, 62] on li "mg/unit" at bounding box center [334, 61] width 37 height 10
click at [333, 54] on span at bounding box center [335, 51] width 35 height 9
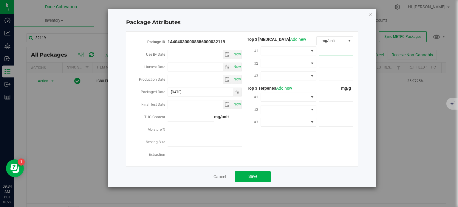
paste input "394.989"
type input "394.989"
type input "394.9890"
click at [308, 49] on span at bounding box center [311, 51] width 7 height 8
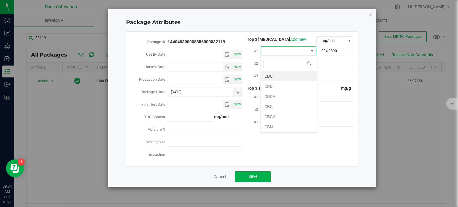
scroll to position [9, 56]
type input "thca"
click at [301, 76] on li "THCA" at bounding box center [289, 76] width 56 height 10
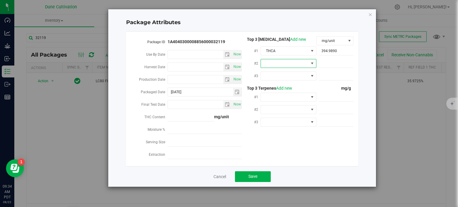
click at [307, 61] on span at bounding box center [285, 63] width 48 height 8
type input "9"
click at [301, 89] on li "D9-THC" at bounding box center [289, 89] width 56 height 10
click at [302, 80] on span at bounding box center [285, 76] width 48 height 8
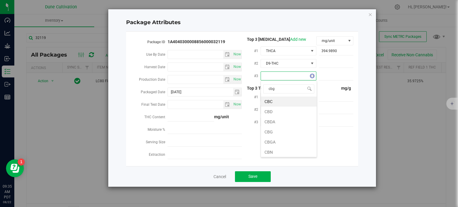
type input "cbga"
click at [290, 102] on li "CBGA" at bounding box center [289, 102] width 56 height 10
click at [326, 62] on span at bounding box center [335, 63] width 35 height 9
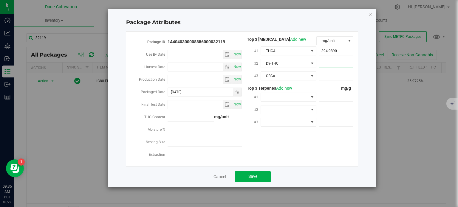
paste input "13.3195"
type input "13.3195"
click at [344, 77] on span at bounding box center [335, 76] width 35 height 9
paste input "5.8961"
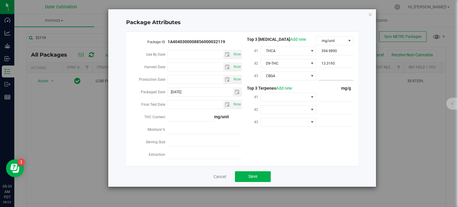
type input "5.8961"
click at [342, 97] on span at bounding box center [335, 97] width 35 height 9
paste input "10.43"
type input "10.43"
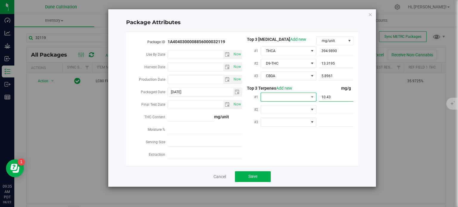
type input "10.4300"
click at [307, 97] on span at bounding box center [285, 97] width 48 height 8
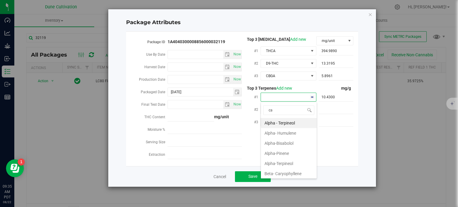
type input "car"
click at [290, 121] on li "Beta- Caryophyllene" at bounding box center [289, 123] width 56 height 10
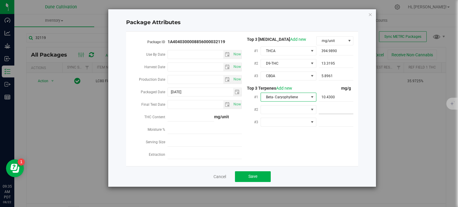
click at [328, 111] on span at bounding box center [335, 109] width 35 height 9
paste input "8.29"
type input "8.29"
type input "8.2900"
click at [278, 99] on span "Beta- Caryophyllene" at bounding box center [285, 97] width 48 height 8
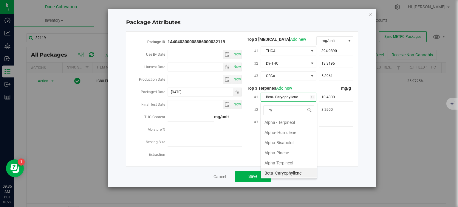
type input "my"
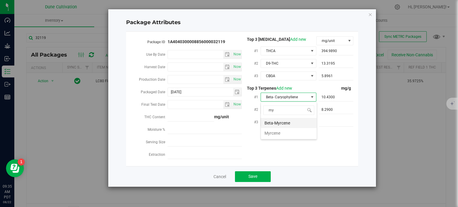
click at [278, 122] on li "Beta-Myrcene" at bounding box center [289, 123] width 56 height 10
click at [280, 107] on span at bounding box center [285, 109] width 48 height 8
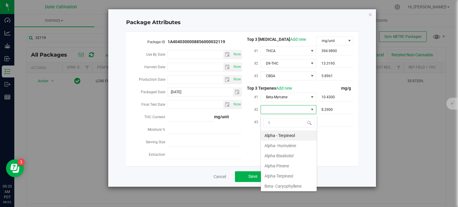
scroll to position [9, 56]
type input "lim"
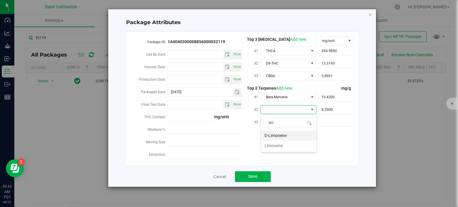
click at [279, 133] on li "D-Limonene" at bounding box center [289, 135] width 56 height 10
click at [279, 122] on span at bounding box center [285, 122] width 48 height 8
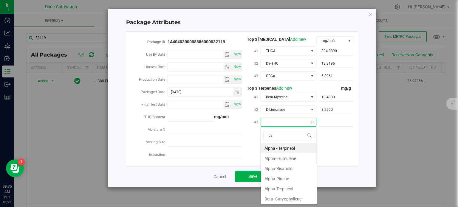
type input "car"
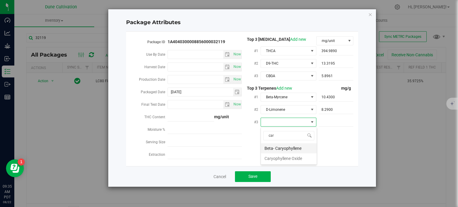
click at [279, 149] on li "Beta- Caryophyllene" at bounding box center [289, 148] width 56 height 10
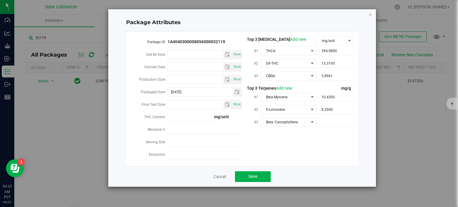
click at [332, 127] on div at bounding box center [334, 121] width 37 height 11
click at [332, 120] on span at bounding box center [335, 122] width 35 height 9
paste input "5.429"
type input "5.429"
type input "5.4290"
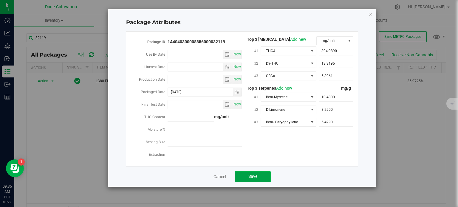
click at [243, 175] on button "Save" at bounding box center [253, 176] width 36 height 11
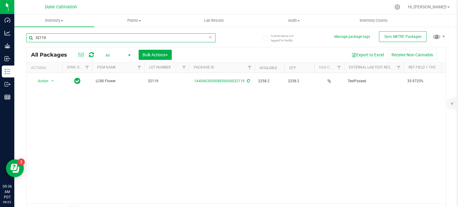
click at [82, 40] on input "32119" at bounding box center [120, 37] width 189 height 9
type input "32120"
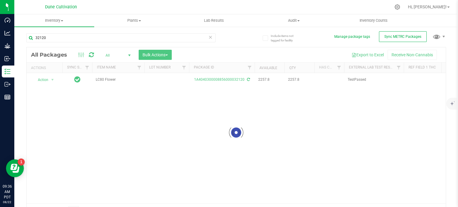
click at [154, 81] on div at bounding box center [236, 132] width 419 height 170
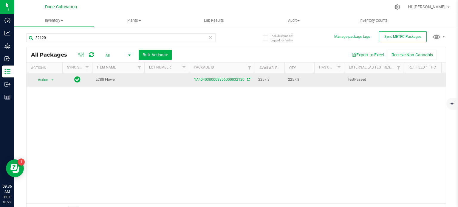
click at [157, 80] on td at bounding box center [166, 80] width 45 height 14
type input "32120"
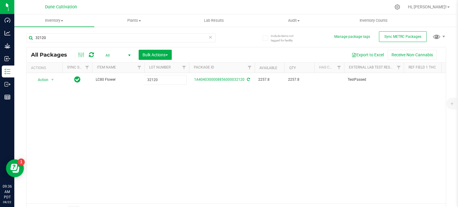
click at [209, 130] on div "All Packages All Active Only Lab Samples Locked All External Internal Bulk Acti…" at bounding box center [235, 132] width 419 height 171
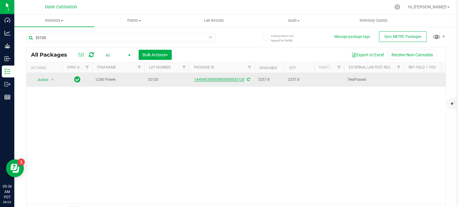
click at [217, 78] on link "1A4040300008856000032120" at bounding box center [219, 79] width 50 height 4
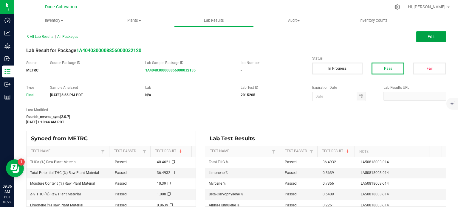
click at [417, 38] on button "Edit" at bounding box center [431, 36] width 30 height 11
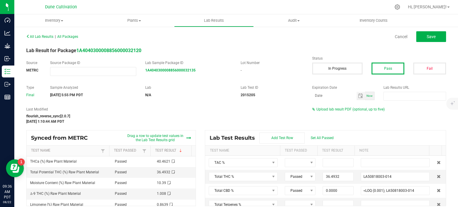
click at [319, 112] on div "Upload lab result PDF (optional, up to five)" at bounding box center [379, 109] width 134 height 5
click at [319, 108] on span "Upload lab result PDF (optional, up to five)" at bounding box center [350, 109] width 68 height 4
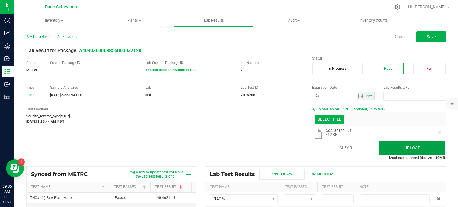
click at [394, 148] on button "Upload" at bounding box center [411, 148] width 67 height 14
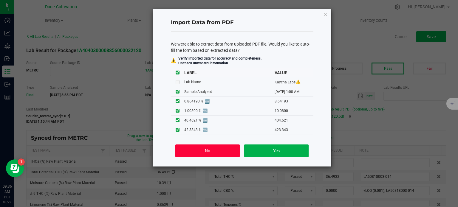
click at [216, 147] on button "No" at bounding box center [207, 150] width 64 height 13
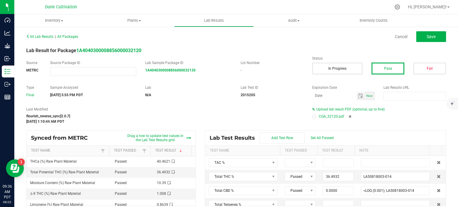
click at [313, 116] on div at bounding box center [314, 117] width 2 height 2
click at [419, 40] on button "Save" at bounding box center [431, 36] width 30 height 11
type input "36.4932"
type input "LA50818003-014"
type input "0.0000"
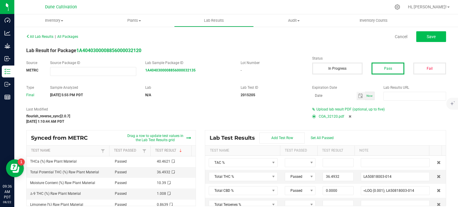
type input "<LOQ (0.001); LA50818003-014"
type input "0.0000"
type input "<LOQ (0.001); LA50818003-014"
type input "0.0546"
type input "LA50818003-014"
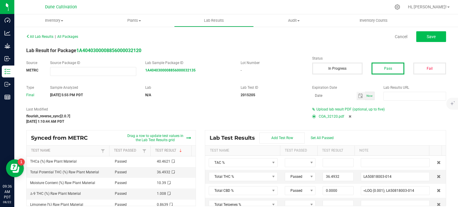
type input "0.2261"
type input "LA50818003-014"
type input "0.1174"
type input "LA50818003-014"
type input "0.0229"
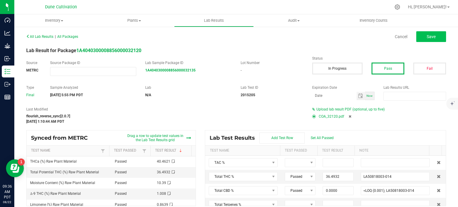
type input "LA50818003-014"
type input "0.5409"
type input "LA50818003-014"
type input "0.1648"
type input "LA50818003-014"
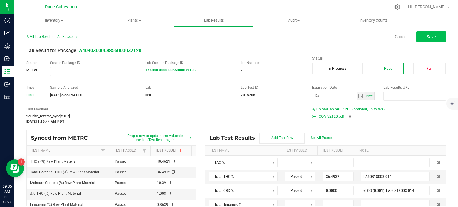
type input "0.8639"
type input "LA50818003-014"
type input "0.0781"
type input "LA50818003-014"
type input "0.7356"
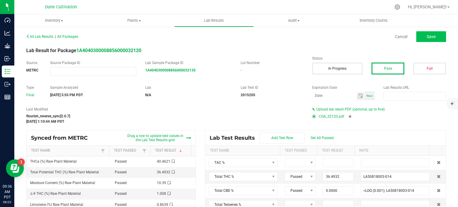
type input "LA50818003-014"
type input "0.0229"
type input "LA50818003-014"
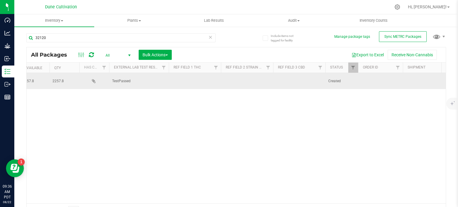
click at [230, 78] on td at bounding box center [246, 81] width 52 height 16
type input "LC80"
click at [198, 77] on td at bounding box center [194, 81] width 52 height 16
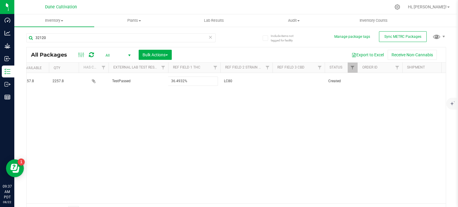
type input "36.4932%"
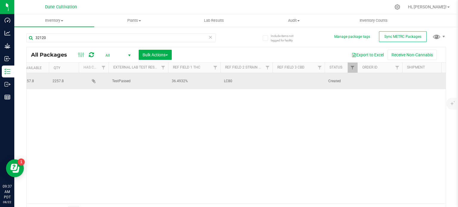
click at [281, 77] on td at bounding box center [298, 81] width 52 height 16
type input "<LOQ"
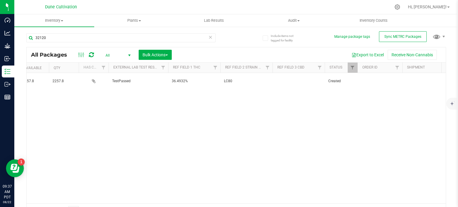
scroll to position [0, 23]
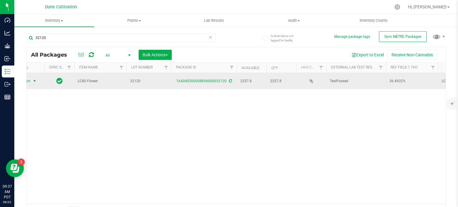
click at [29, 78] on span "Action" at bounding box center [23, 81] width 16 height 8
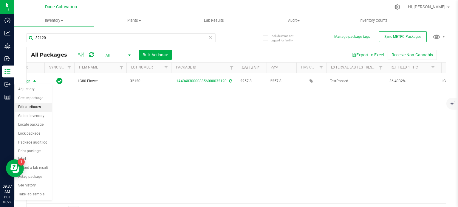
click at [38, 105] on li "Edit attributes" at bounding box center [33, 107] width 37 height 9
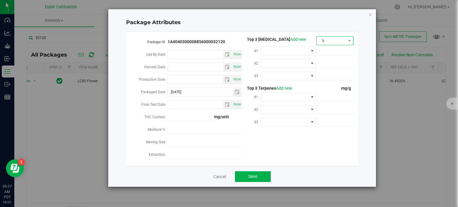
click at [342, 41] on span "%" at bounding box center [330, 41] width 29 height 8
click at [326, 61] on li "mg/unit" at bounding box center [334, 61] width 37 height 10
click at [304, 49] on span at bounding box center [285, 51] width 48 height 8
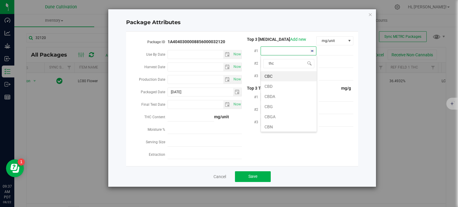
type input "thca"
click at [291, 73] on li "THCA" at bounding box center [289, 76] width 56 height 10
click at [325, 55] on span at bounding box center [335, 51] width 35 height 9
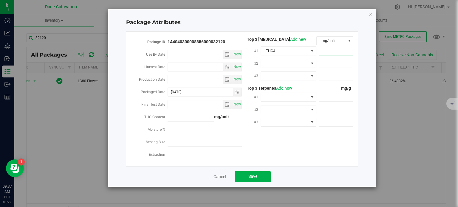
drag, startPoint x: 325, startPoint y: 55, endPoint x: 326, endPoint y: 50, distance: 5.1
click at [326, 50] on span at bounding box center [335, 51] width 35 height 9
paste input "404.621"
type input "404.621"
type input "404.6210"
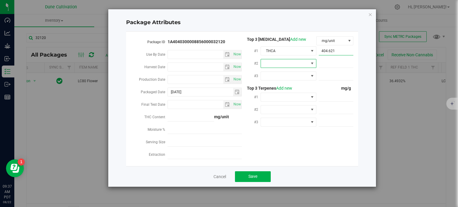
click at [310, 63] on span at bounding box center [311, 63] width 5 height 5
type input "9"
click at [286, 89] on li "D9-THC" at bounding box center [289, 89] width 56 height 10
click at [284, 76] on span at bounding box center [285, 76] width 48 height 8
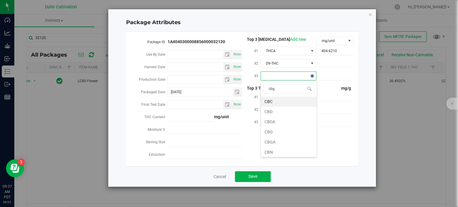
type input "cbga"
click at [281, 102] on li "CBGA" at bounding box center [289, 102] width 56 height 10
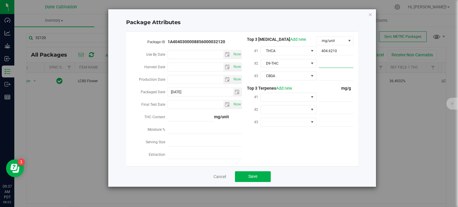
click at [334, 64] on span at bounding box center [335, 63] width 35 height 9
paste input "10.08"
type input "10.08"
type input "10.0800"
click at [323, 77] on span at bounding box center [335, 76] width 35 height 9
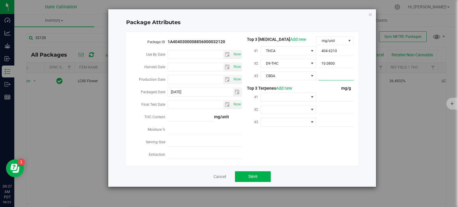
paste input "8.64193"
type input "8.64193"
type input "8.6419"
click at [333, 102] on div "#1" at bounding box center [297, 97] width 111 height 13
click at [331, 99] on span at bounding box center [335, 97] width 35 height 9
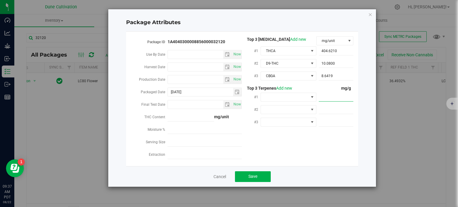
paste input "8.639"
type input "8.639"
click at [319, 98] on input "8.639" at bounding box center [335, 97] width 35 height 8
type input "8.6390"
click at [315, 97] on span at bounding box center [311, 97] width 7 height 8
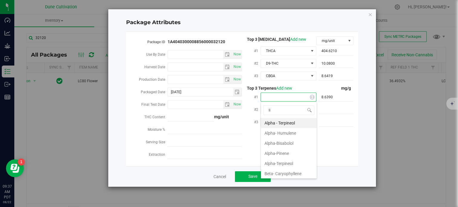
type input "lim"
click at [286, 123] on li "D-Limonene" at bounding box center [289, 123] width 56 height 10
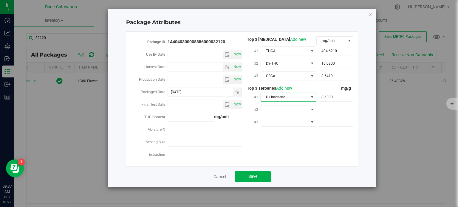
click at [325, 113] on span at bounding box center [335, 109] width 35 height 9
paste input "7.356"
type input "7.356"
type input "7.3560"
click at [308, 112] on span at bounding box center [311, 109] width 7 height 8
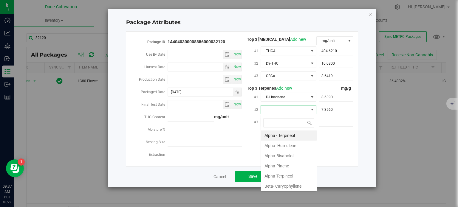
scroll to position [9, 56]
type input "my"
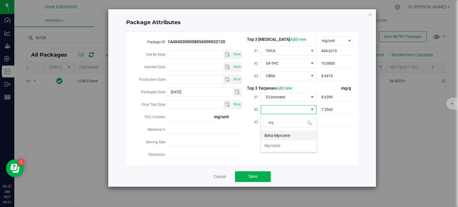
click at [278, 134] on li "Beta-Myrcene" at bounding box center [289, 135] width 56 height 10
click at [328, 120] on span at bounding box center [335, 122] width 35 height 9
paste input "5.409"
type input "5.409"
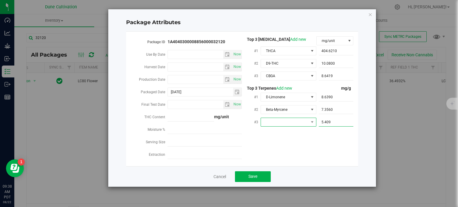
type input "5.4090"
click at [308, 120] on span at bounding box center [285, 122] width 48 height 8
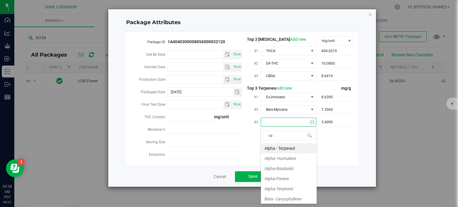
type input "car"
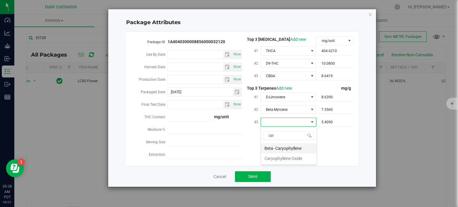
click at [282, 147] on li "Beta- Caryophyllene" at bounding box center [289, 148] width 56 height 10
click at [257, 176] on button "Save" at bounding box center [253, 176] width 36 height 11
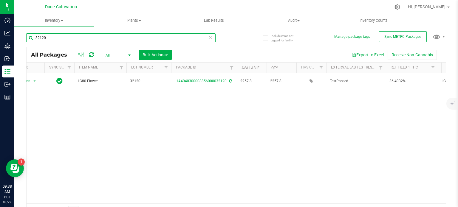
click at [83, 39] on input "32120" at bounding box center [120, 37] width 189 height 9
type input "32121"
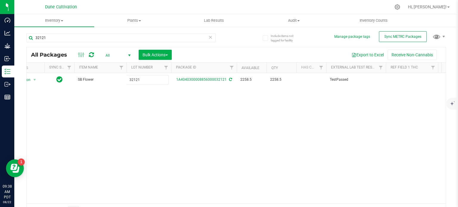
type input "32121"
click at [153, 124] on div "All Packages All Active Only Lab Samples Locked All External Internal Bulk Acti…" at bounding box center [235, 132] width 419 height 171
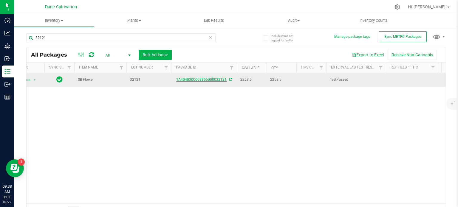
click at [216, 80] on link "1A4040300008856000032121" at bounding box center [201, 79] width 50 height 4
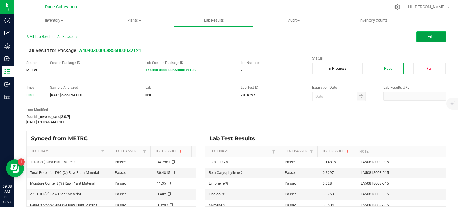
click at [431, 38] on button "Edit" at bounding box center [431, 36] width 30 height 11
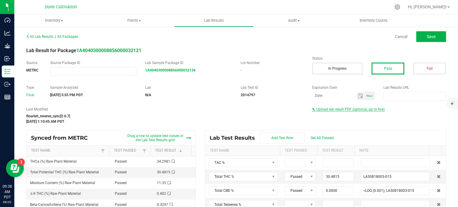
click at [368, 111] on span "Upload lab result PDF (optional, up to five)" at bounding box center [350, 109] width 68 height 4
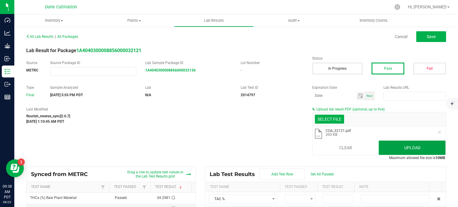
click at [388, 147] on button "Upload" at bounding box center [411, 148] width 67 height 14
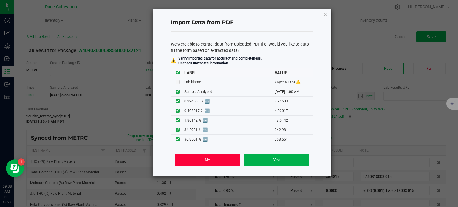
click at [192, 157] on button "No" at bounding box center [207, 160] width 64 height 13
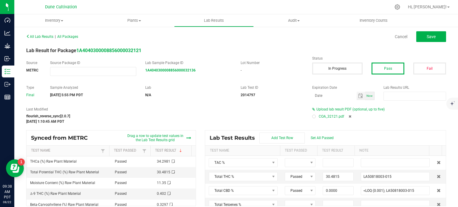
click at [308, 115] on div "Upload lab result PDF (optional, up to five) COA_32121.pdf" at bounding box center [378, 114] width 143 height 14
click at [313, 116] on div at bounding box center [314, 117] width 2 height 2
click at [416, 40] on button "Save" at bounding box center [431, 36] width 30 height 11
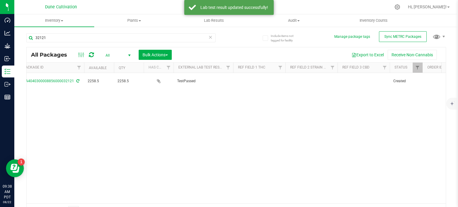
scroll to position [0, 172]
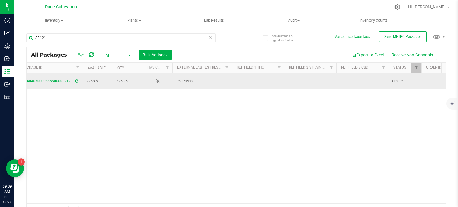
click at [251, 75] on td at bounding box center [258, 81] width 52 height 16
type input "30.4815%"
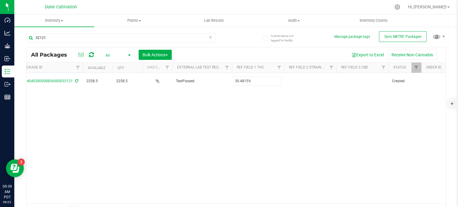
click at [236, 116] on div "All Packages All Active Only Lab Samples Locked All External Internal Bulk Acti…" at bounding box center [235, 132] width 419 height 171
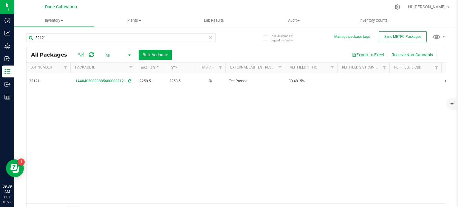
scroll to position [0, 122]
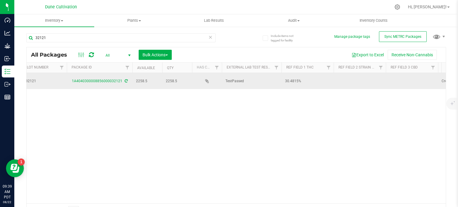
click at [349, 78] on td at bounding box center [359, 81] width 52 height 16
type input "SB"
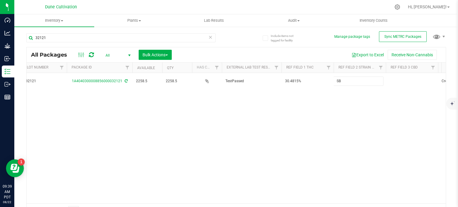
click at [329, 121] on div "All Packages All Active Only Lab Samples Locked All External Internal Bulk Acti…" at bounding box center [235, 132] width 419 height 171
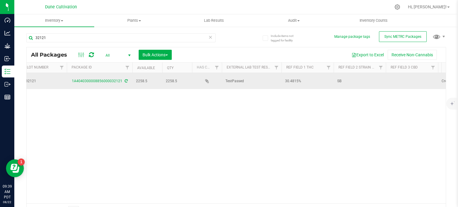
click at [406, 80] on td at bounding box center [411, 81] width 52 height 16
type input "<LOQ"
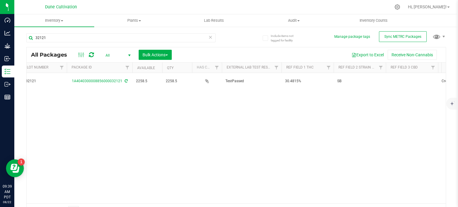
scroll to position [0, 0]
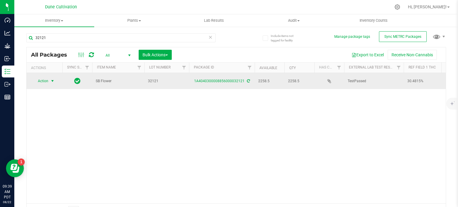
click at [49, 80] on span "select" at bounding box center [52, 81] width 7 height 8
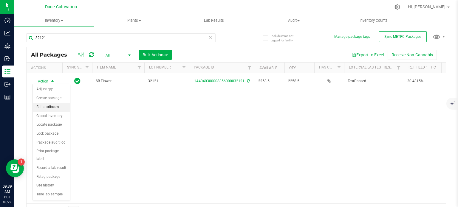
click at [51, 107] on li "Edit attributes" at bounding box center [51, 107] width 37 height 9
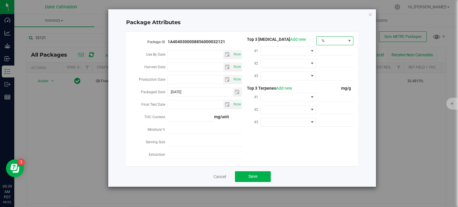
click at [324, 38] on span "%" at bounding box center [330, 41] width 29 height 8
click at [326, 61] on li "mg/unit" at bounding box center [334, 61] width 37 height 10
click at [313, 55] on span at bounding box center [288, 50] width 56 height 9
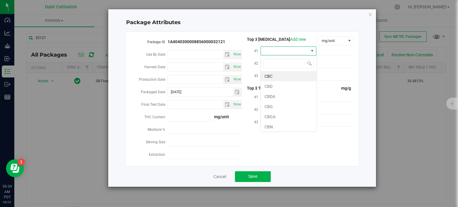
scroll to position [9, 56]
type input "thca"
click at [290, 80] on li "THCA" at bounding box center [289, 76] width 56 height 10
click at [329, 53] on span at bounding box center [335, 51] width 35 height 9
paste input "342.981"
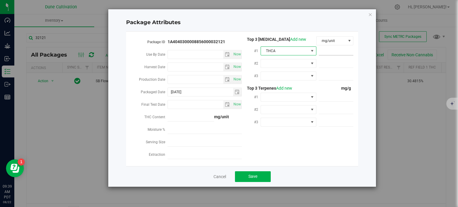
type input "342.981"
type input "342.9810"
click at [297, 64] on span at bounding box center [285, 63] width 48 height 8
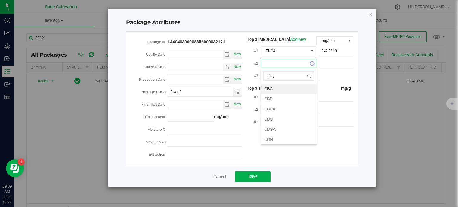
type input "cbga"
click at [295, 88] on li "CBGA" at bounding box center [289, 89] width 56 height 10
click at [297, 76] on span at bounding box center [285, 76] width 48 height 8
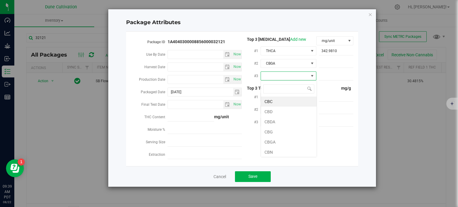
type input "9"
click at [282, 100] on li "D9-THC" at bounding box center [289, 102] width 56 height 10
click at [329, 64] on span at bounding box center [335, 63] width 35 height 9
paste input "18.6142"
type input "18.6142"
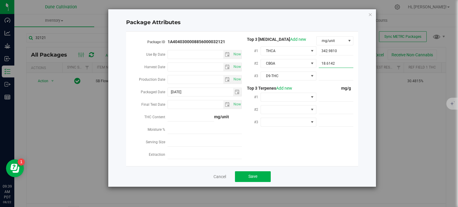
type input "18.6142"
click at [330, 74] on span at bounding box center [335, 76] width 35 height 9
paste input "4.02017"
type input "4.02017"
type input "4.0202"
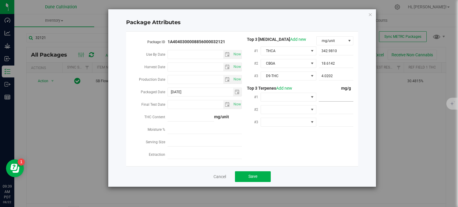
click at [334, 101] on span at bounding box center [335, 97] width 35 height 9
paste input "3.297"
type input "3.297"
type input "3.2970"
click at [310, 99] on span at bounding box center [311, 97] width 5 height 5
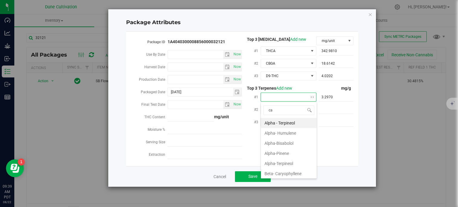
type input "car"
click at [291, 122] on li "Beta- Caryophyllene" at bounding box center [289, 123] width 56 height 10
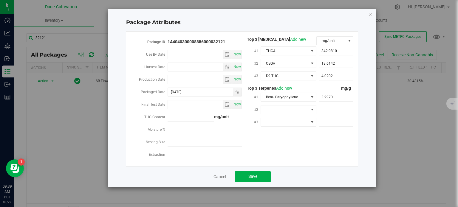
click at [352, 113] on span at bounding box center [335, 109] width 35 height 9
paste input "3.28"
type input "3.28"
type input "3.2800"
click at [316, 109] on div "3.2800 3.28" at bounding box center [334, 109] width 37 height 11
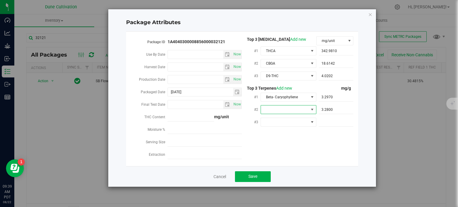
click at [314, 109] on span at bounding box center [311, 109] width 5 height 5
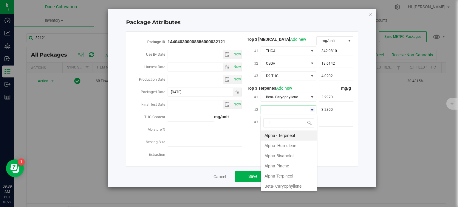
type input "lim"
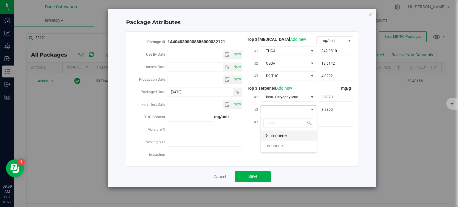
click at [292, 135] on li "D-Limonene" at bounding box center [289, 135] width 56 height 10
click at [326, 122] on span at bounding box center [335, 122] width 35 height 9
paste input "1.758"
type input "1.758"
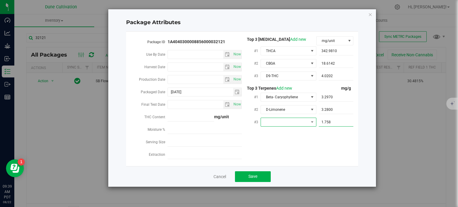
type input "1.7580"
click at [304, 122] on span at bounding box center [285, 122] width 48 height 8
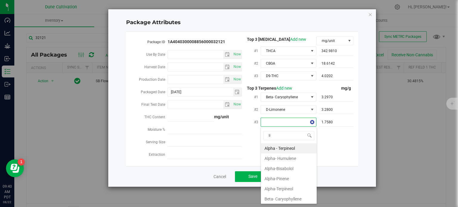
type input "lin"
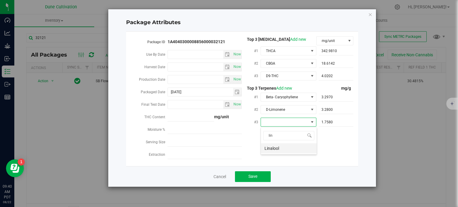
click at [283, 149] on li "Linalool" at bounding box center [289, 148] width 56 height 10
click at [256, 174] on button "Save" at bounding box center [253, 176] width 36 height 11
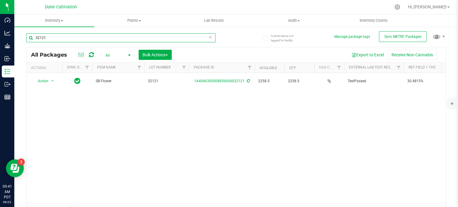
click at [66, 37] on input "32121" at bounding box center [120, 37] width 189 height 9
type input "13101"
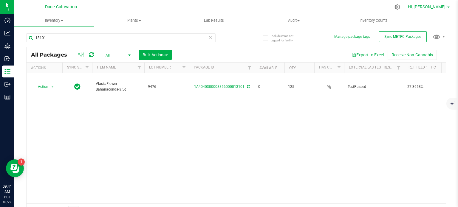
click at [447, 4] on link "Hi, [PERSON_NAME]!" at bounding box center [428, 7] width 46 height 6
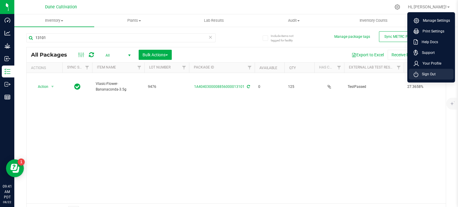
click at [424, 73] on span "Sign Out" at bounding box center [426, 74] width 17 height 6
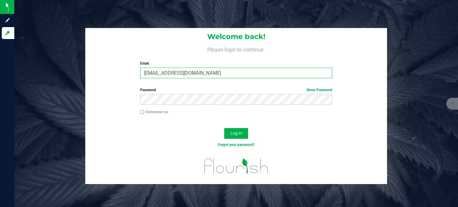
click at [270, 71] on input "[EMAIL_ADDRESS][DOMAIN_NAME]" at bounding box center [236, 73] width 192 height 11
type input "max.o'donnell@cnduit.com"
click at [231, 132] on span "Log In" at bounding box center [236, 133] width 12 height 5
